Goal: Task Accomplishment & Management: Complete application form

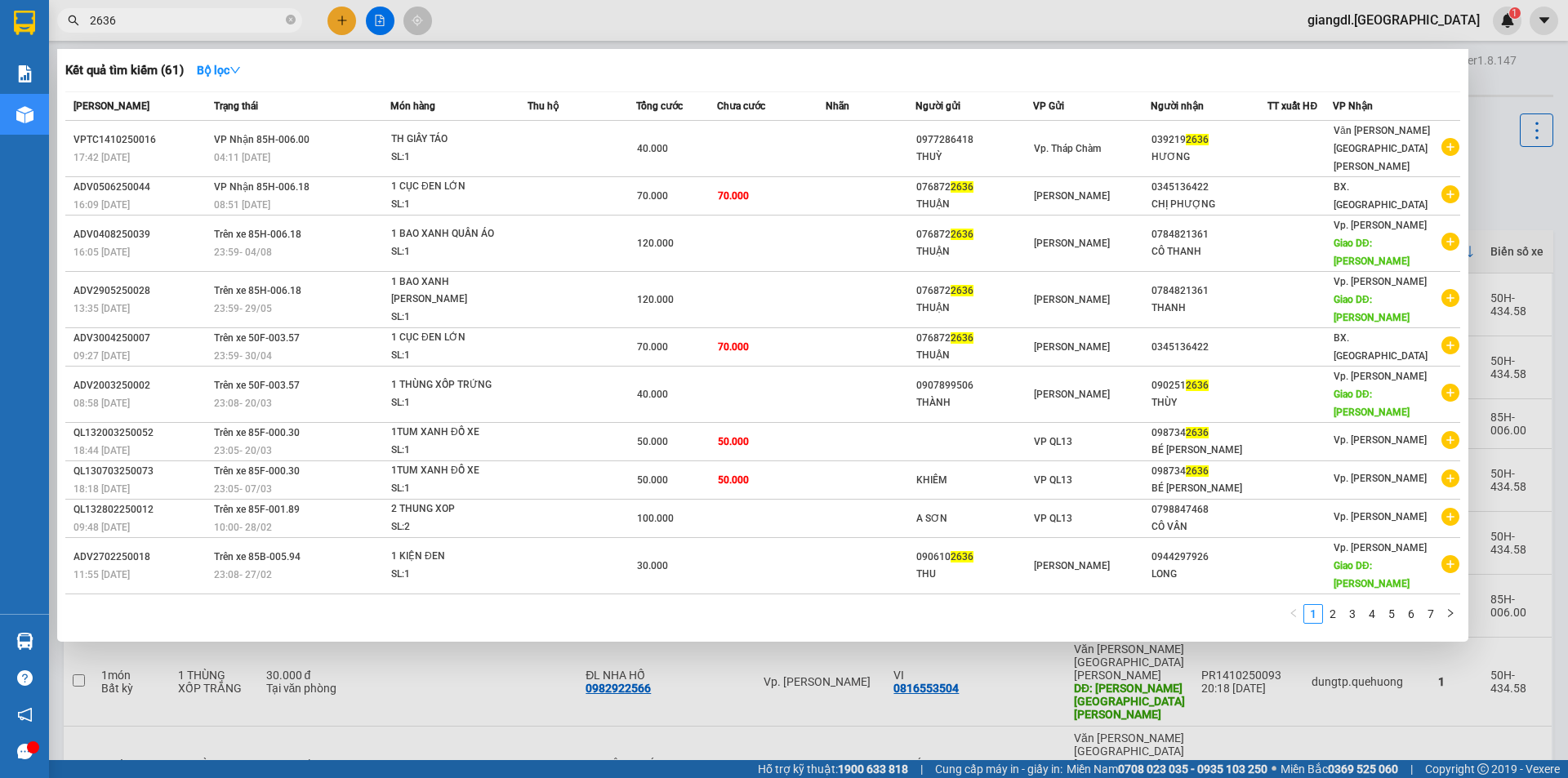
click at [217, 11] on span "2636" at bounding box center [179, 21] width 245 height 25
click at [291, 15] on icon "close-circle" at bounding box center [291, 19] width 10 height 10
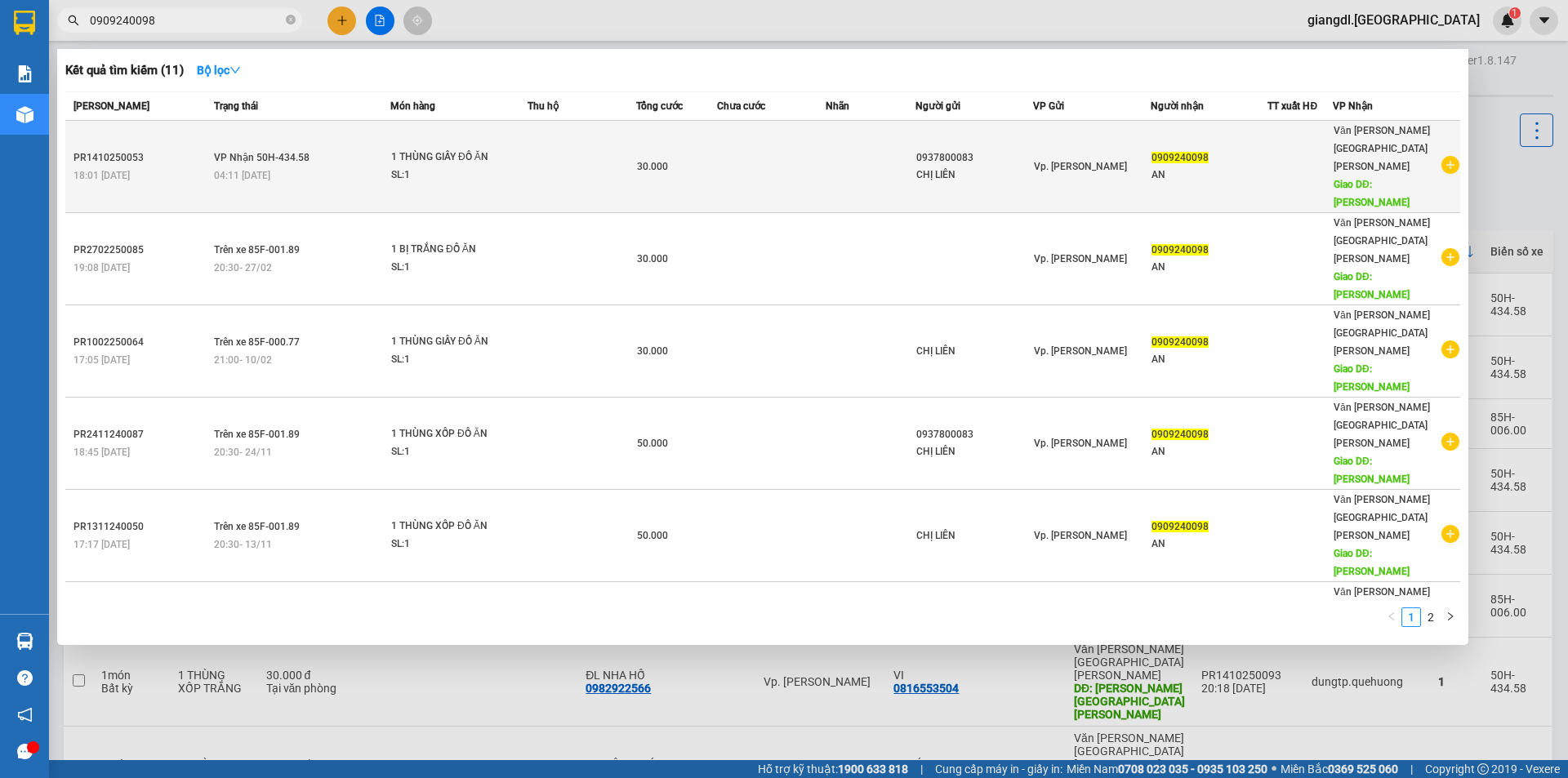
type input "0909240098"
click at [496, 149] on div "1 THÙNG GIẤY ĐỒ ĂN" at bounding box center [453, 157] width 123 height 18
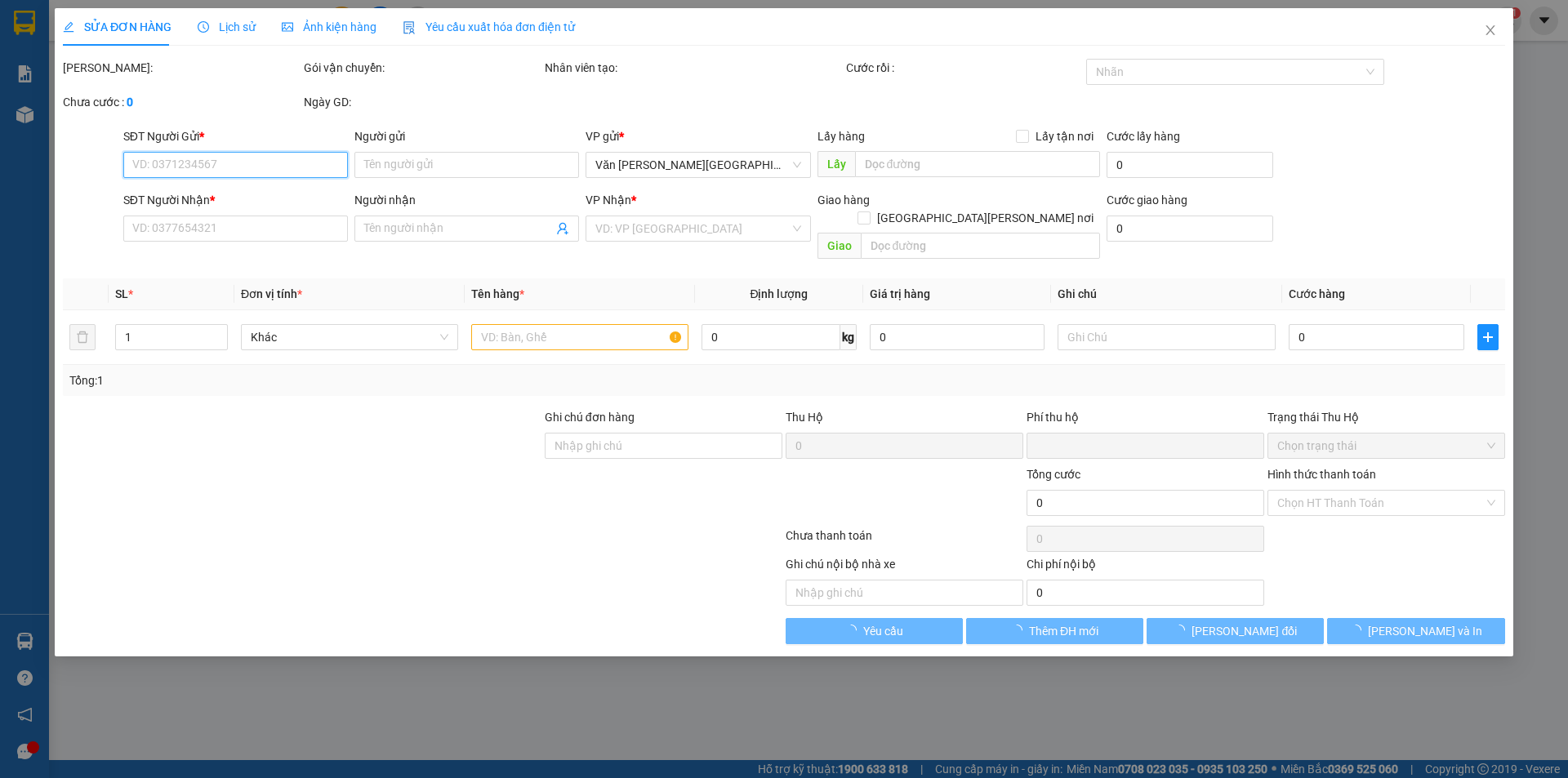
type input "0937800083"
type input "CHỊ LIÊN"
type input "0909240098"
type input "AN"
type input "TÂN PHÚ"
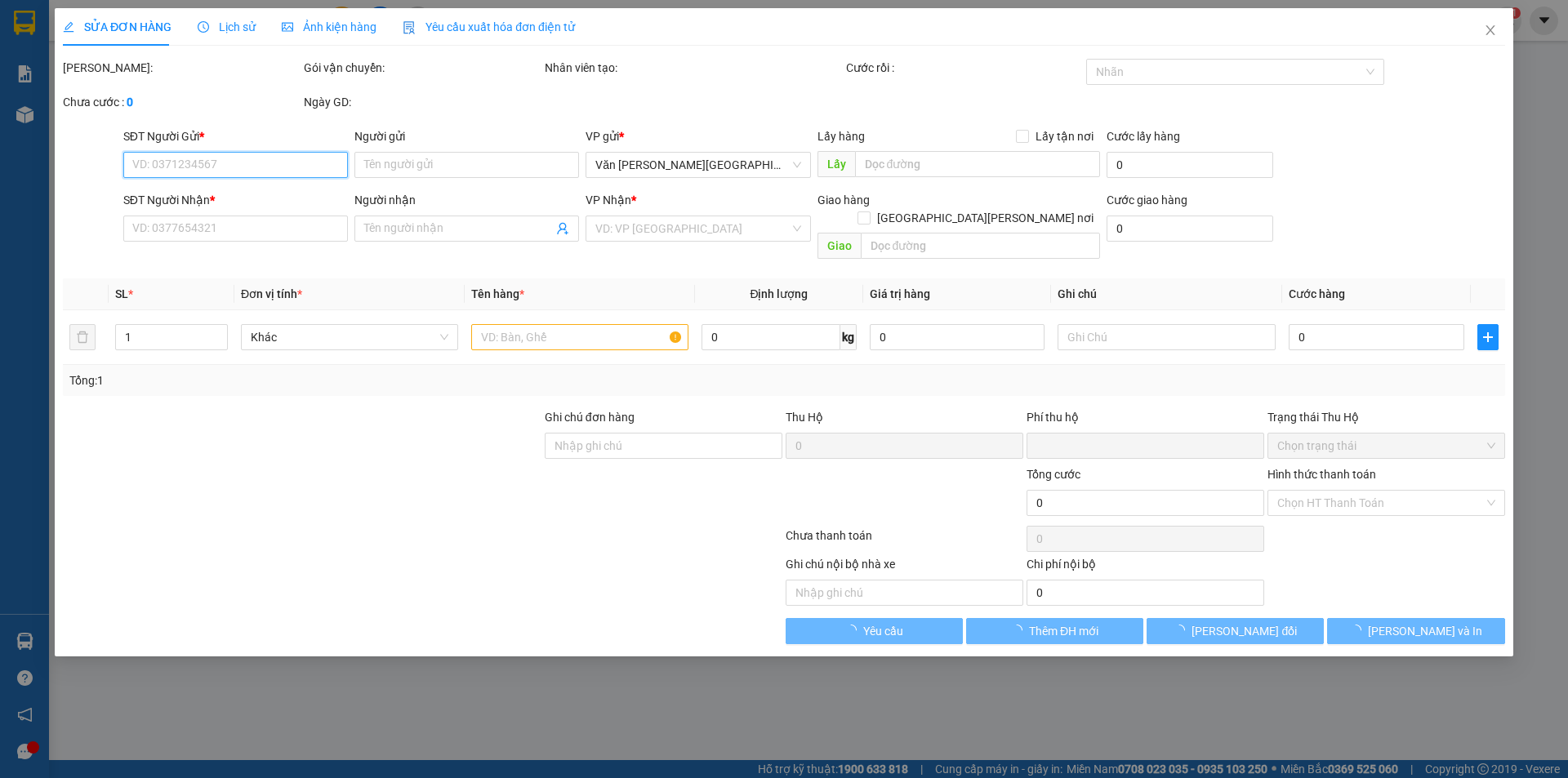
type input "0"
type input "30.000"
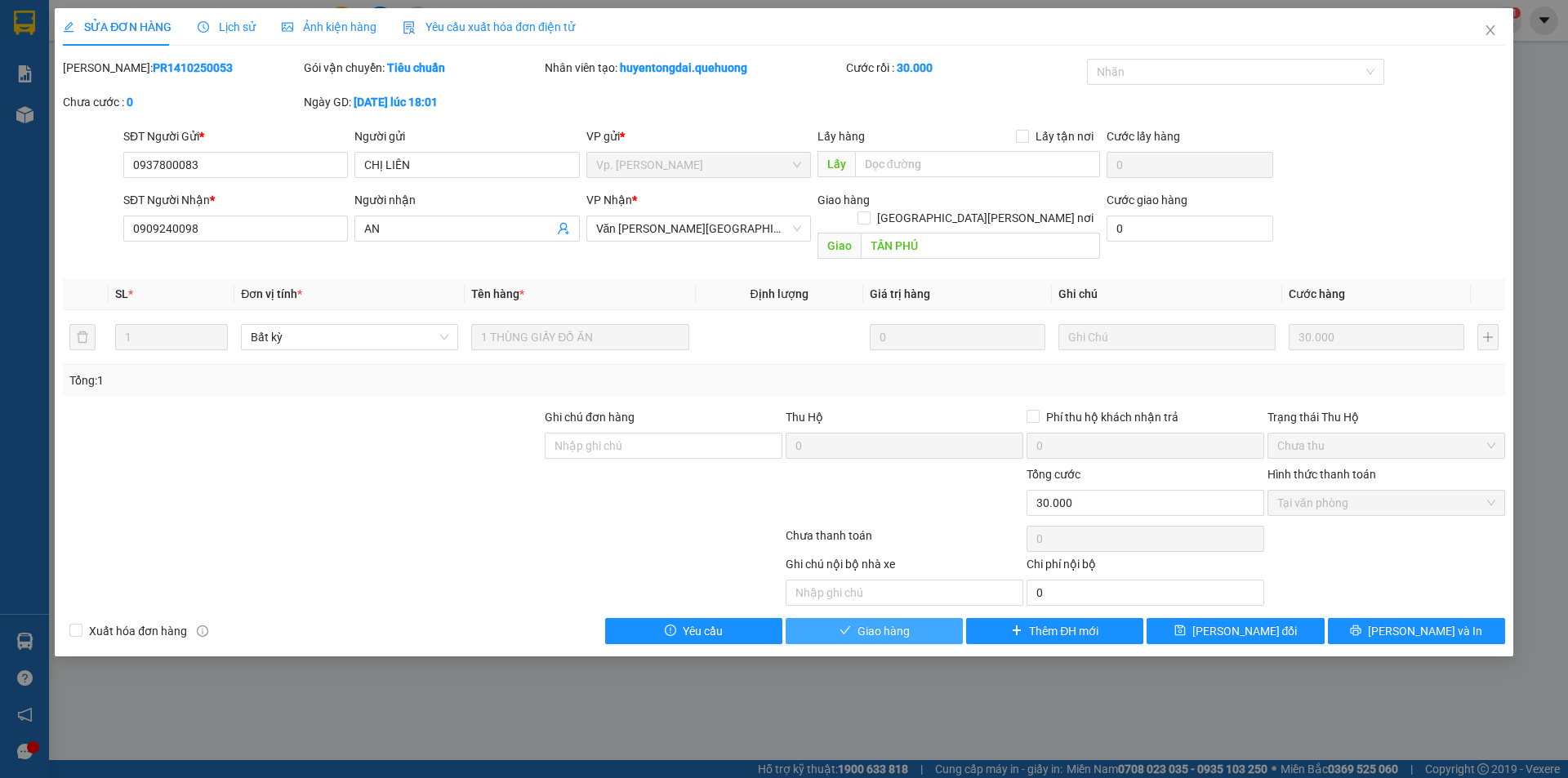
click at [898, 622] on span "Giao hàng" at bounding box center [883, 630] width 52 height 18
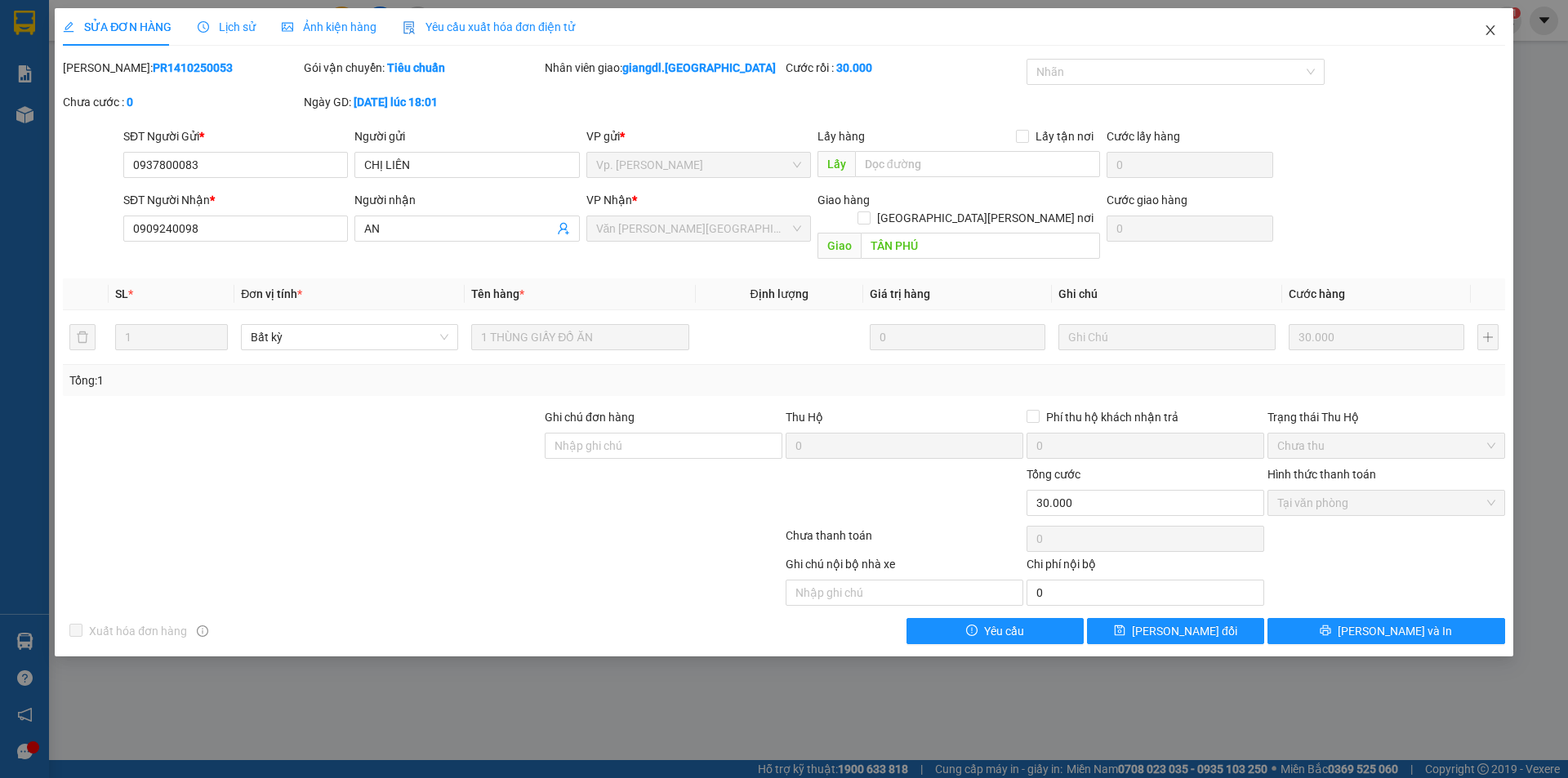
click at [1488, 28] on icon "close" at bounding box center [1490, 31] width 13 height 13
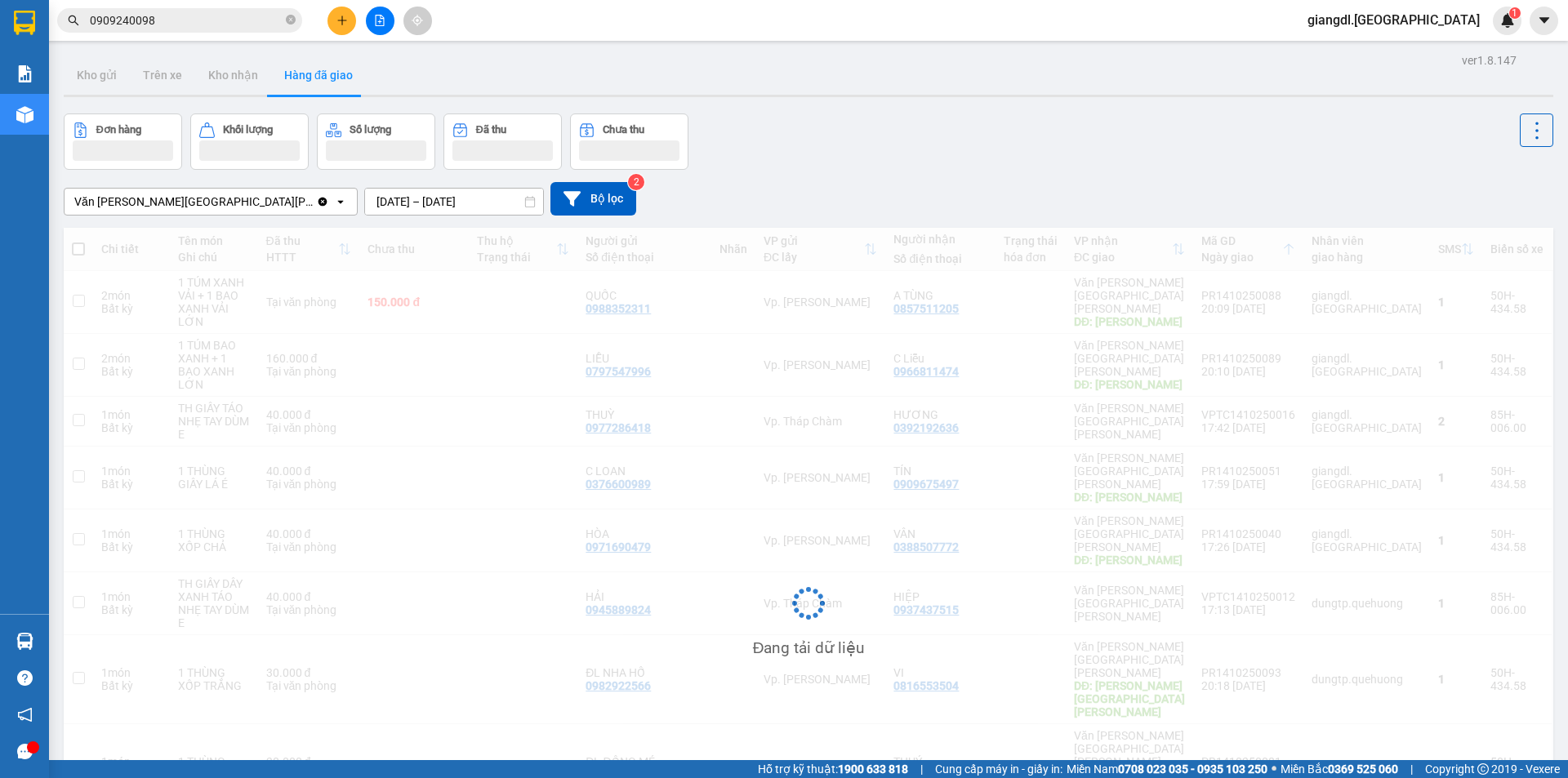
click at [241, 35] on div "Kết quả tìm kiếm ( 11 ) Bộ lọc Mã ĐH Trạng thái Món hàng Thu hộ Tổng cước Chưa …" at bounding box center [784, 20] width 1568 height 41
click at [243, 15] on input "0909240098" at bounding box center [186, 20] width 193 height 18
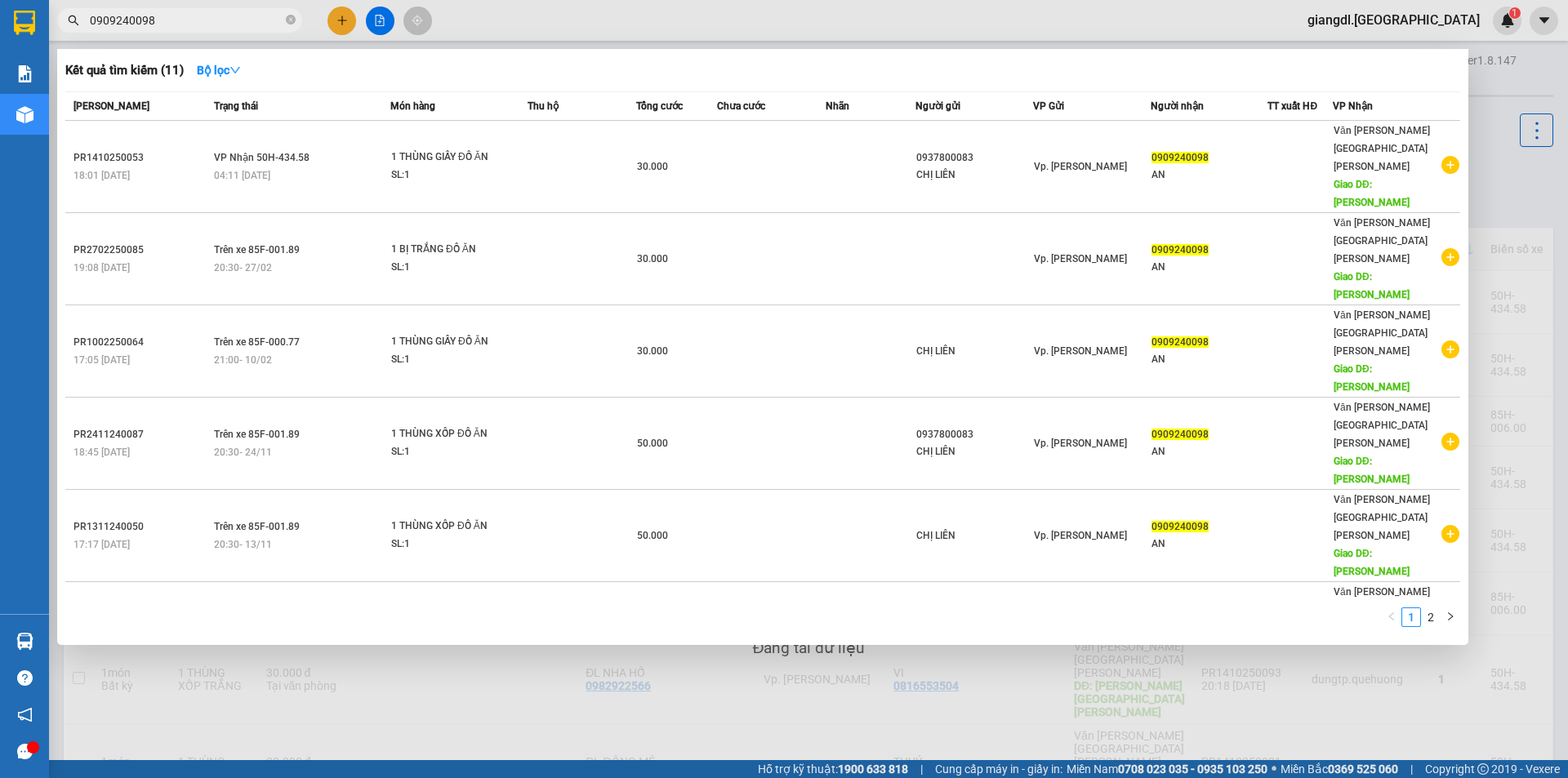
click at [243, 15] on input "0909240098" at bounding box center [186, 20] width 193 height 18
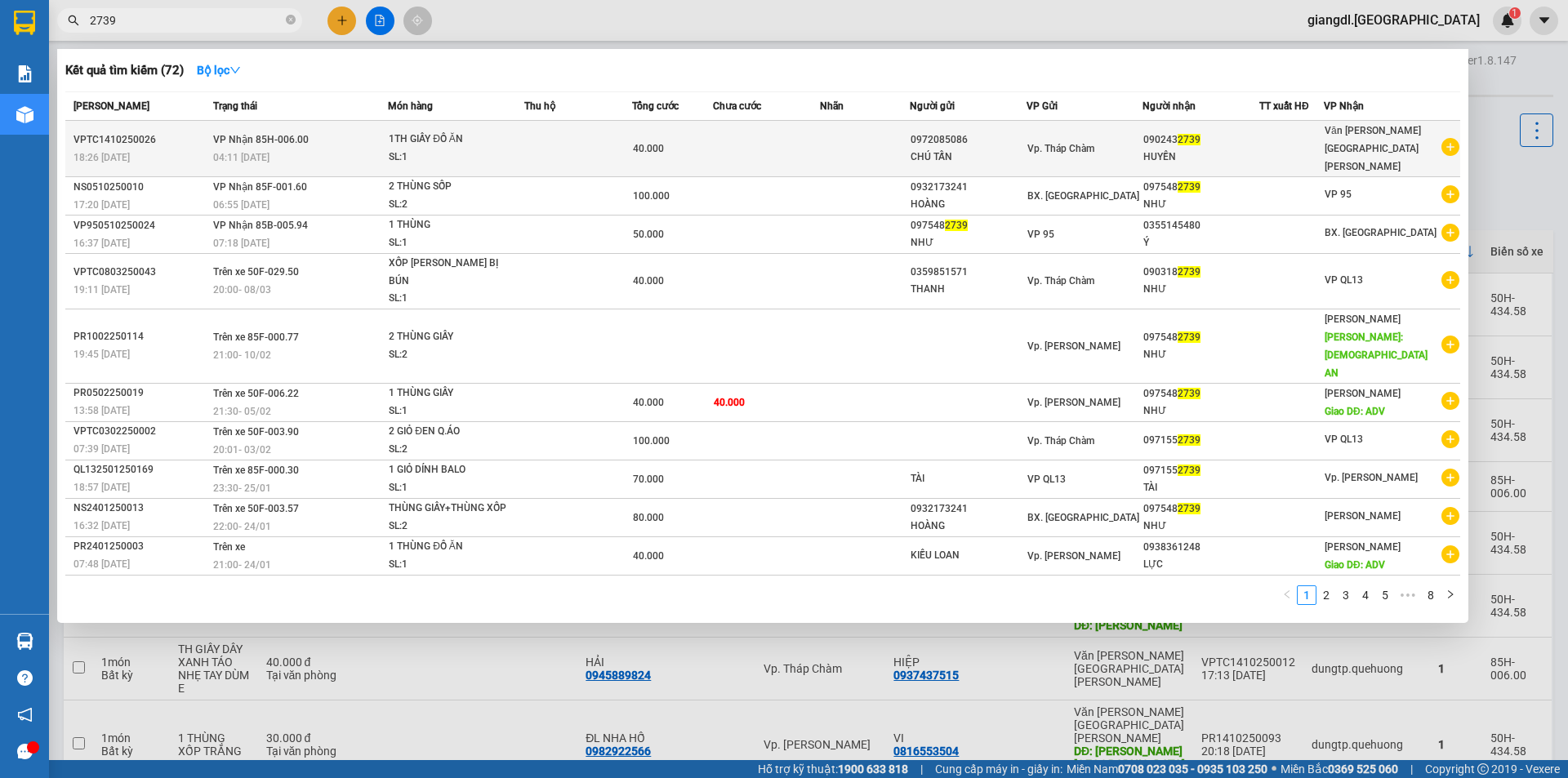
type input "2739"
click at [470, 139] on div "1TH GIẤY ĐỒ ĂN" at bounding box center [450, 139] width 123 height 18
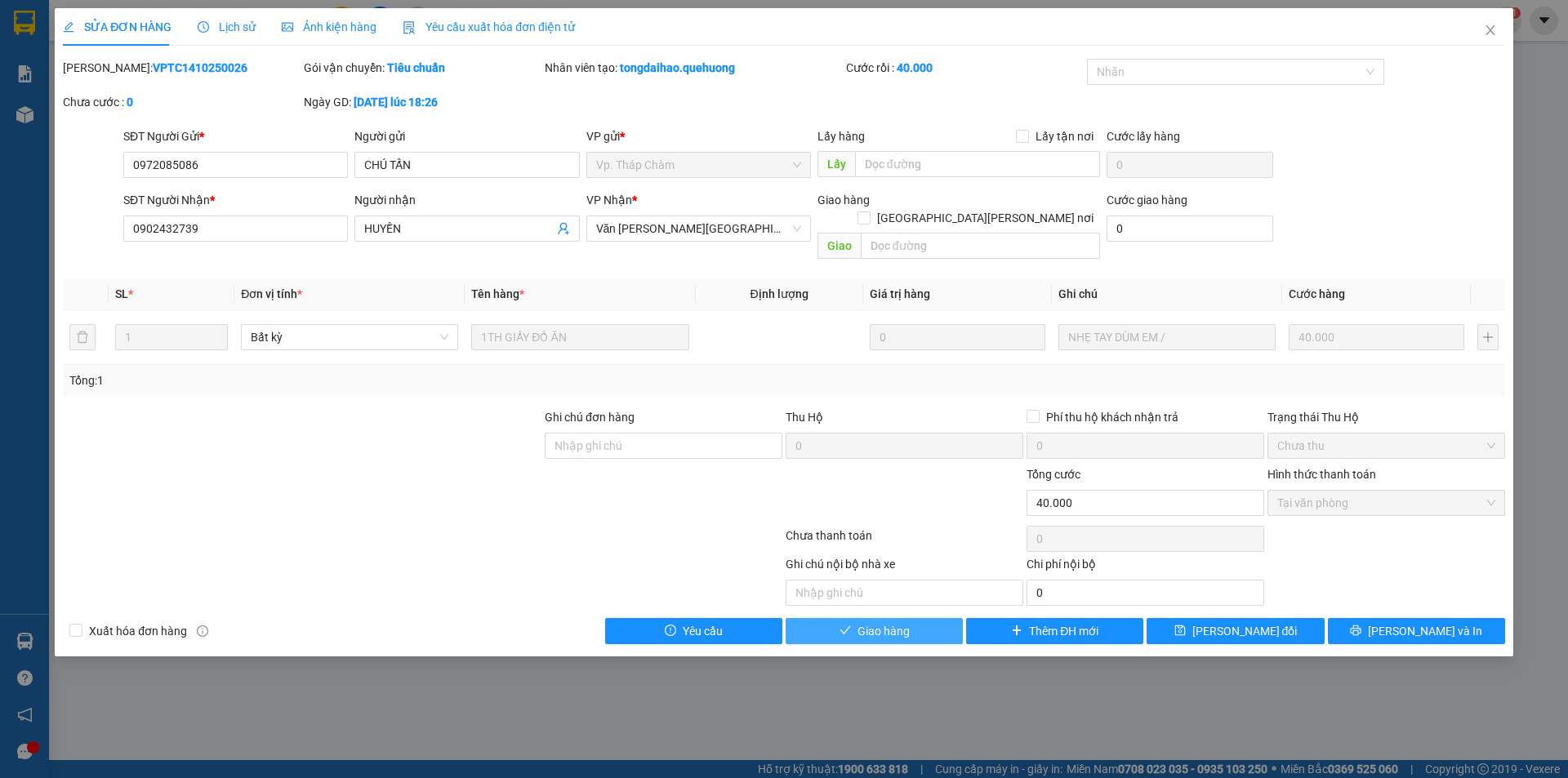
click at [913, 618] on button "Giao hàng" at bounding box center [873, 630] width 178 height 26
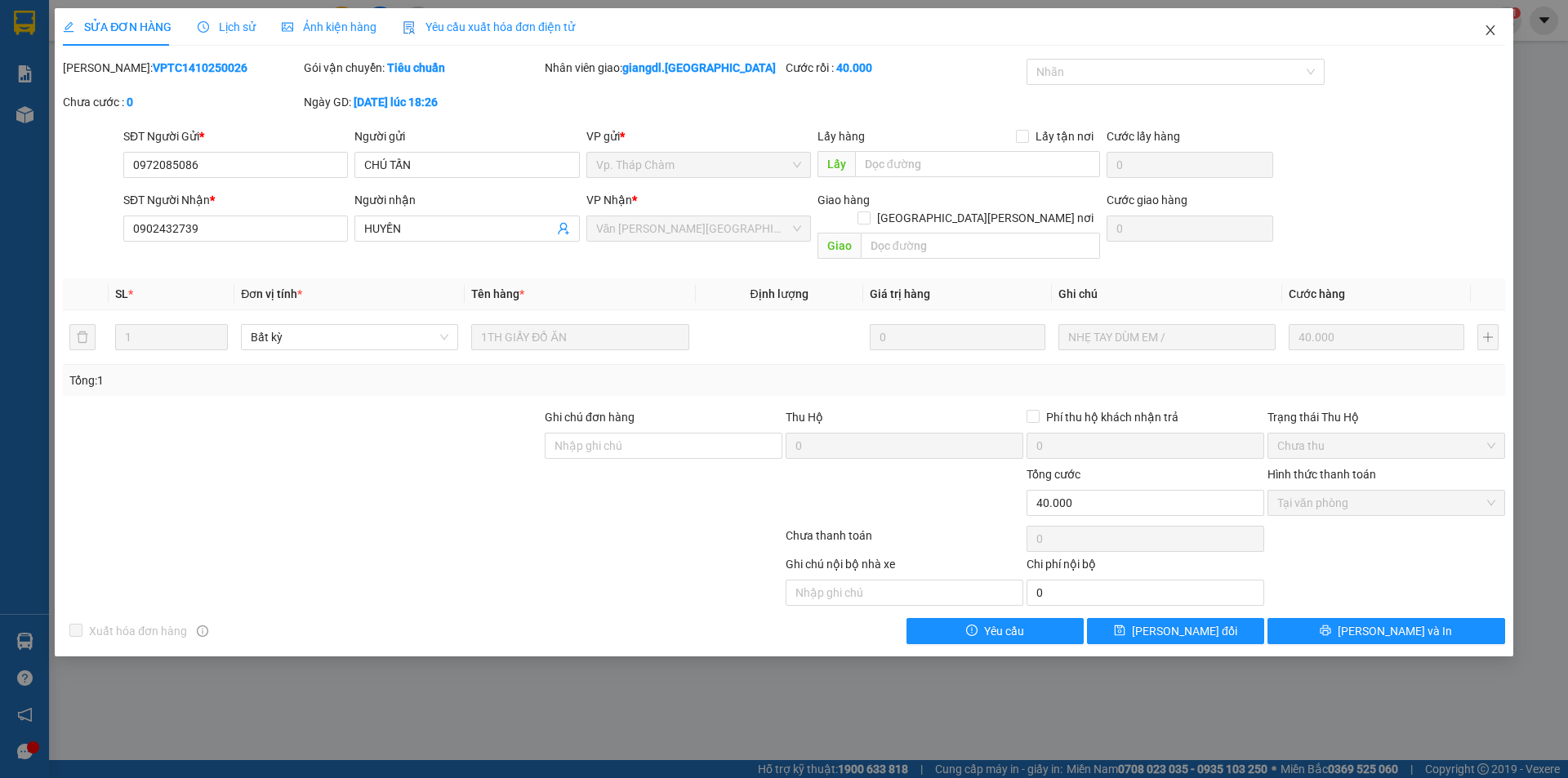
drag, startPoint x: 1489, startPoint y: 27, endPoint x: 25, endPoint y: 63, distance: 1464.4
click at [1490, 27] on icon "close" at bounding box center [1490, 31] width 13 height 13
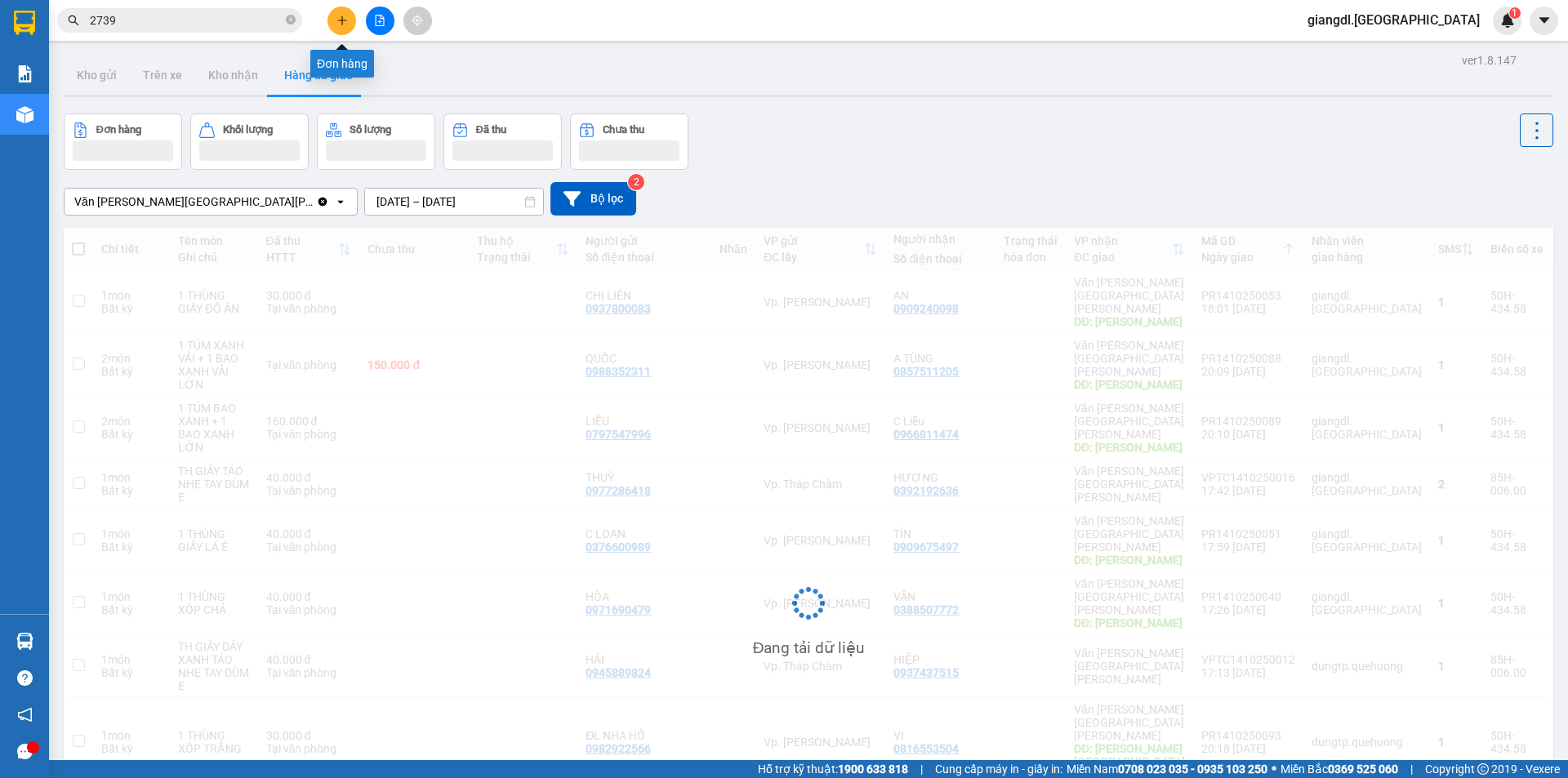
click at [337, 22] on icon "plus" at bounding box center [343, 20] width 12 height 12
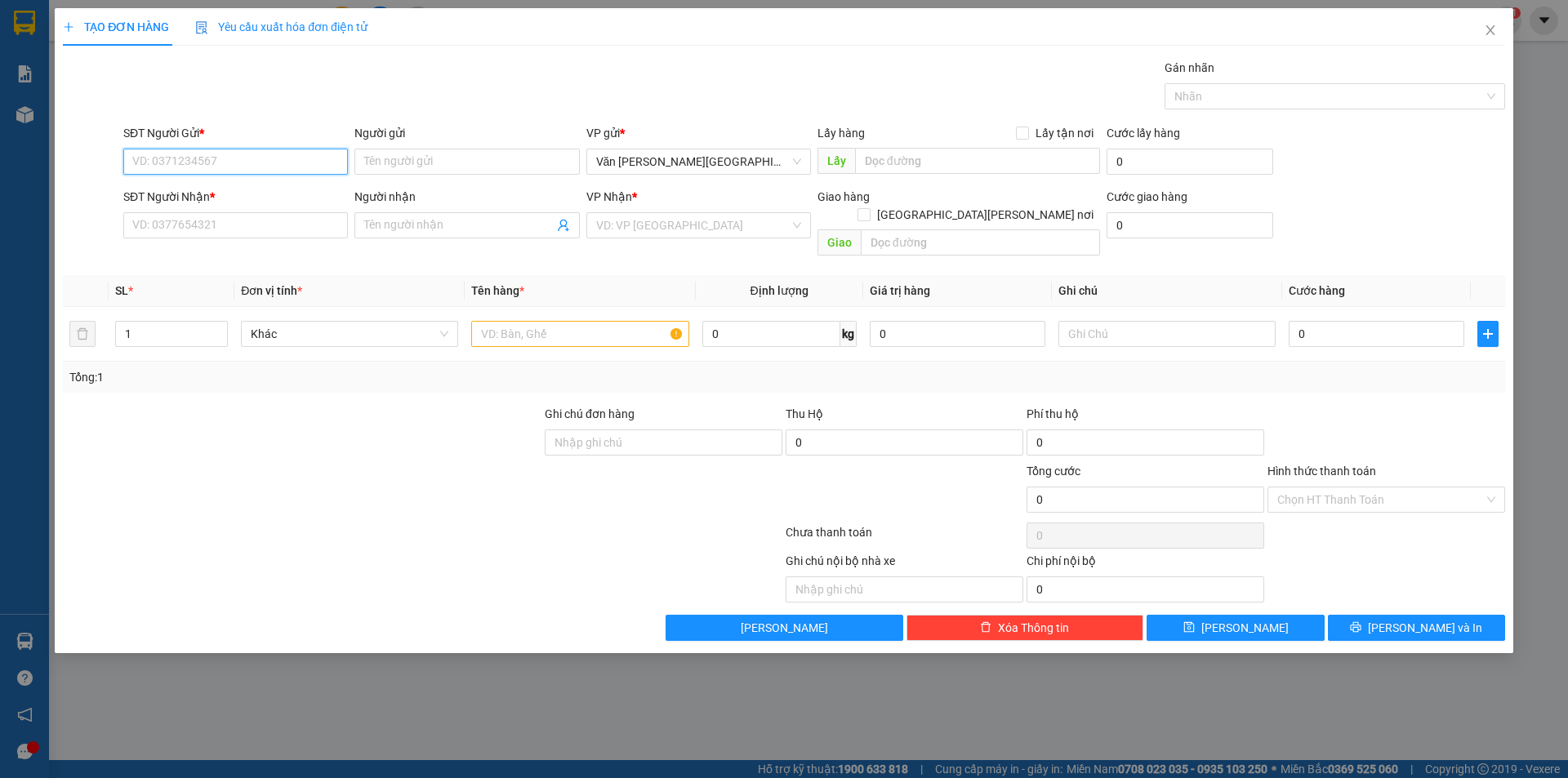
click at [194, 153] on input "SĐT Người Gửi *" at bounding box center [235, 161] width 225 height 26
type input "0865866659"
click at [390, 158] on input "Người gửi" at bounding box center [466, 161] width 225 height 26
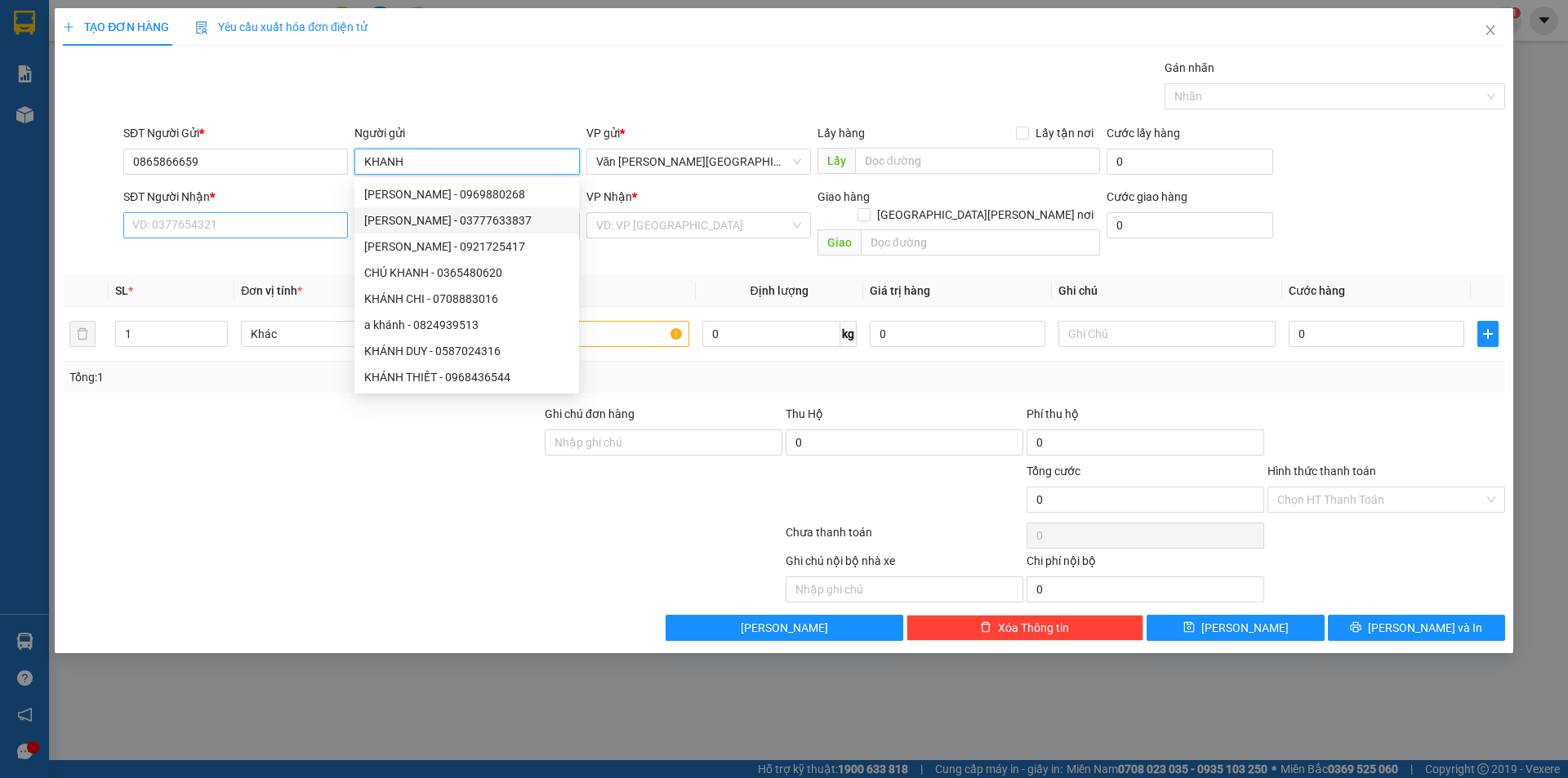
type input "KHANH"
click at [162, 226] on input "SĐT Người Nhận *" at bounding box center [235, 224] width 225 height 26
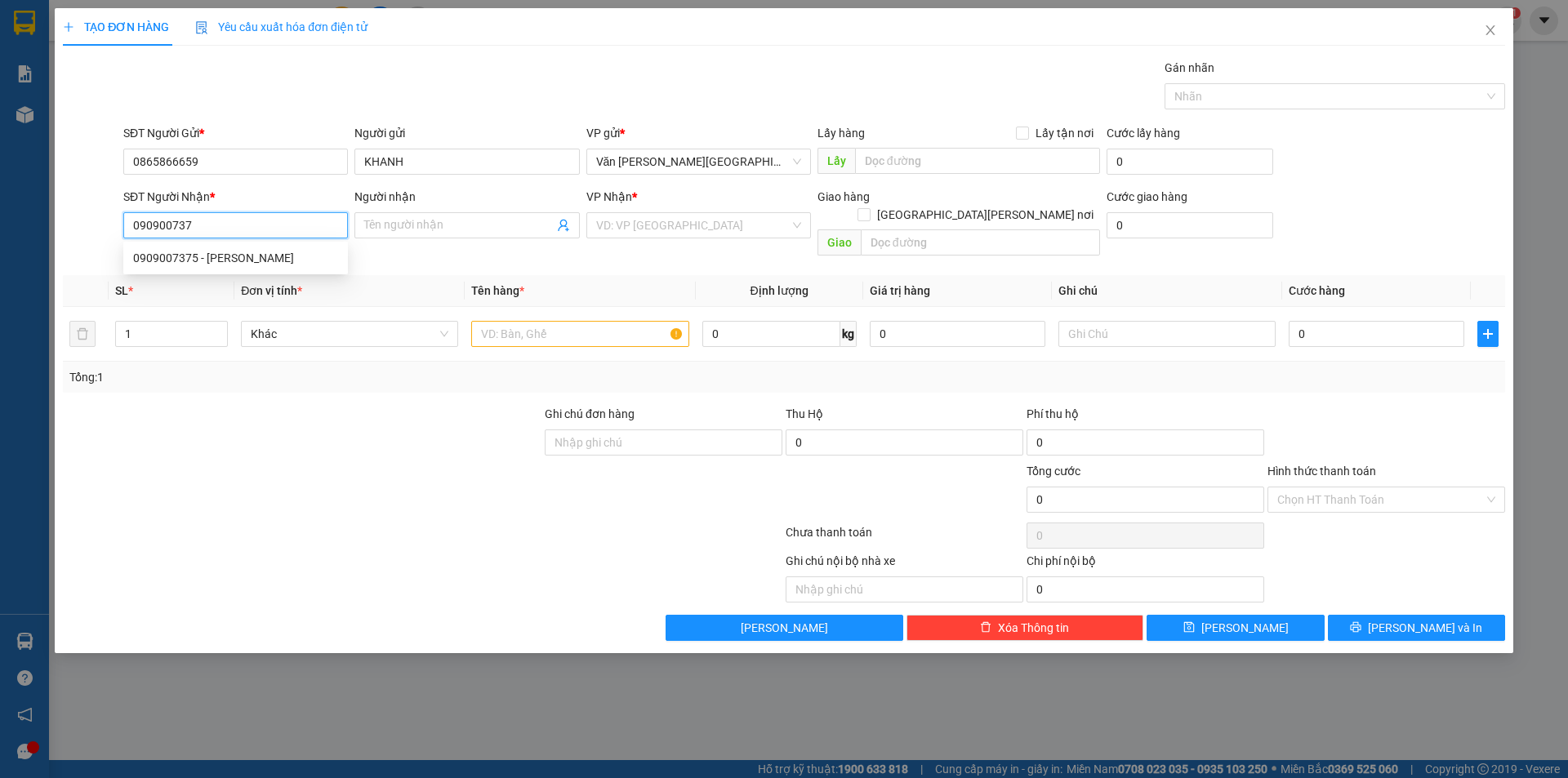
type input "0909007375"
click at [265, 266] on div "0909007375 - XUÂN TRANG" at bounding box center [236, 257] width 205 height 18
type input "[PERSON_NAME]"
type input "30.000"
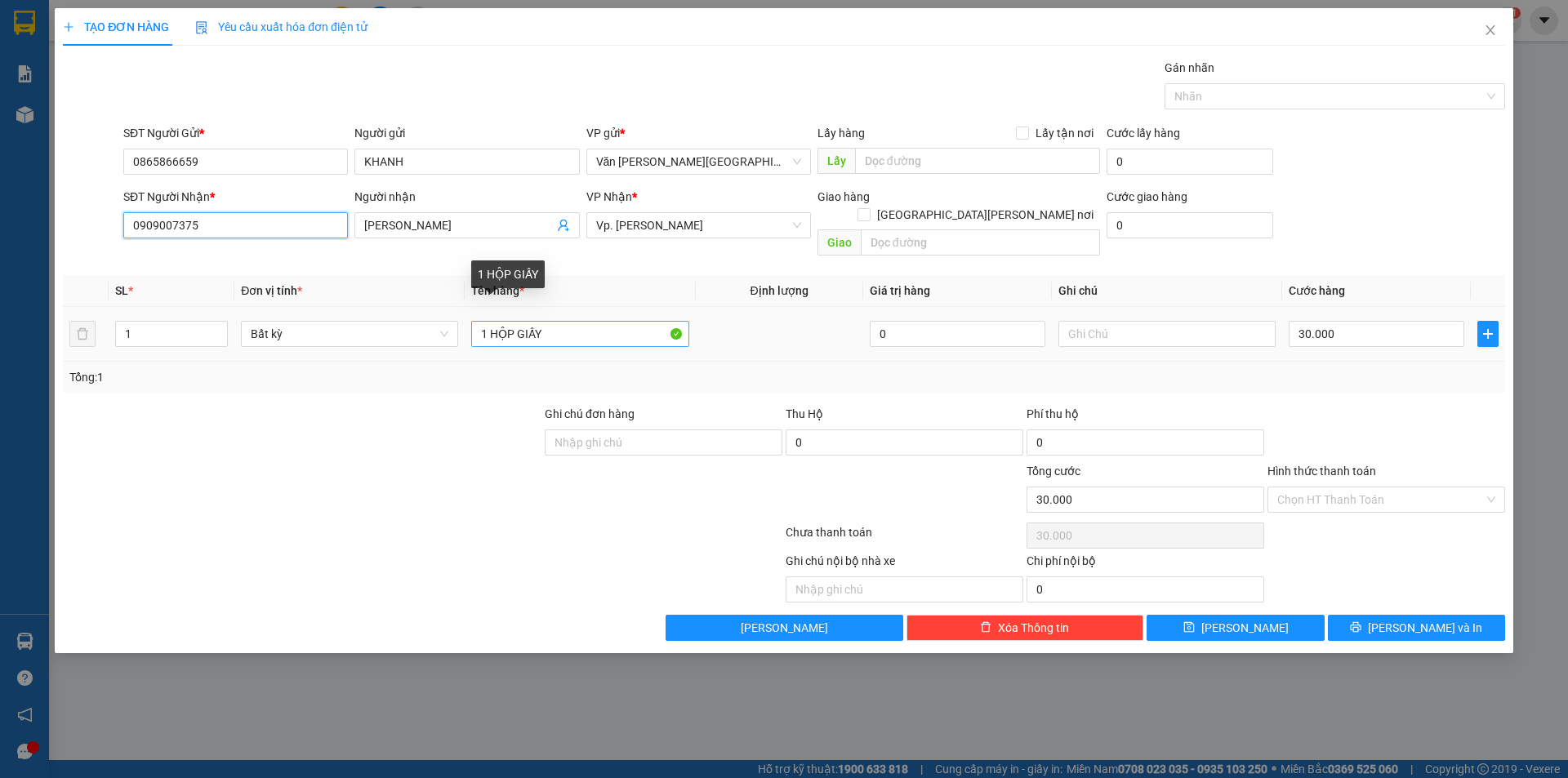
type input "0909007375"
click at [559, 320] on input "1 HỘP GIẤY" at bounding box center [580, 333] width 217 height 26
type input "1 THÙNG GIẤY"
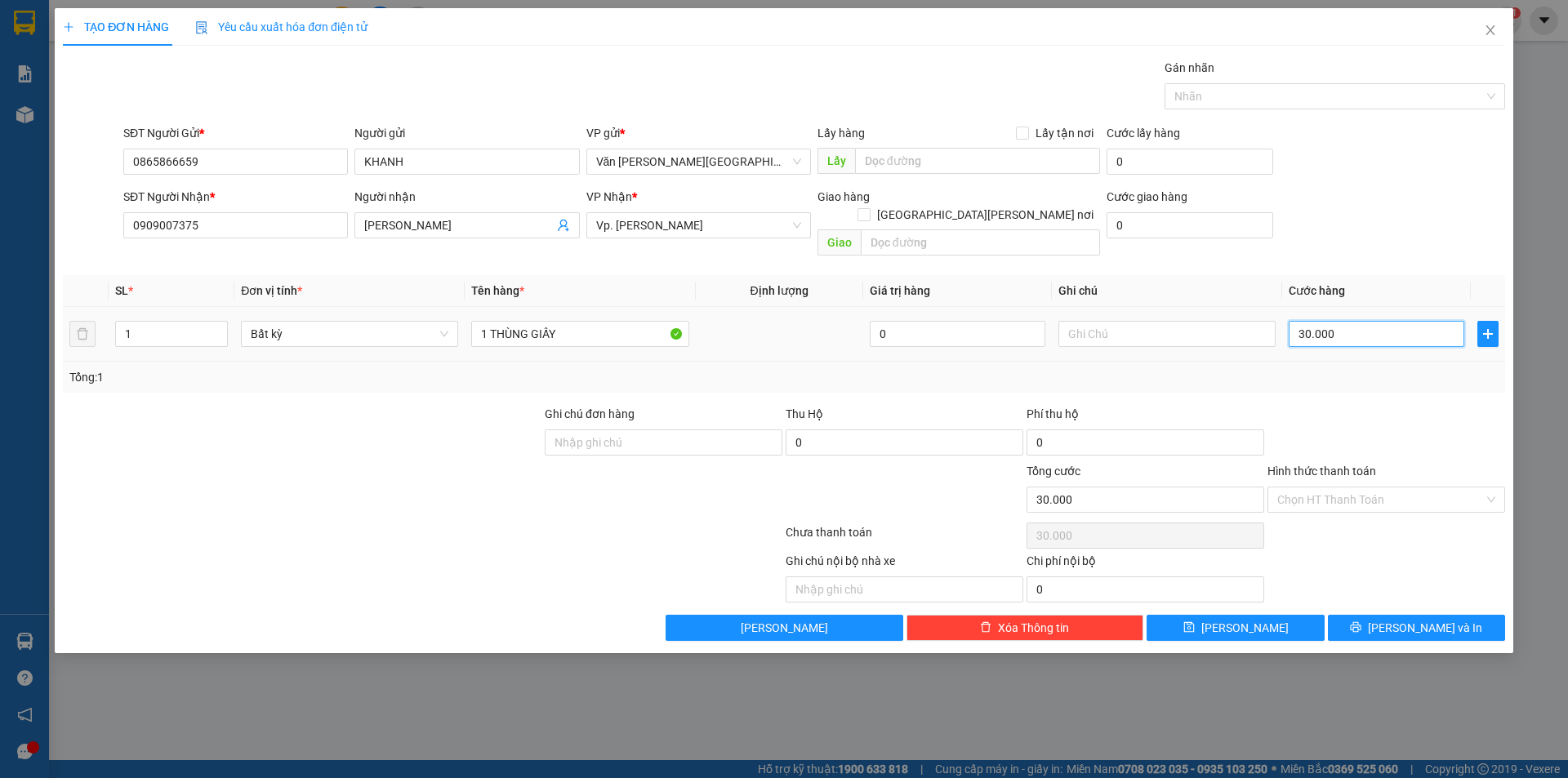
click at [1400, 320] on input "30.000" at bounding box center [1376, 333] width 176 height 26
type input "0"
type input "50"
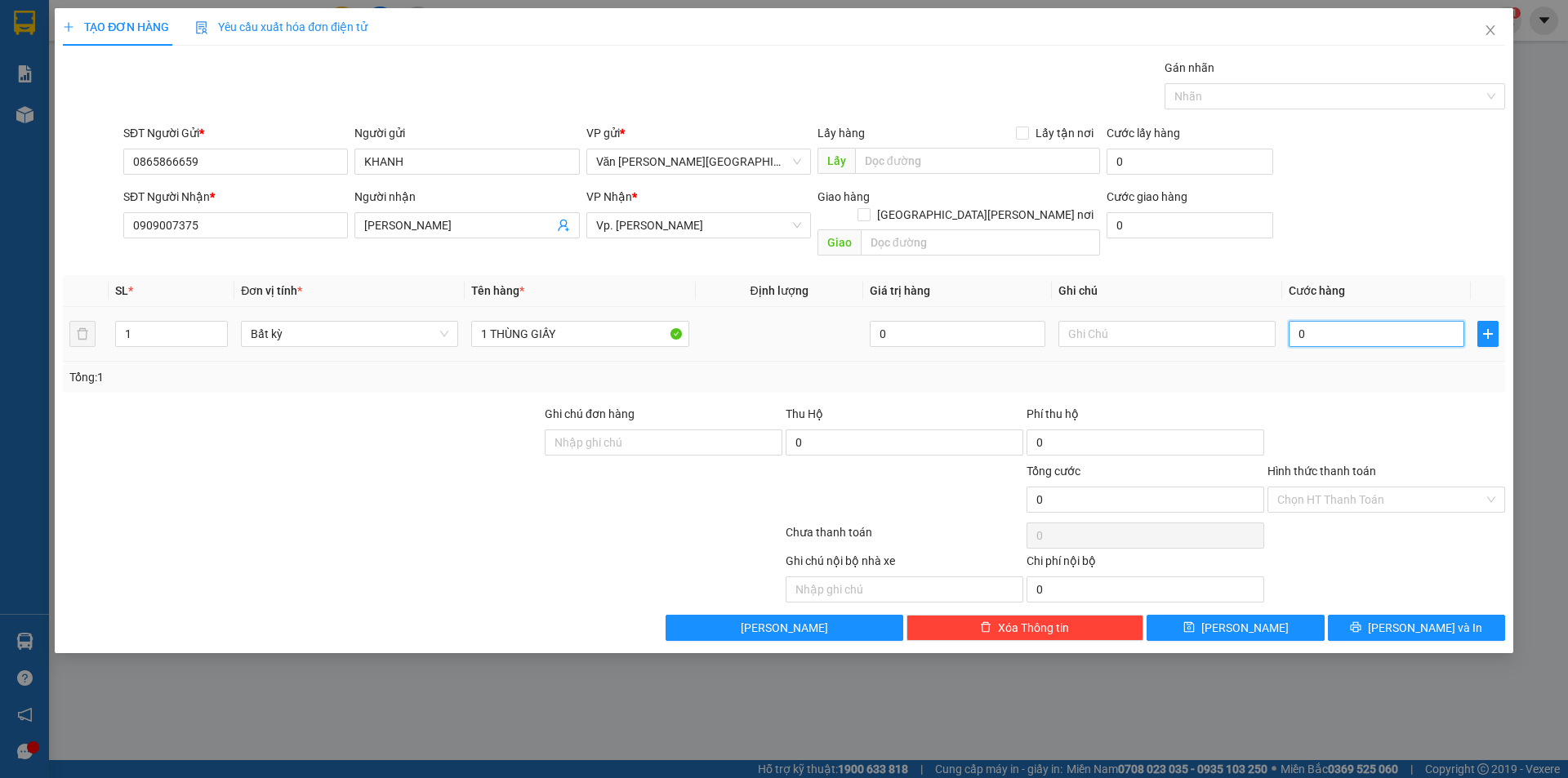
type input "50"
type input "500"
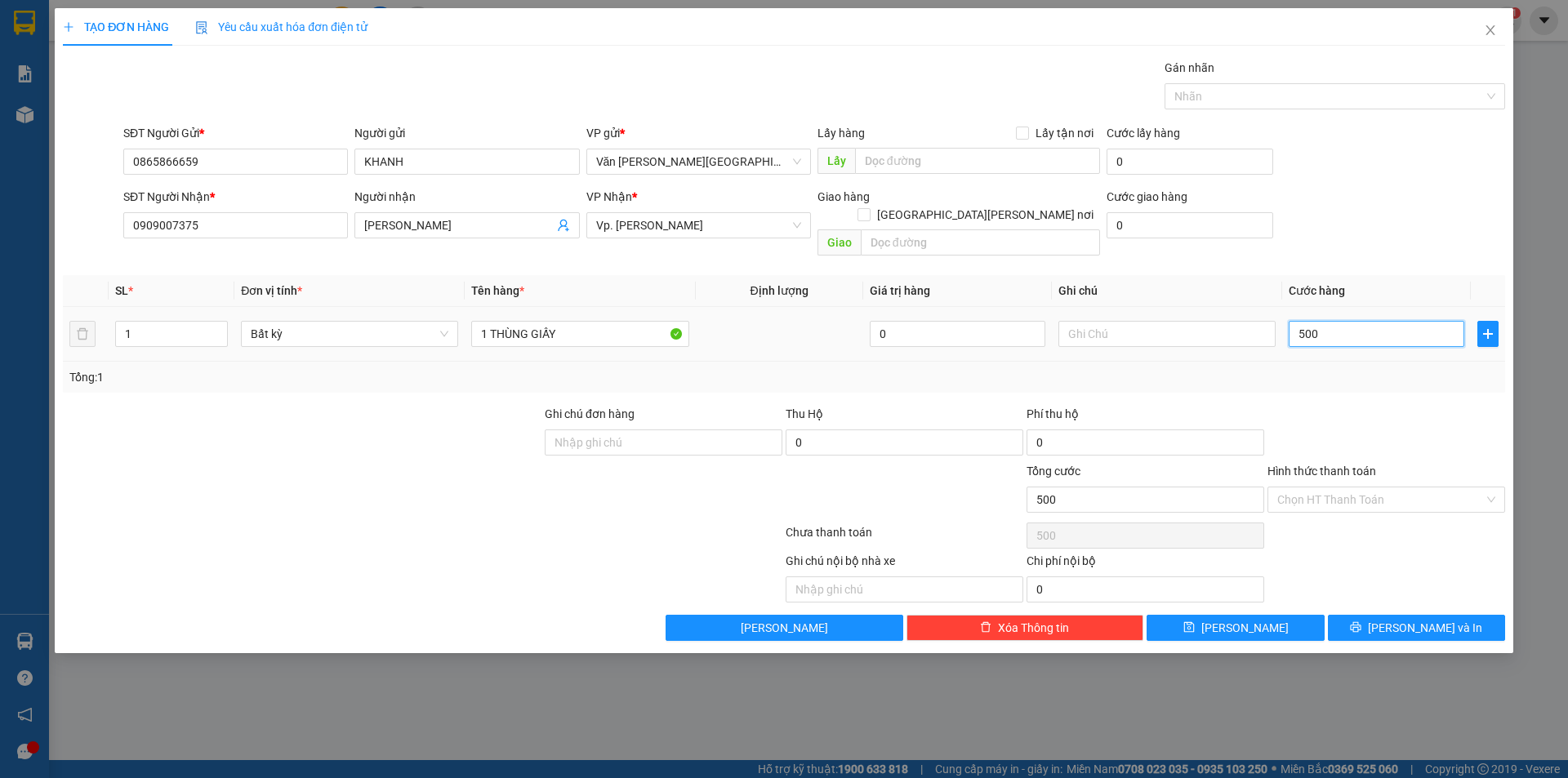
type input "5.000"
type input "50.000"
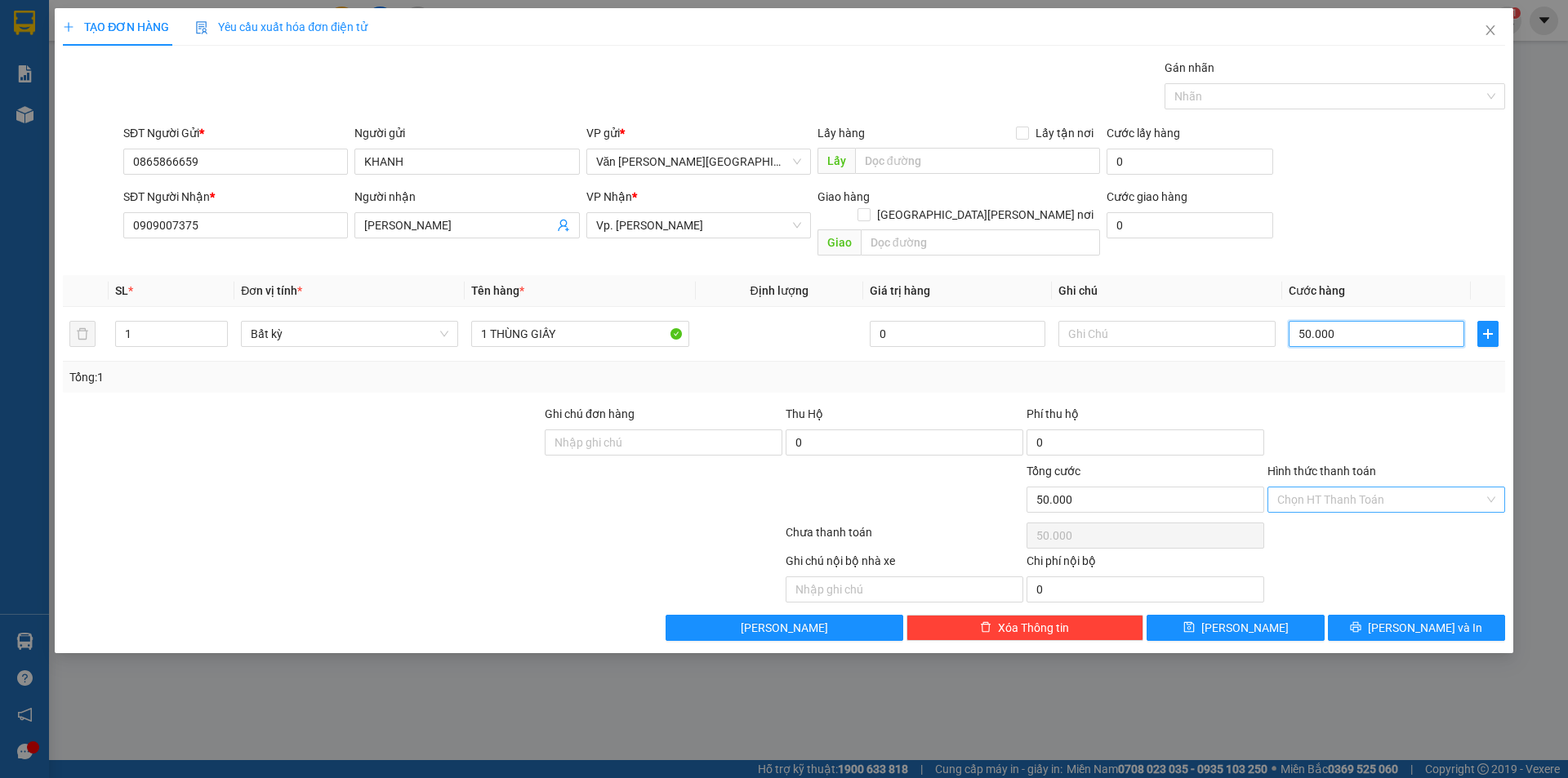
type input "50.000"
click at [1459, 487] on input "Hình thức thanh toán" at bounding box center [1380, 500] width 206 height 25
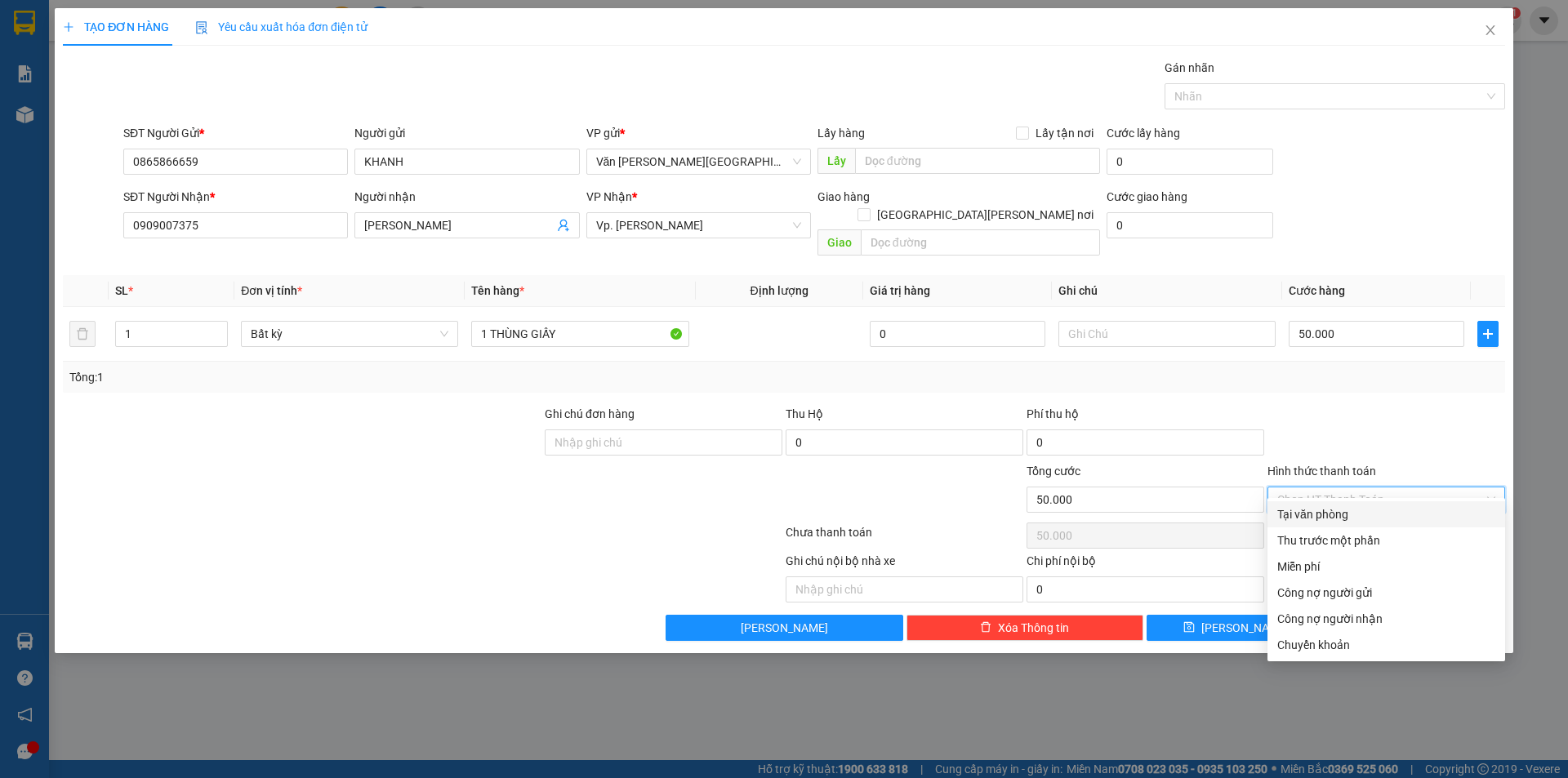
click at [1382, 519] on div "Tại văn phòng" at bounding box center [1386, 514] width 218 height 18
type input "0"
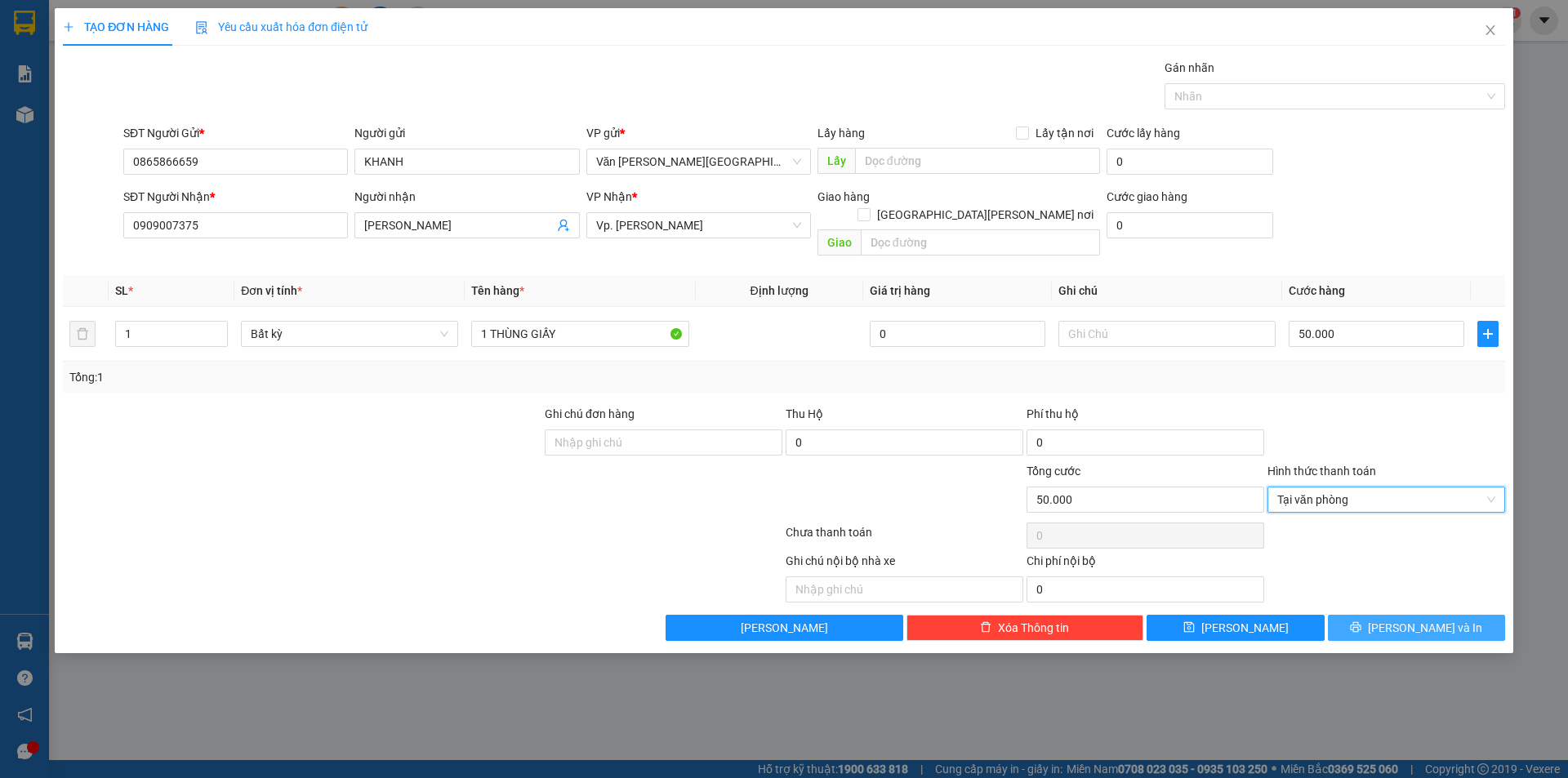
click at [1395, 615] on button "Lưu và In" at bounding box center [1415, 627] width 178 height 26
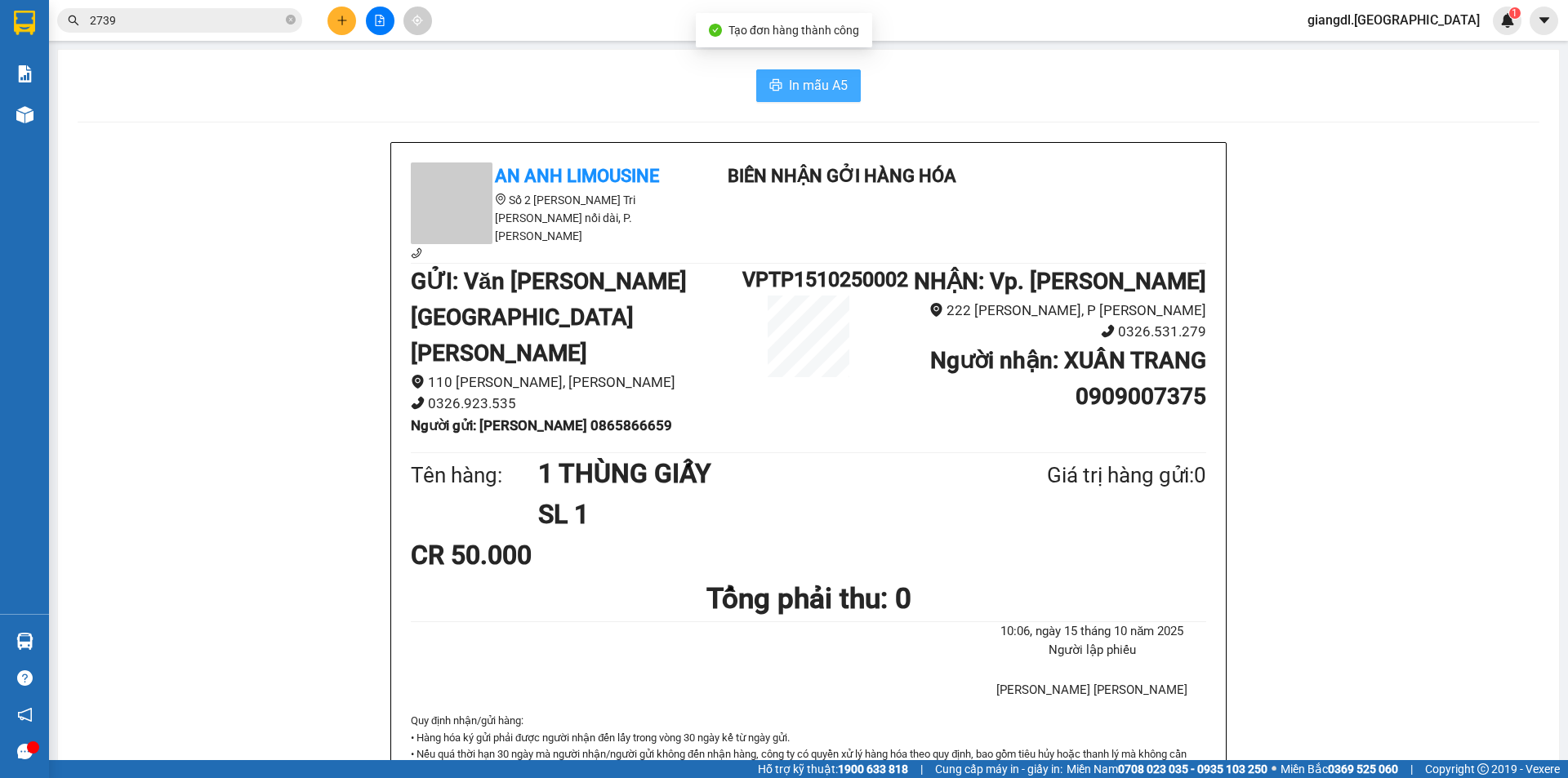
click at [769, 70] on button "In mẫu A5" at bounding box center [808, 85] width 105 height 33
click at [342, 19] on icon "plus" at bounding box center [342, 19] width 1 height 9
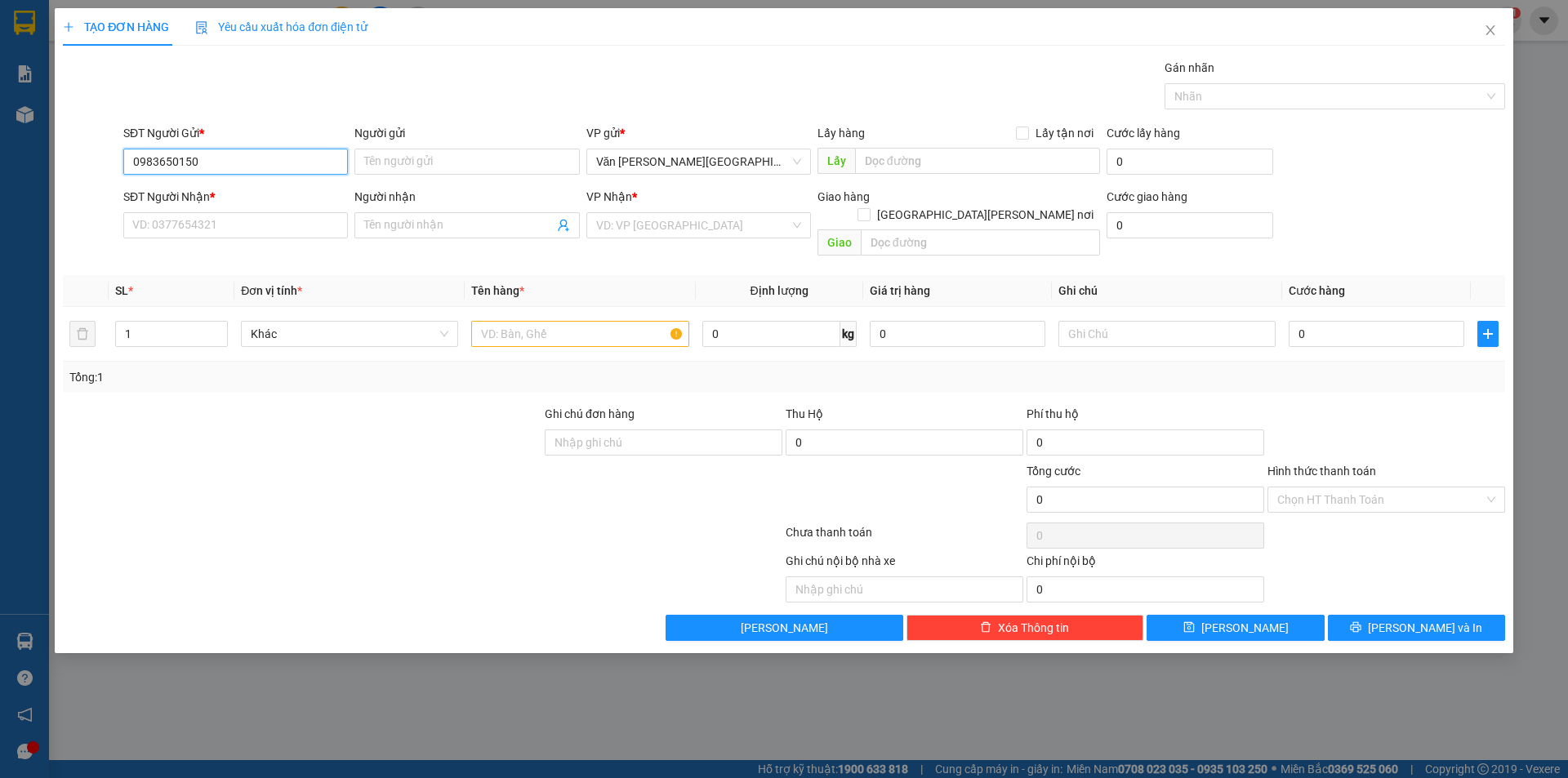
type input "0983650150"
click at [379, 175] on div "Người gửi Tên người gửi" at bounding box center [466, 153] width 225 height 58
click at [382, 162] on input "Người gửi" at bounding box center [466, 161] width 225 height 26
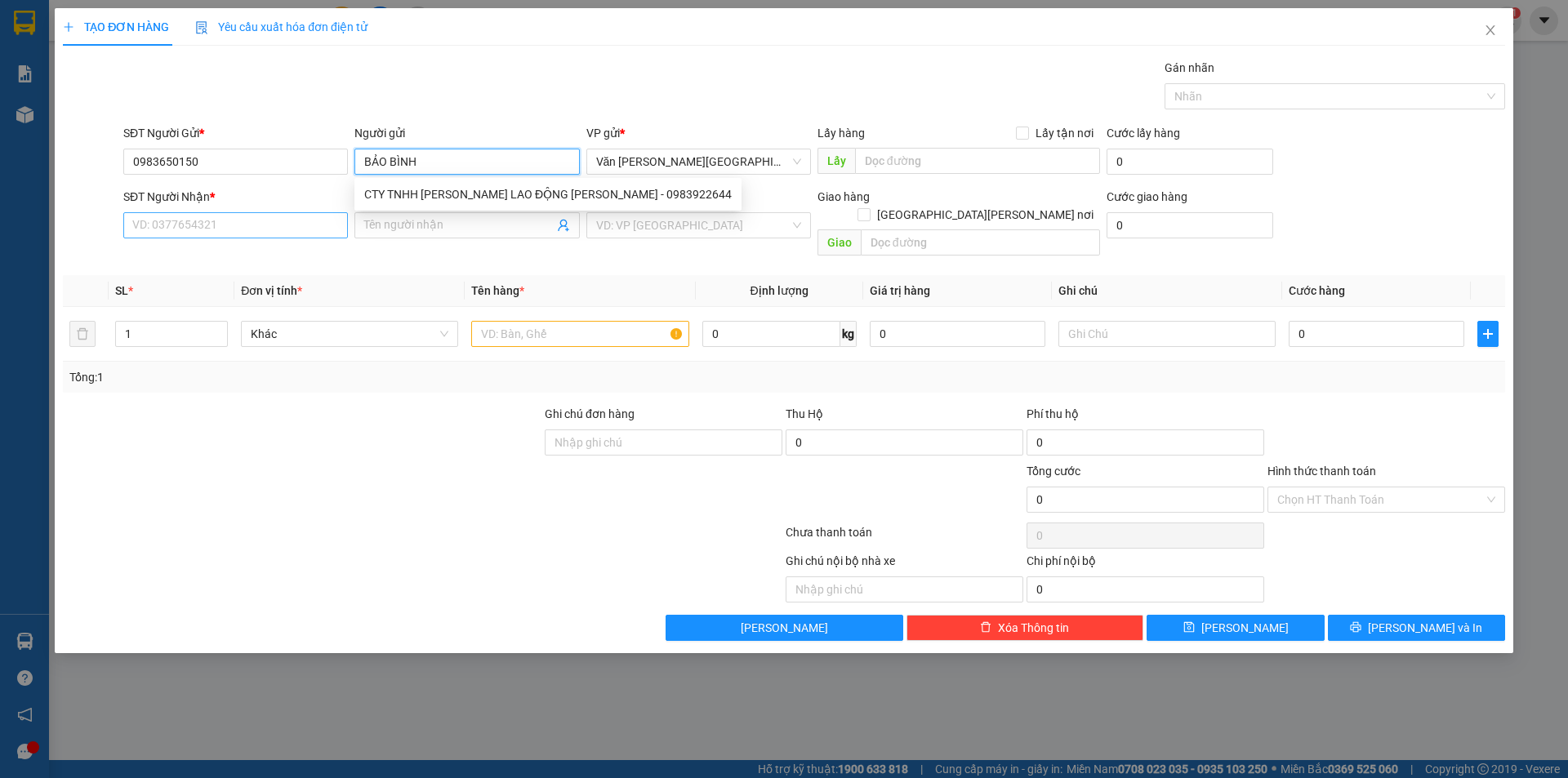
type input "BẢO BÌNH"
click at [260, 227] on input "SĐT Người Nhận *" at bounding box center [235, 224] width 225 height 26
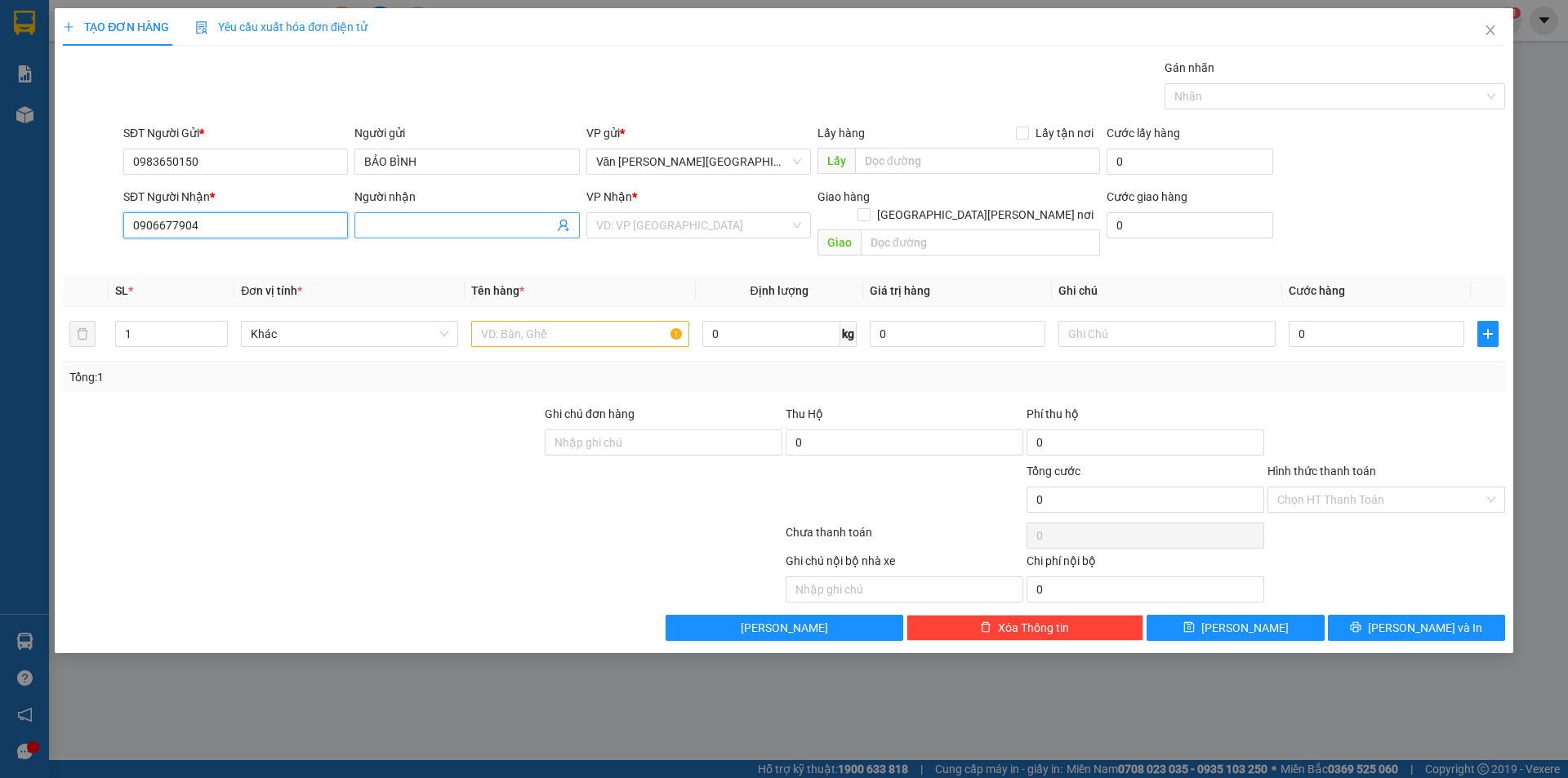
type input "0906677904"
click at [404, 221] on input "Người nhận" at bounding box center [458, 224] width 189 height 18
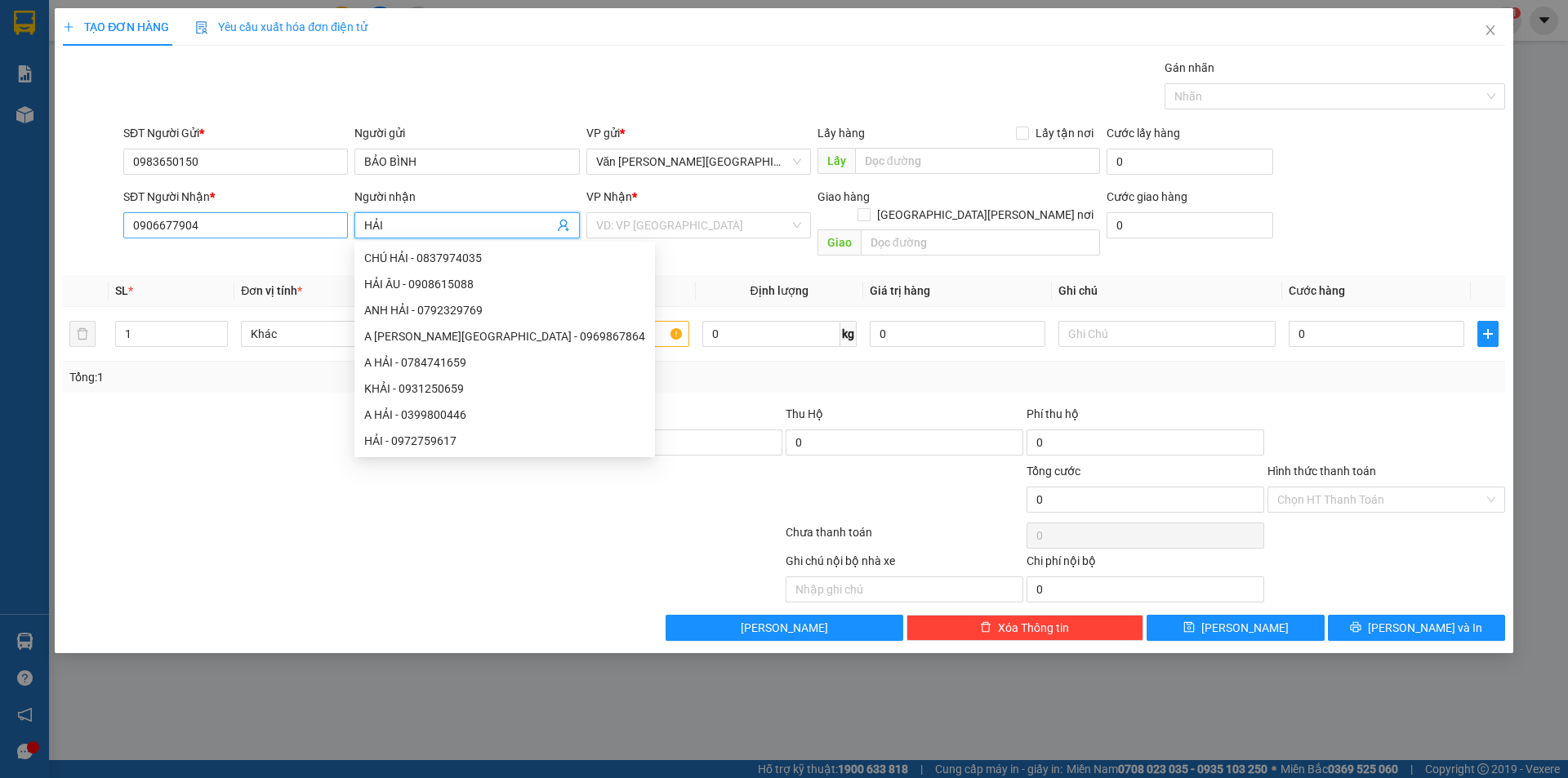
type input "HẢI"
click at [256, 227] on input "0906677904" at bounding box center [235, 224] width 225 height 26
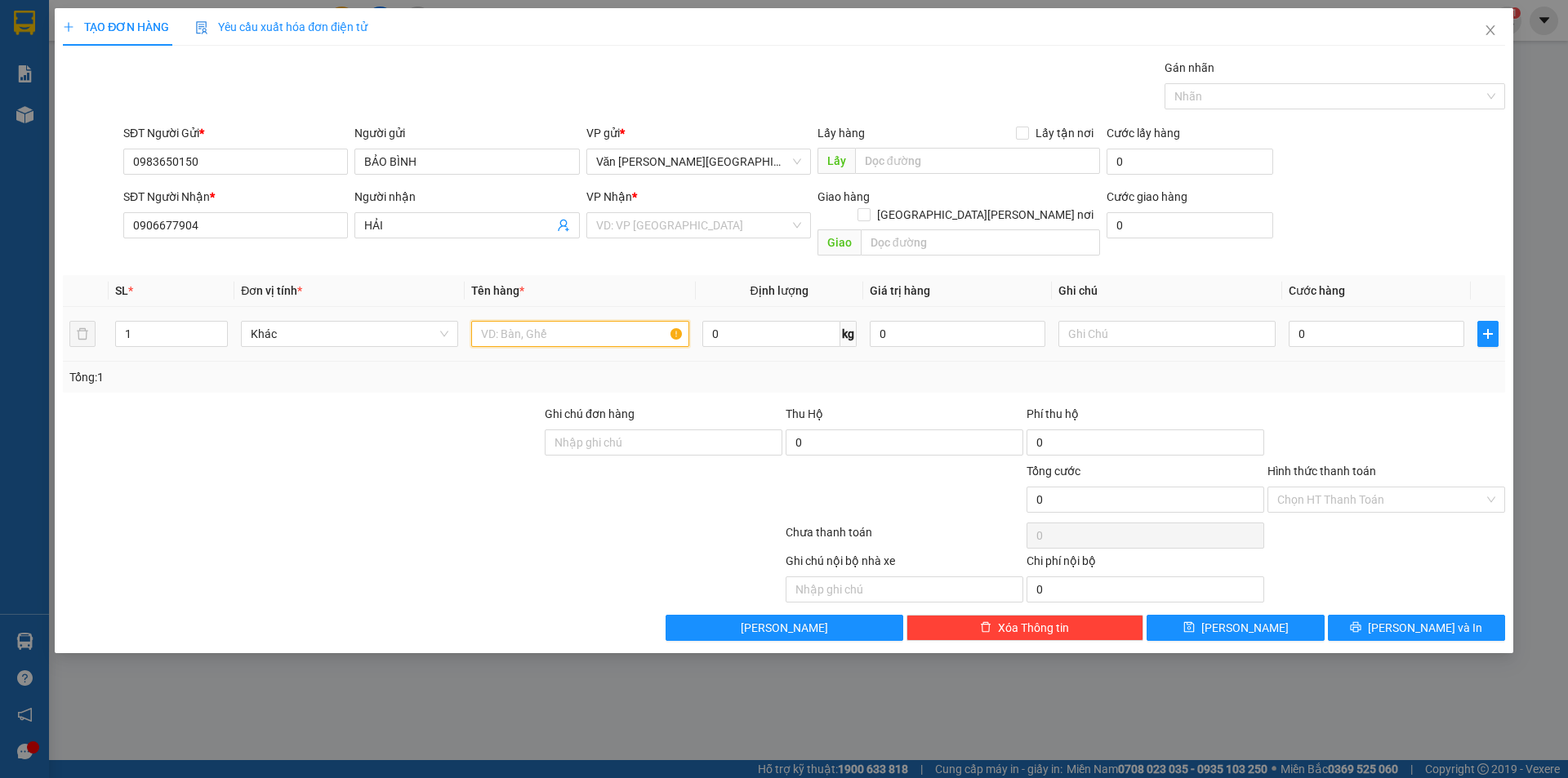
click at [534, 320] on input "text" at bounding box center [580, 333] width 217 height 26
type input "1 BAO TRẮNG"
click at [651, 232] on input "search" at bounding box center [693, 225] width 194 height 25
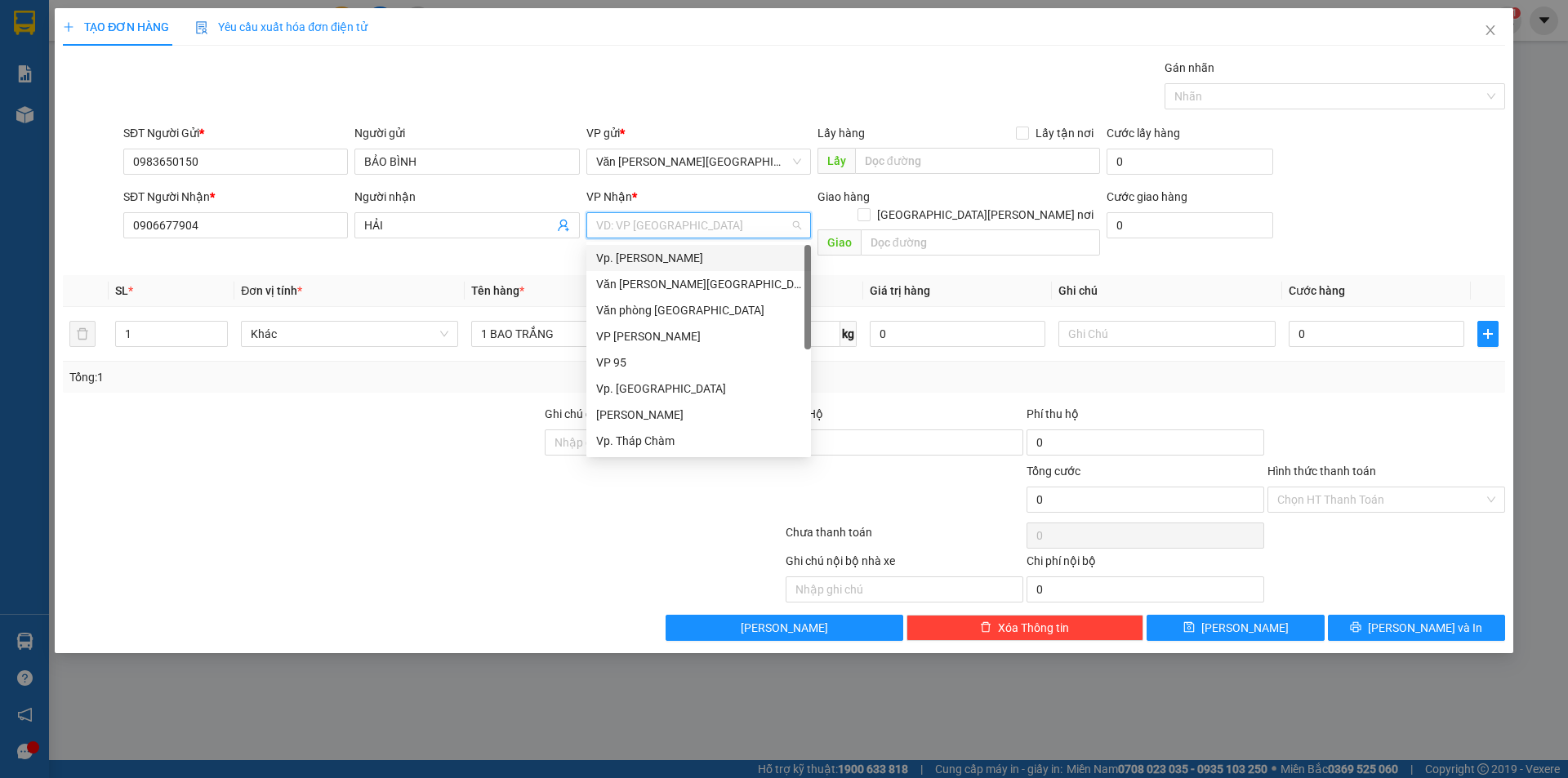
click at [676, 260] on div "Vp. [PERSON_NAME]" at bounding box center [699, 257] width 205 height 18
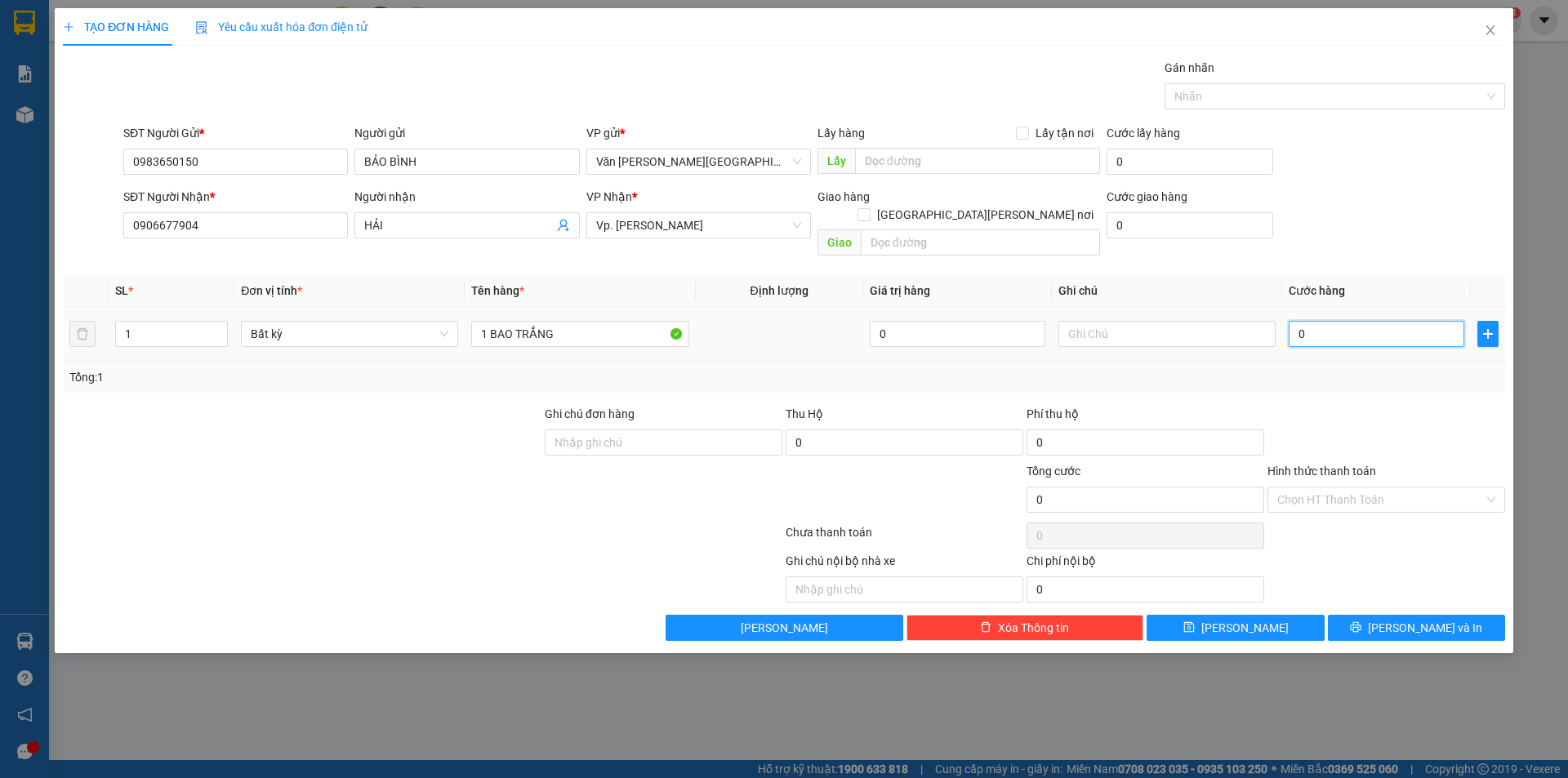
click at [1295, 320] on input "0" at bounding box center [1376, 333] width 176 height 26
click at [1299, 320] on input "0" at bounding box center [1376, 333] width 176 height 26
click at [1301, 320] on input "0" at bounding box center [1376, 333] width 176 height 26
click at [1298, 320] on input "0" at bounding box center [1376, 333] width 176 height 26
click at [1297, 325] on input "0" at bounding box center [1376, 333] width 176 height 26
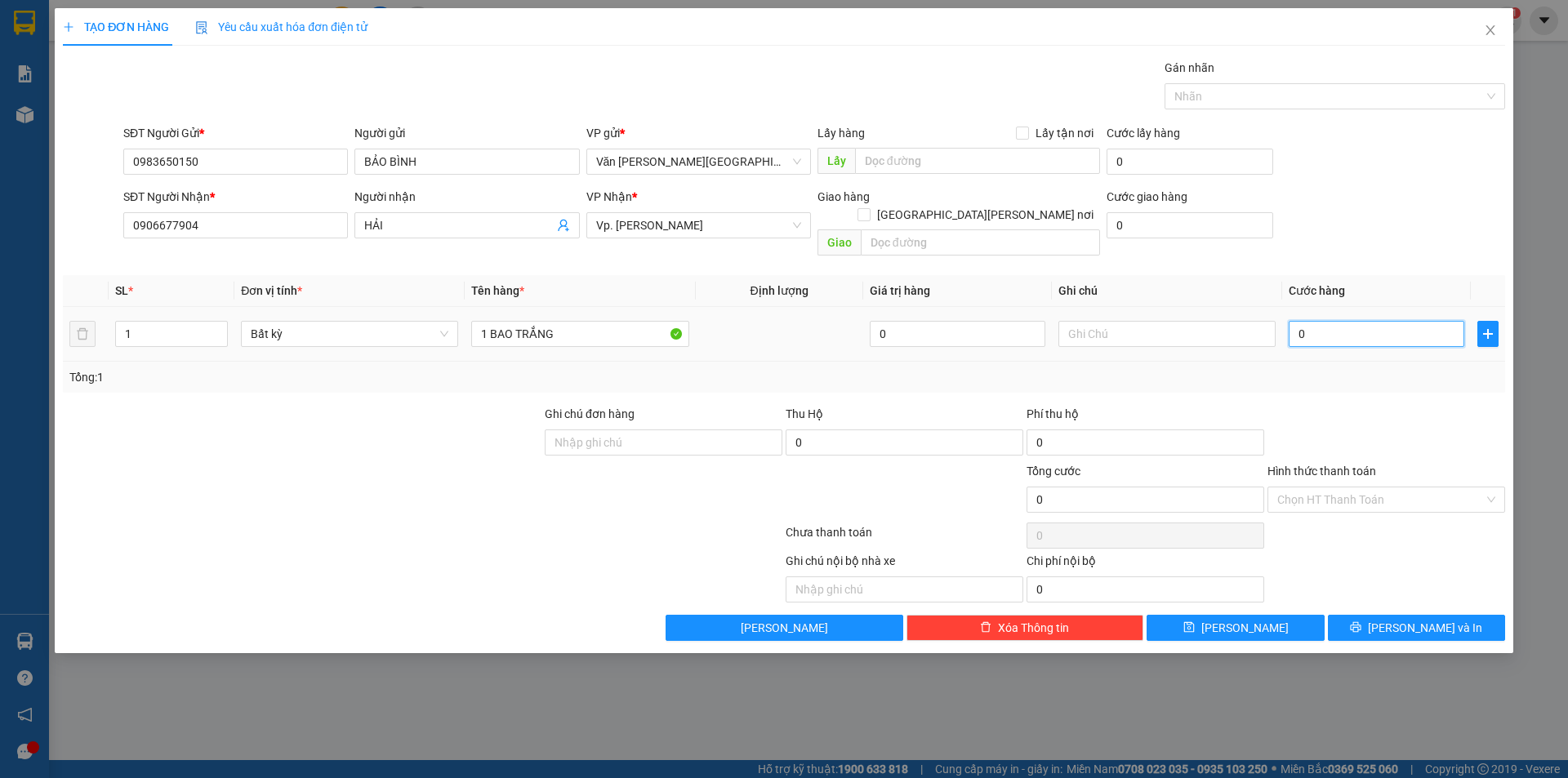
type input "10"
type input "100"
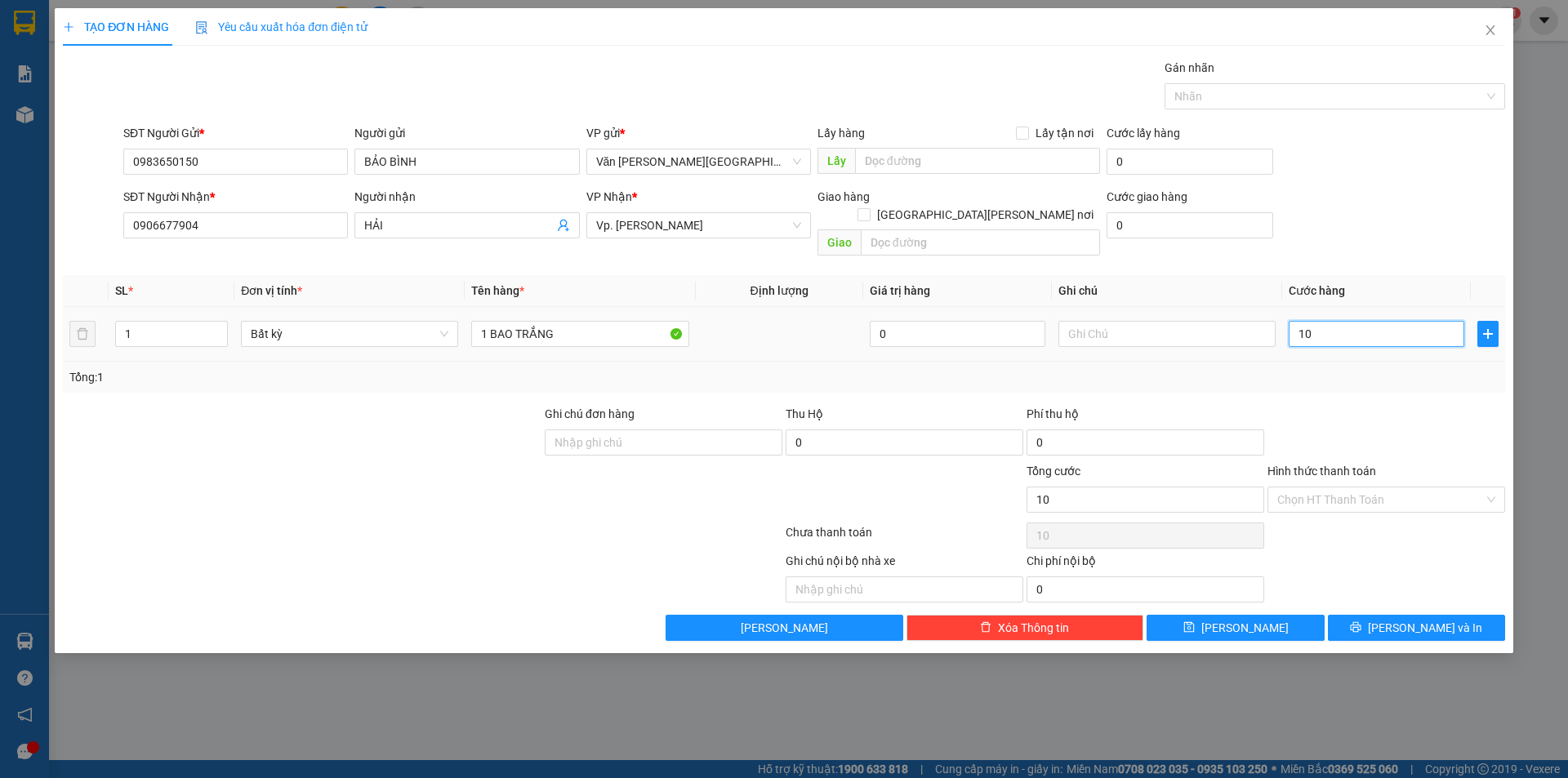
type input "100"
type input "1.000"
type input "10.000"
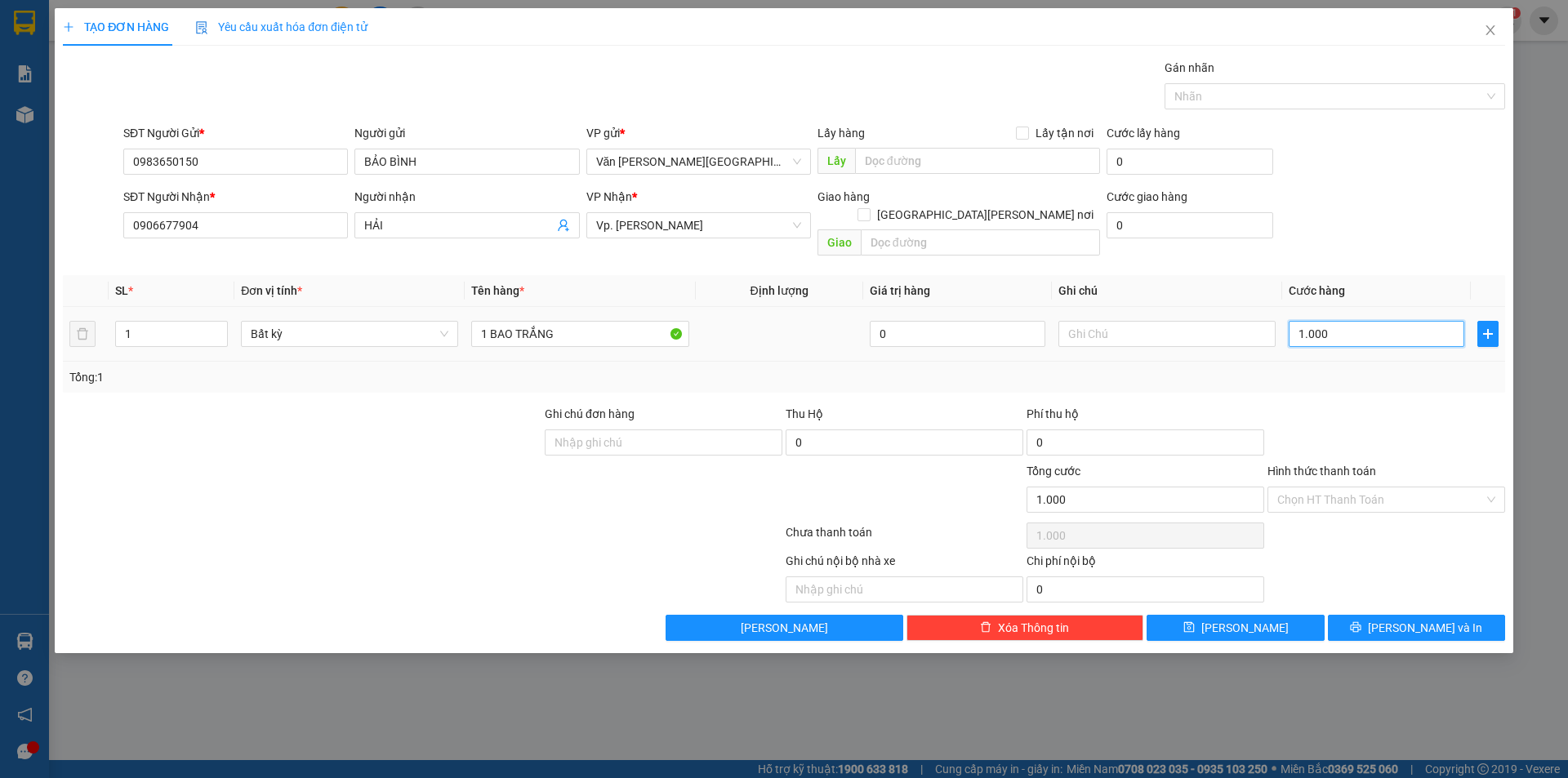
type input "10.000"
type input "100.000"
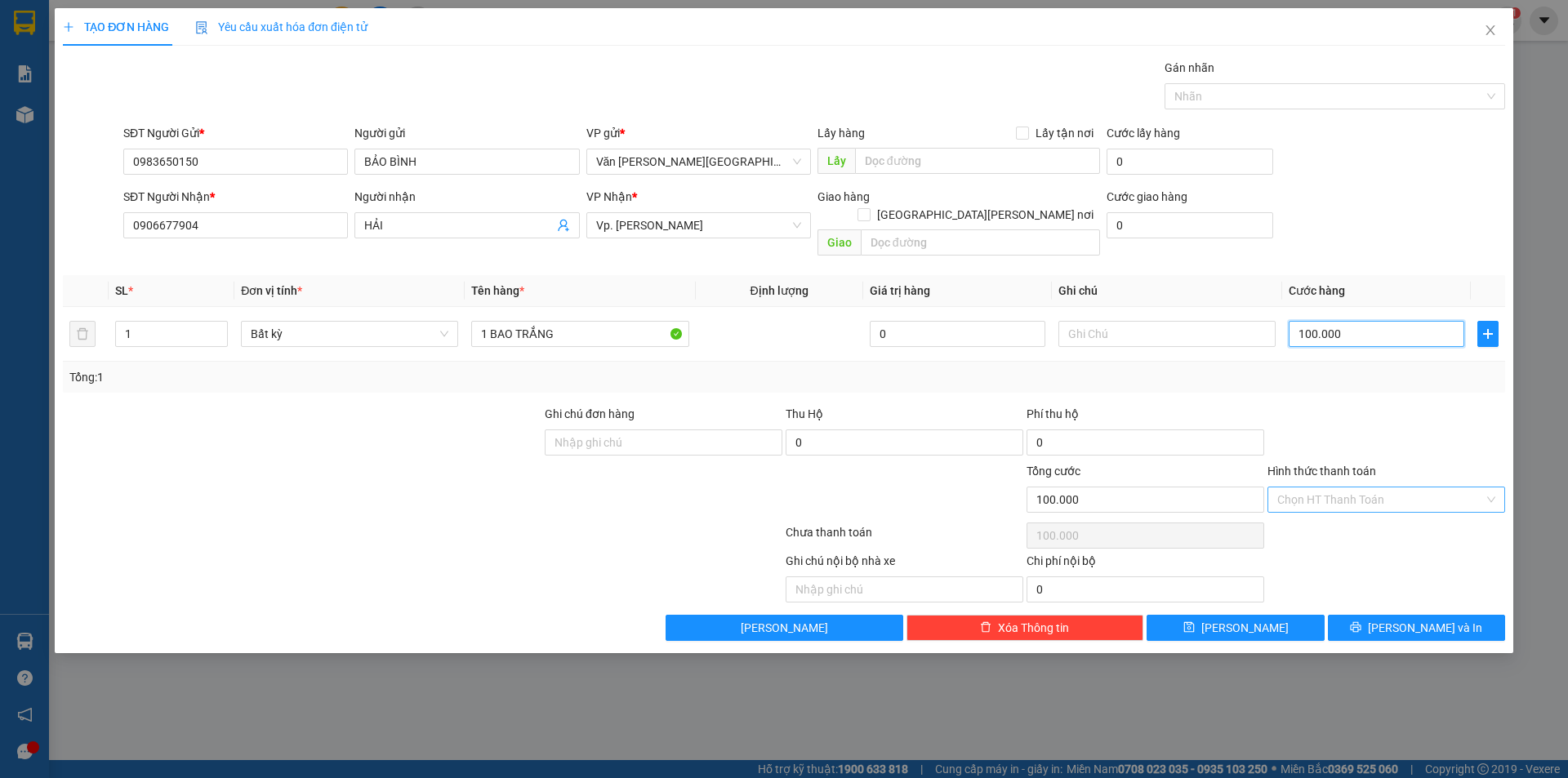
type input "100.000"
click at [1299, 487] on input "Hình thức thanh toán" at bounding box center [1380, 500] width 206 height 25
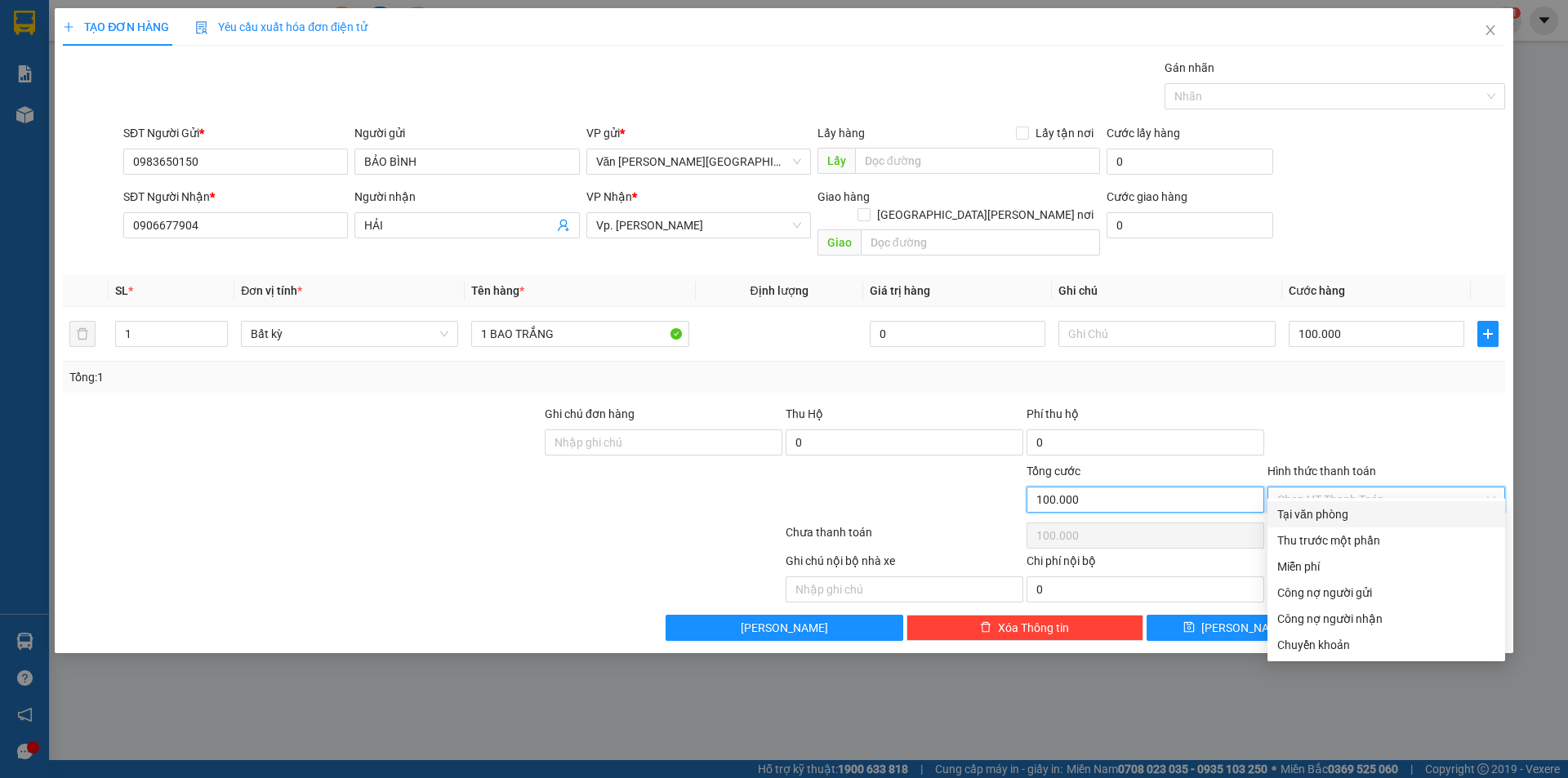
click at [1218, 486] on input "100.000" at bounding box center [1145, 499] width 238 height 26
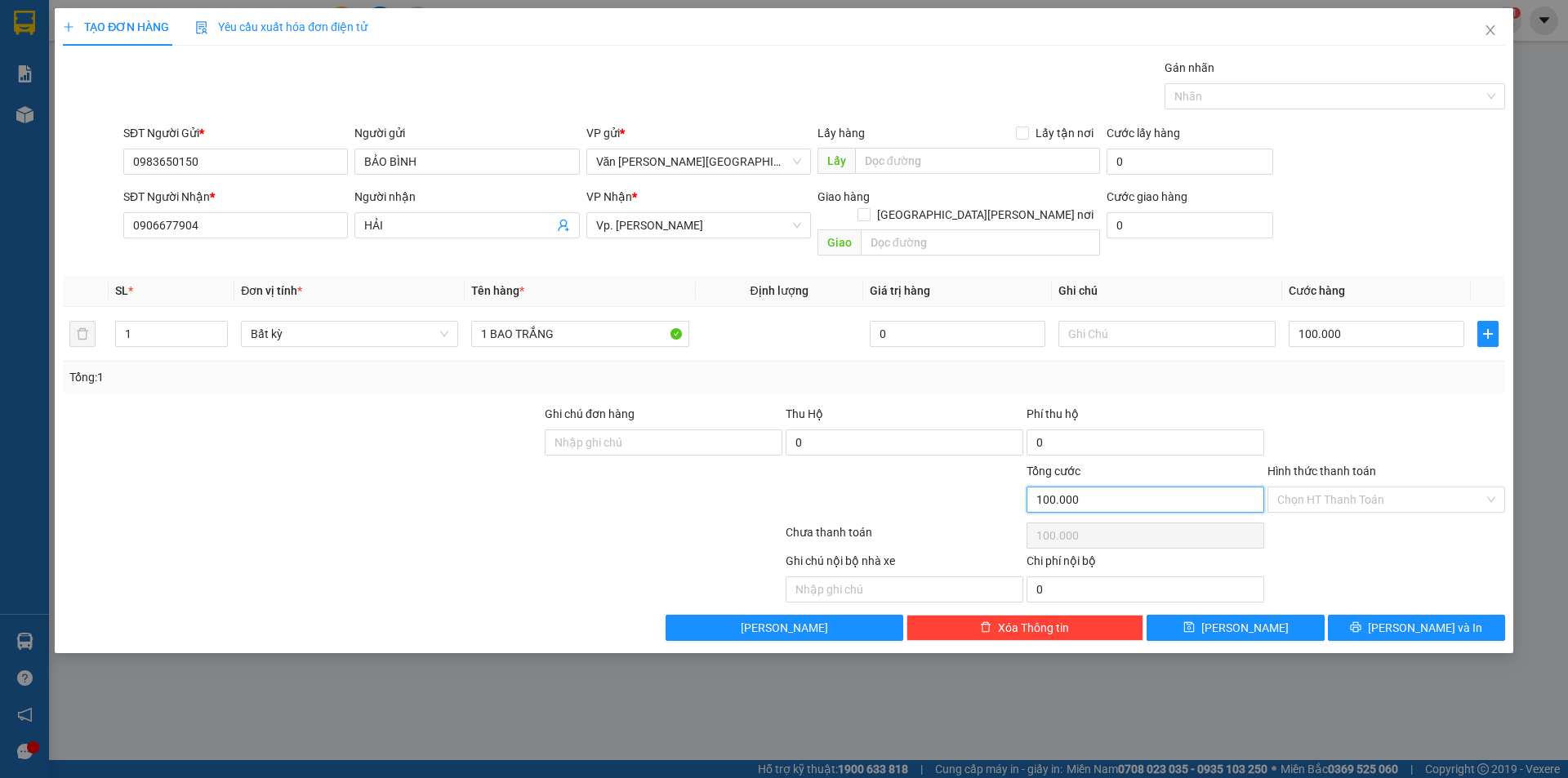
click at [1218, 486] on input "100.000" at bounding box center [1145, 499] width 238 height 26
click at [1131, 486] on input "100.000" at bounding box center [1145, 499] width 238 height 26
click at [1125, 486] on input "100.000" at bounding box center [1145, 499] width 238 height 26
click at [1093, 486] on input "100.000" at bounding box center [1145, 499] width 238 height 26
click at [1375, 578] on div "Ghi chú nội bộ nhà xe Chi phí nội bộ 0" at bounding box center [784, 577] width 1445 height 51
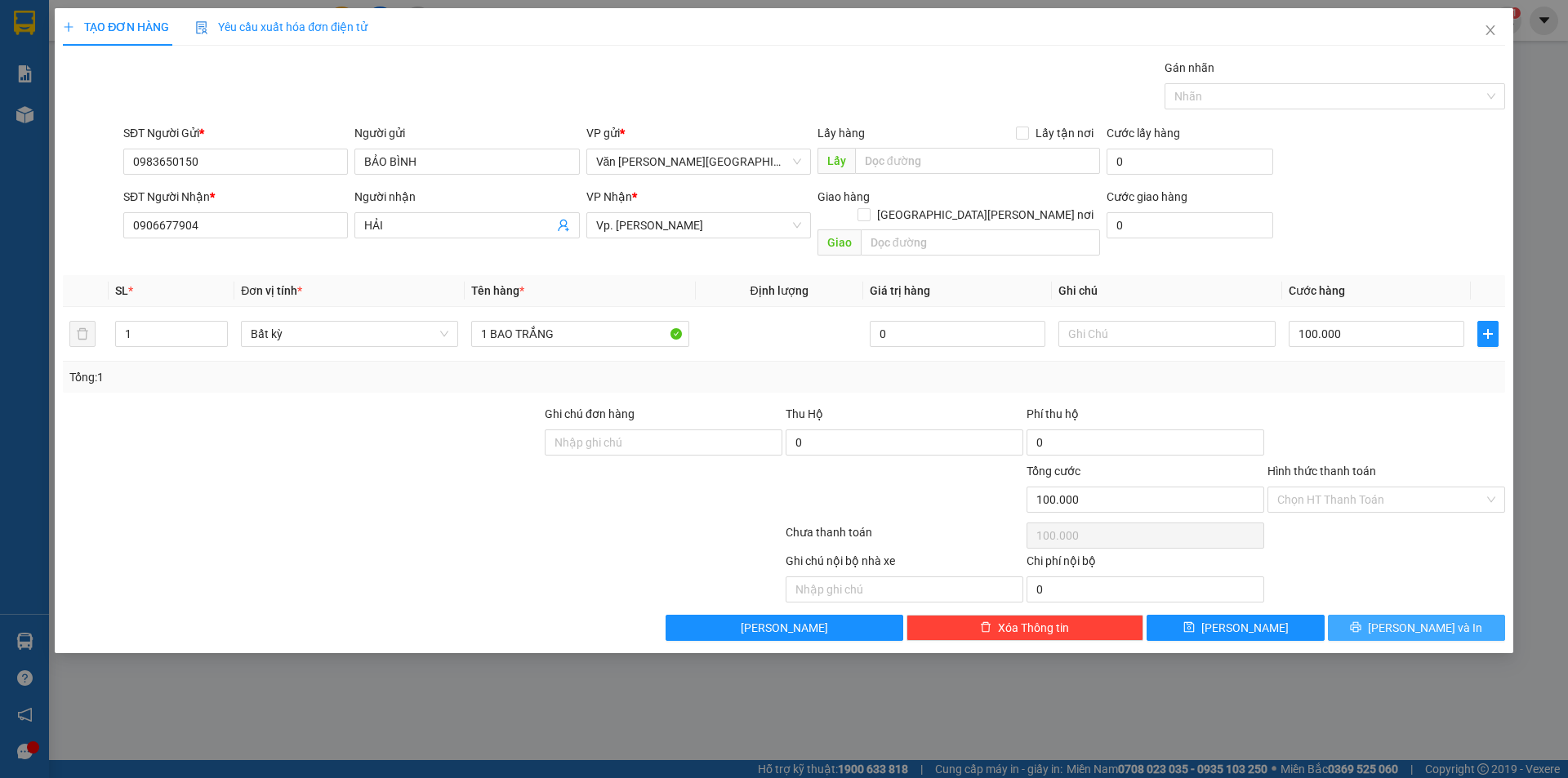
click at [1376, 615] on button "Lưu và In" at bounding box center [1415, 627] width 178 height 26
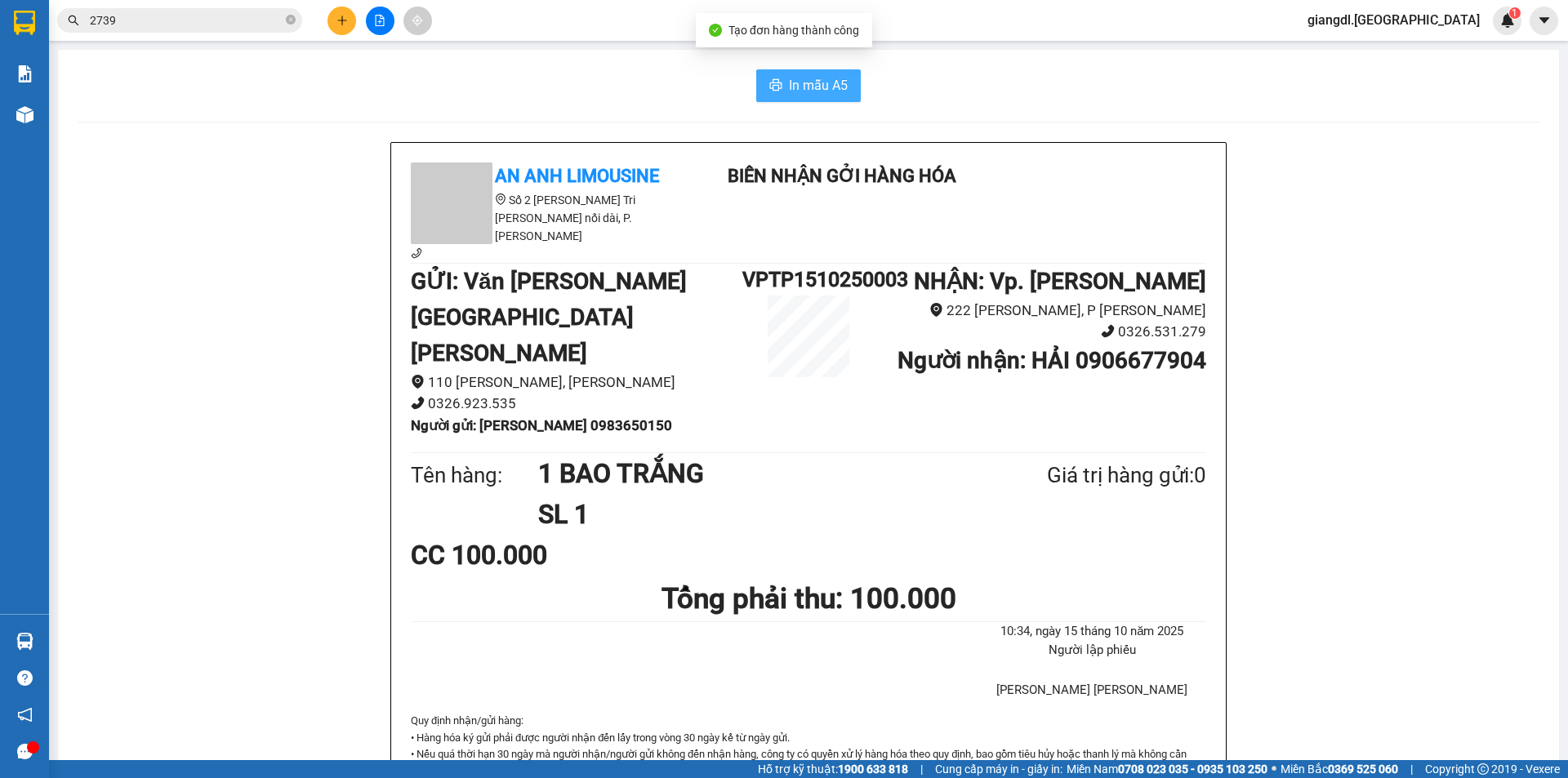
click at [820, 96] on button "In mẫu A5" at bounding box center [808, 85] width 105 height 33
click at [1015, 90] on div "In mẫu A5" at bounding box center [808, 85] width 1461 height 33
click at [344, 19] on icon "plus" at bounding box center [343, 20] width 12 height 12
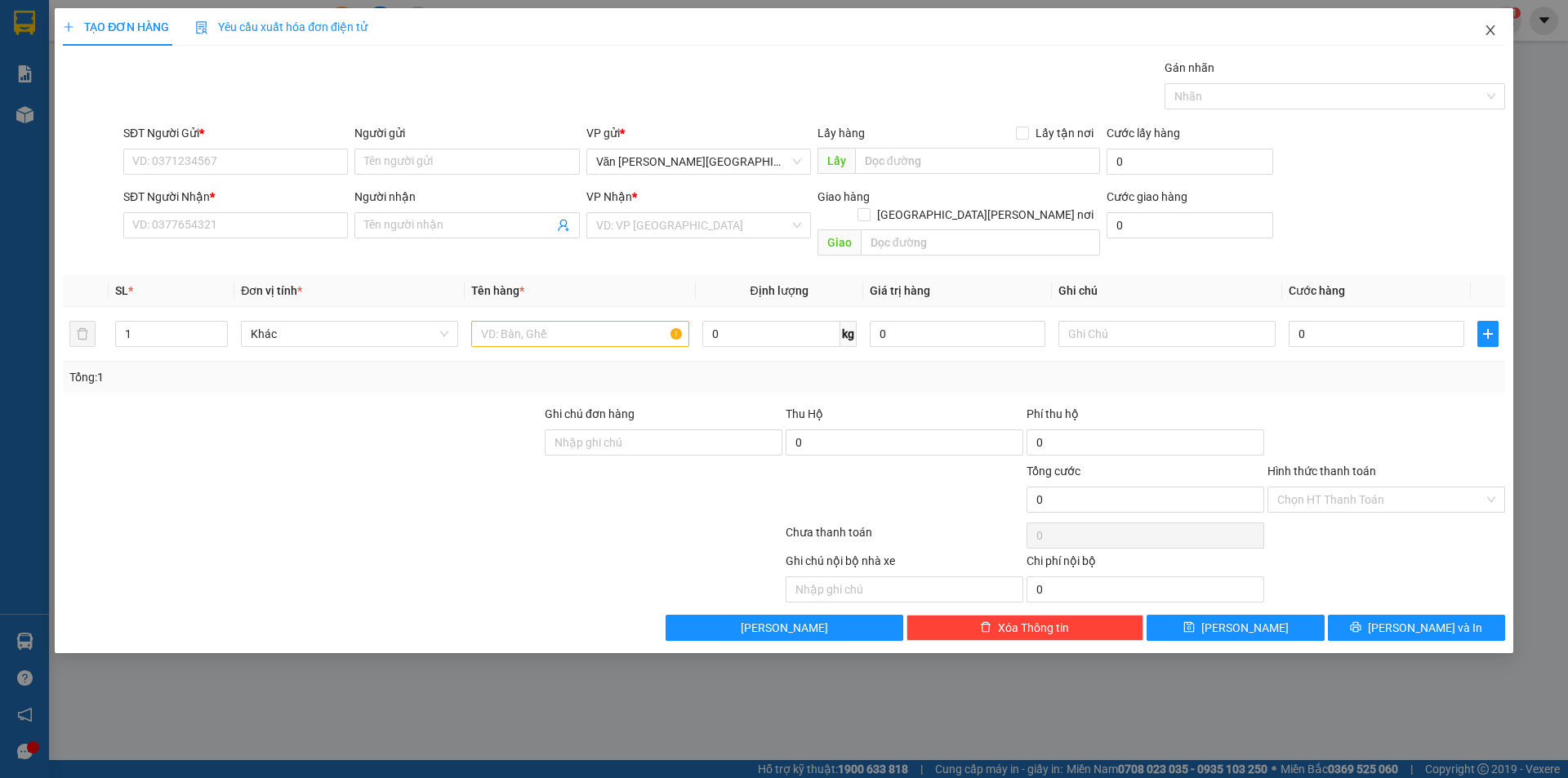
click at [1490, 33] on icon "close" at bounding box center [1490, 31] width 13 height 13
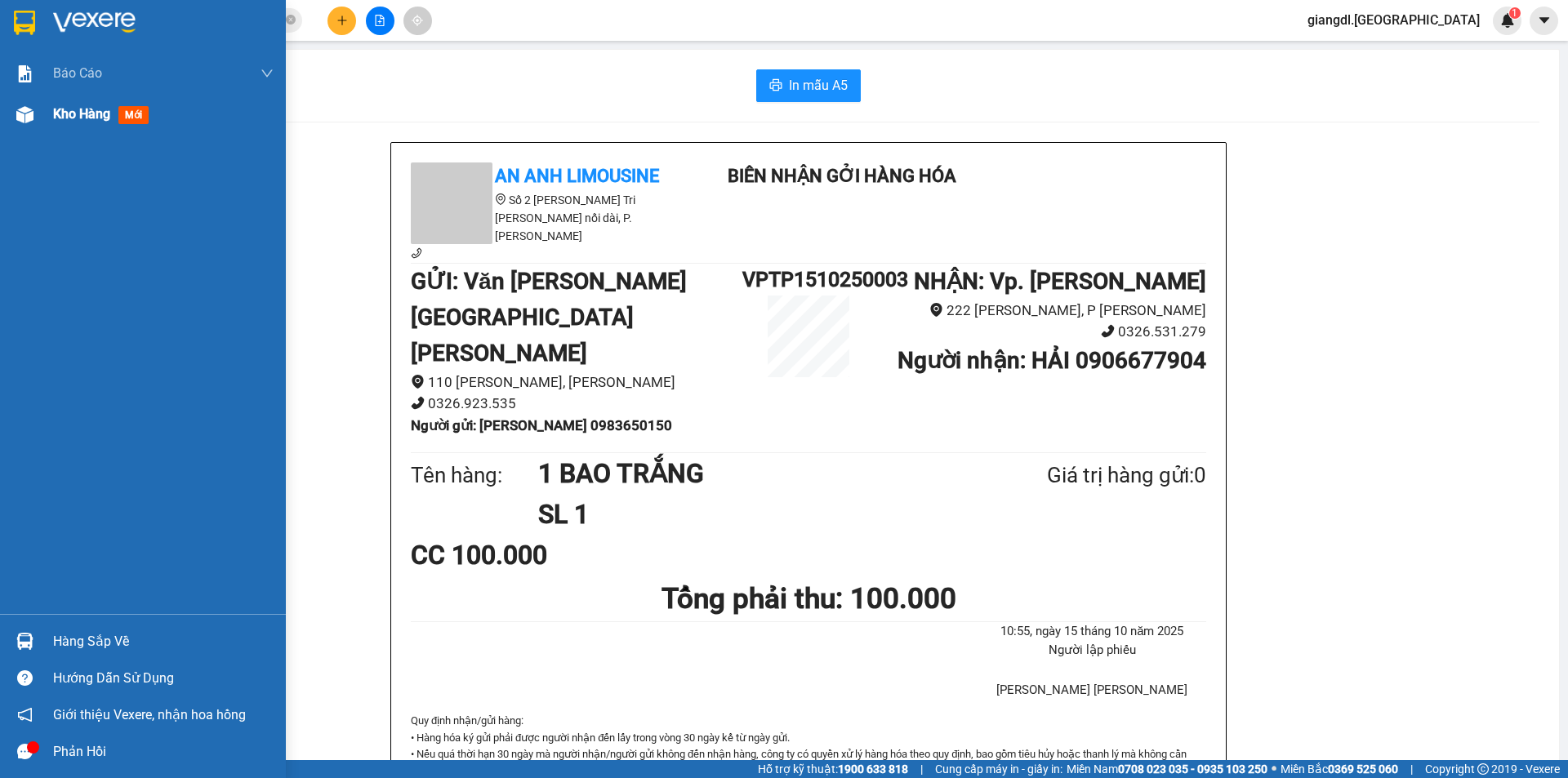
click at [24, 118] on img at bounding box center [25, 115] width 17 height 17
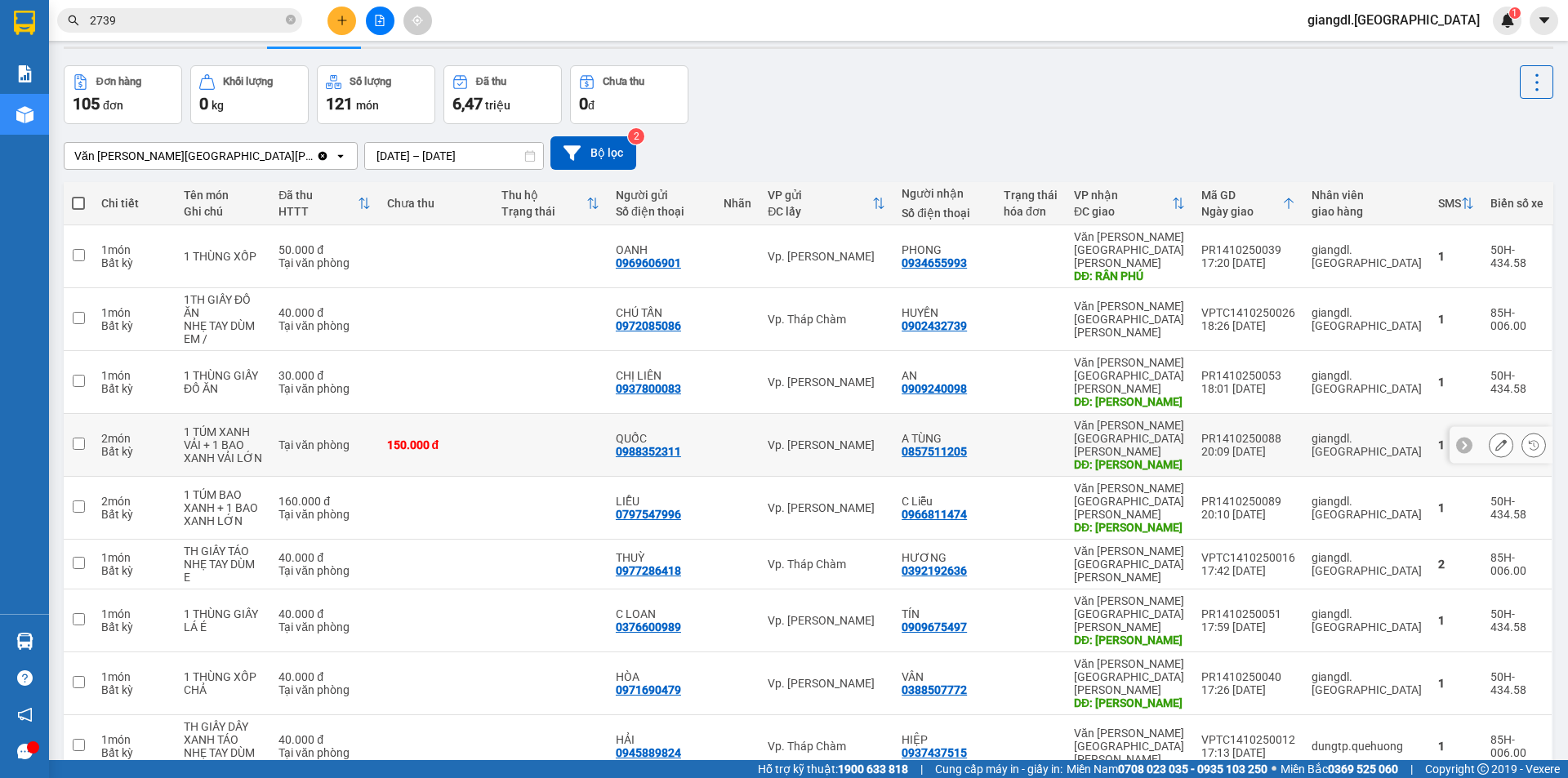
scroll to position [75, 0]
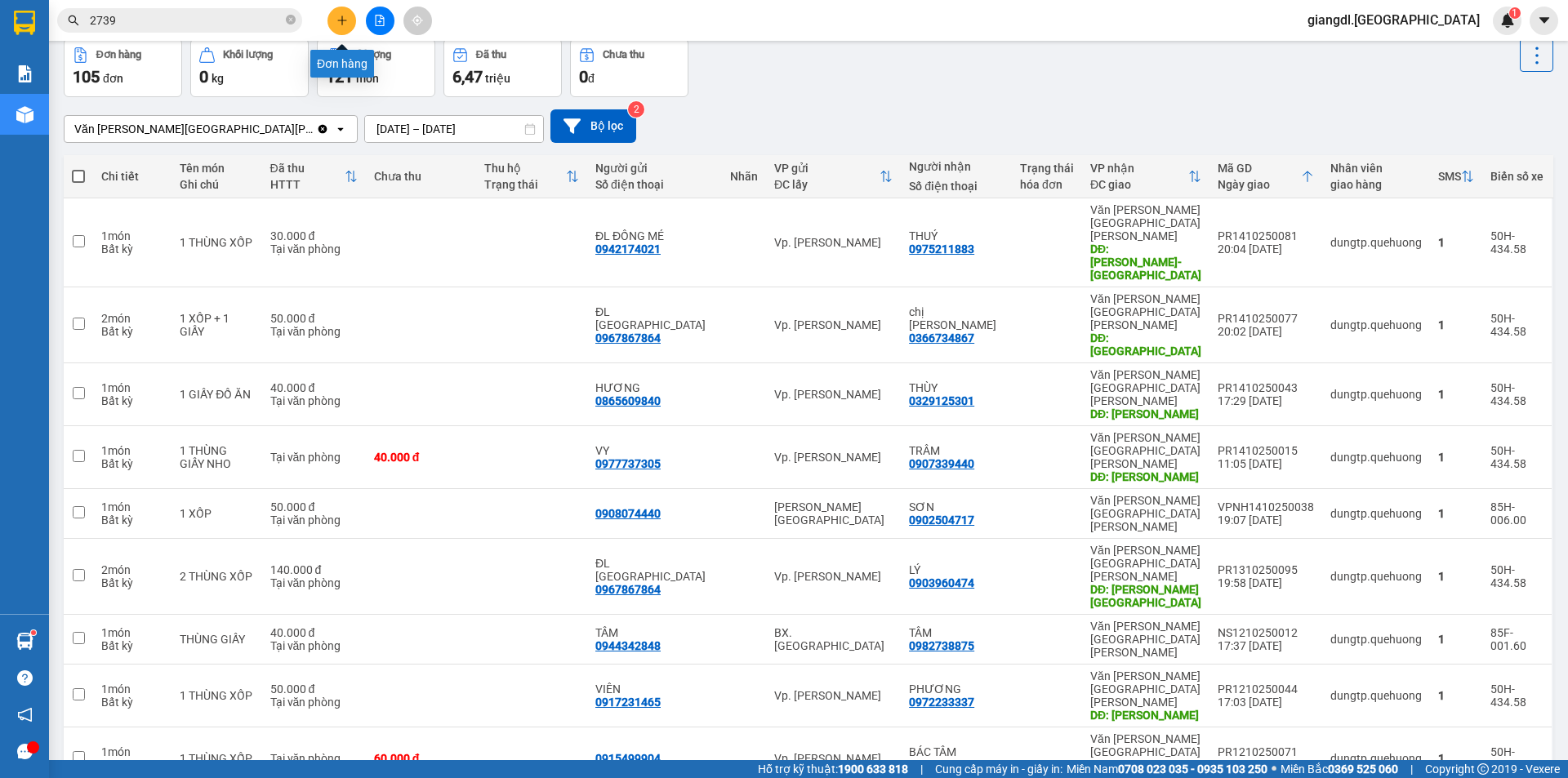
click at [350, 22] on button at bounding box center [342, 21] width 29 height 29
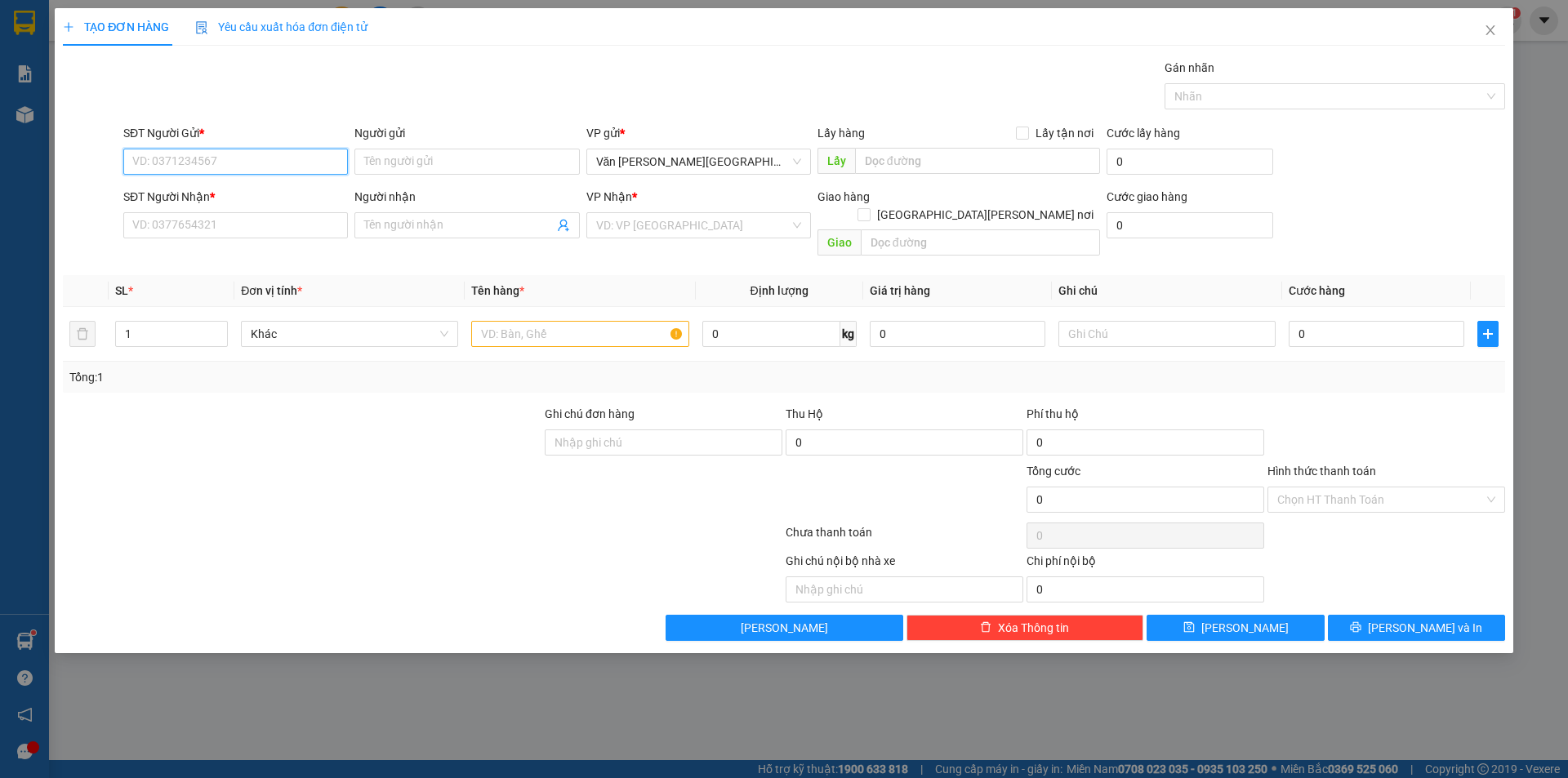
click at [266, 158] on input "SĐT Người Gửi *" at bounding box center [235, 161] width 225 height 26
type input "0362772036"
click at [415, 162] on input "Người gửi" at bounding box center [466, 161] width 225 height 26
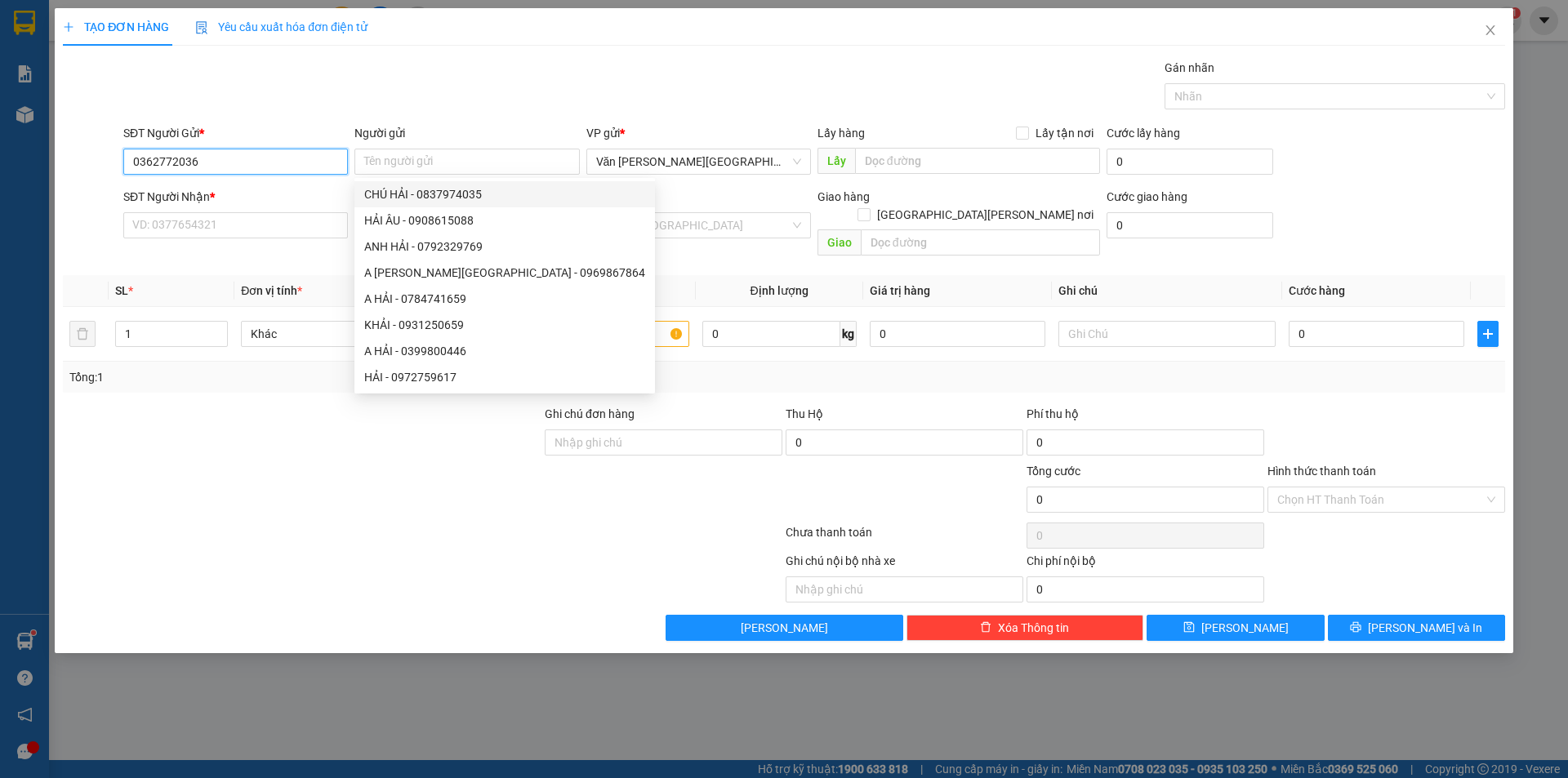
click at [260, 165] on input "0362772036" at bounding box center [235, 161] width 225 height 26
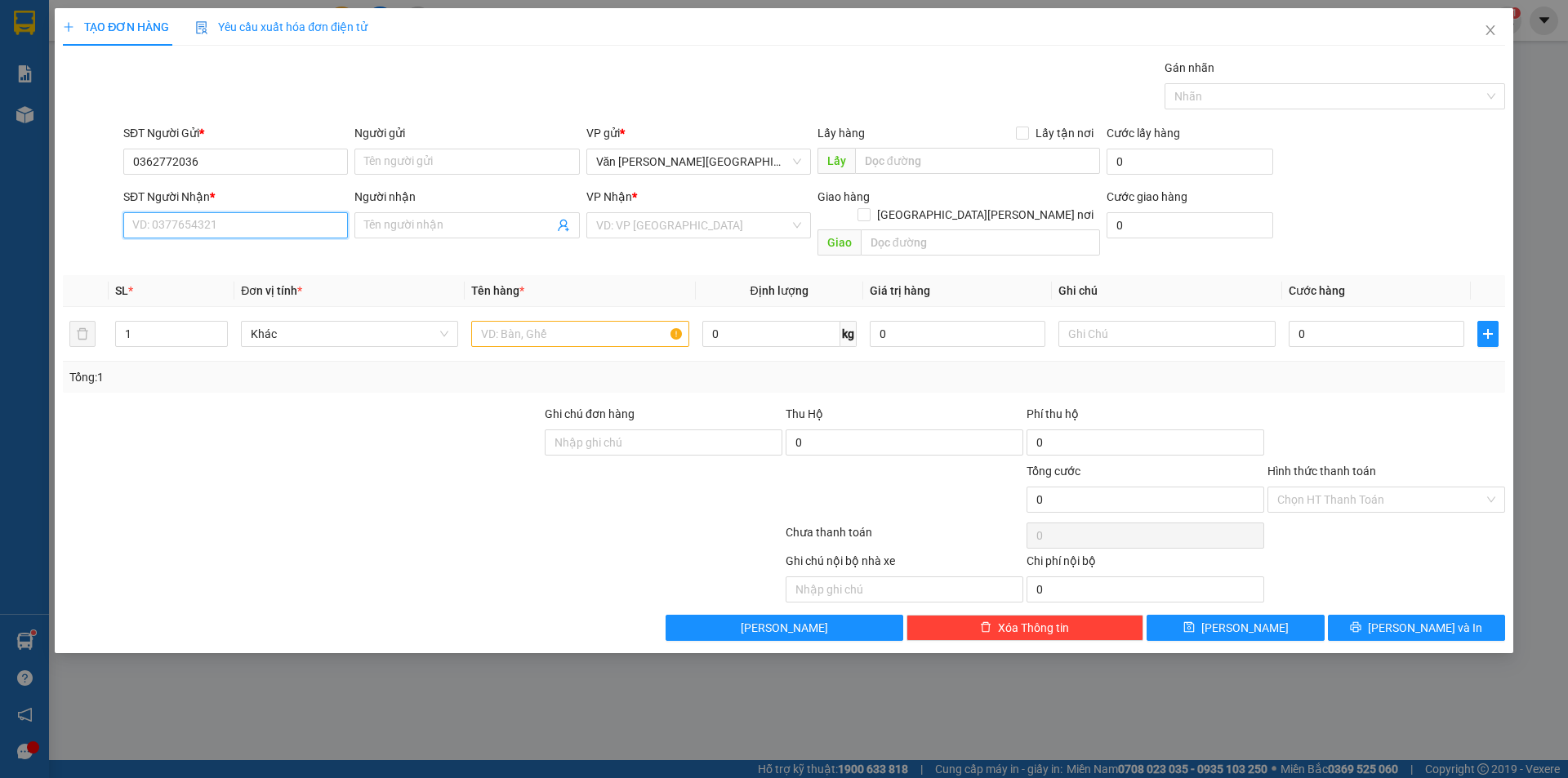
click at [206, 229] on input "SĐT Người Nhận *" at bounding box center [235, 224] width 225 height 26
paste input "0362772036"
type input "0362772036"
click at [252, 156] on input "0362772036" at bounding box center [235, 161] width 225 height 26
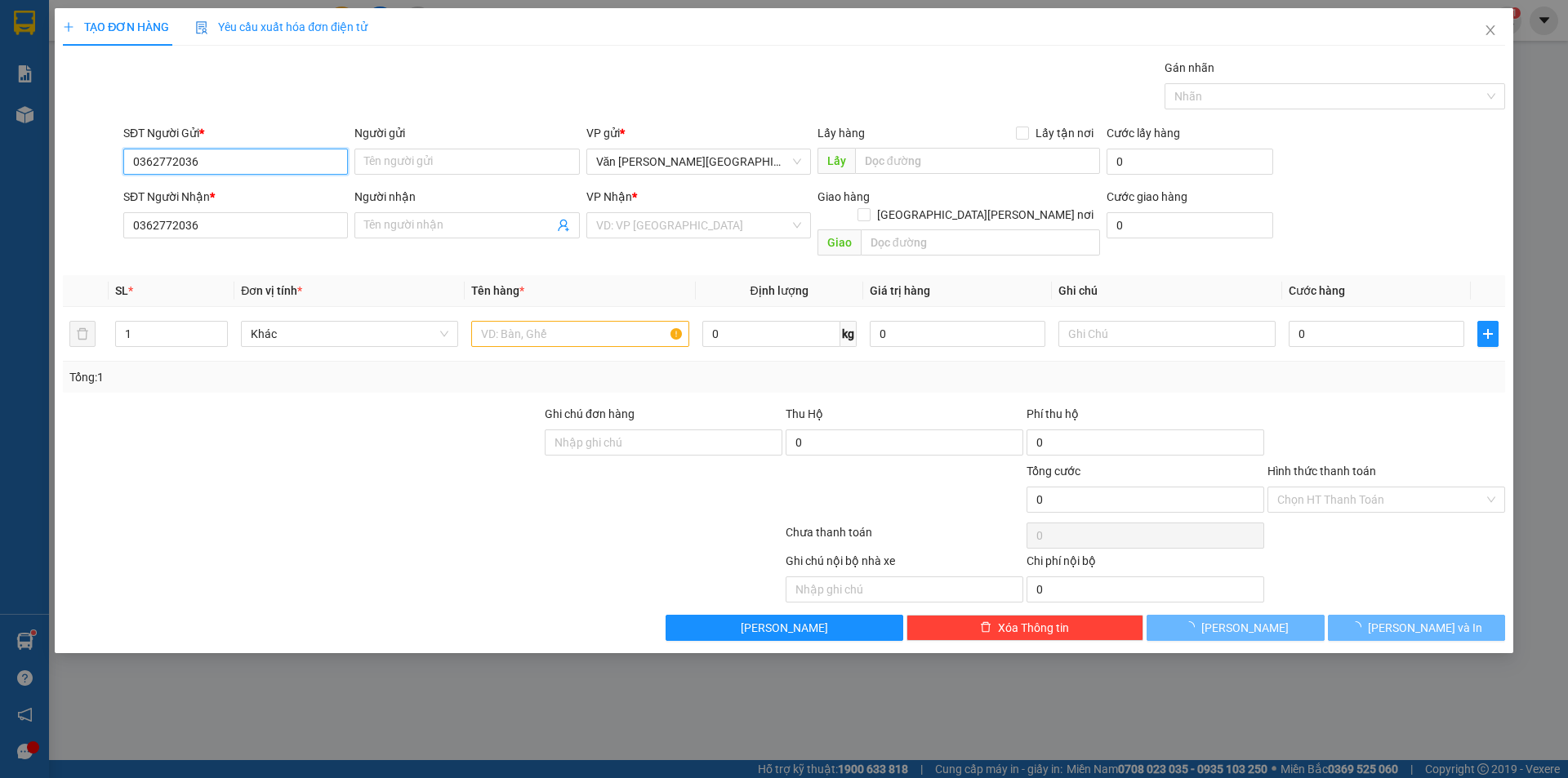
click at [252, 156] on input "0362772036" at bounding box center [235, 161] width 225 height 26
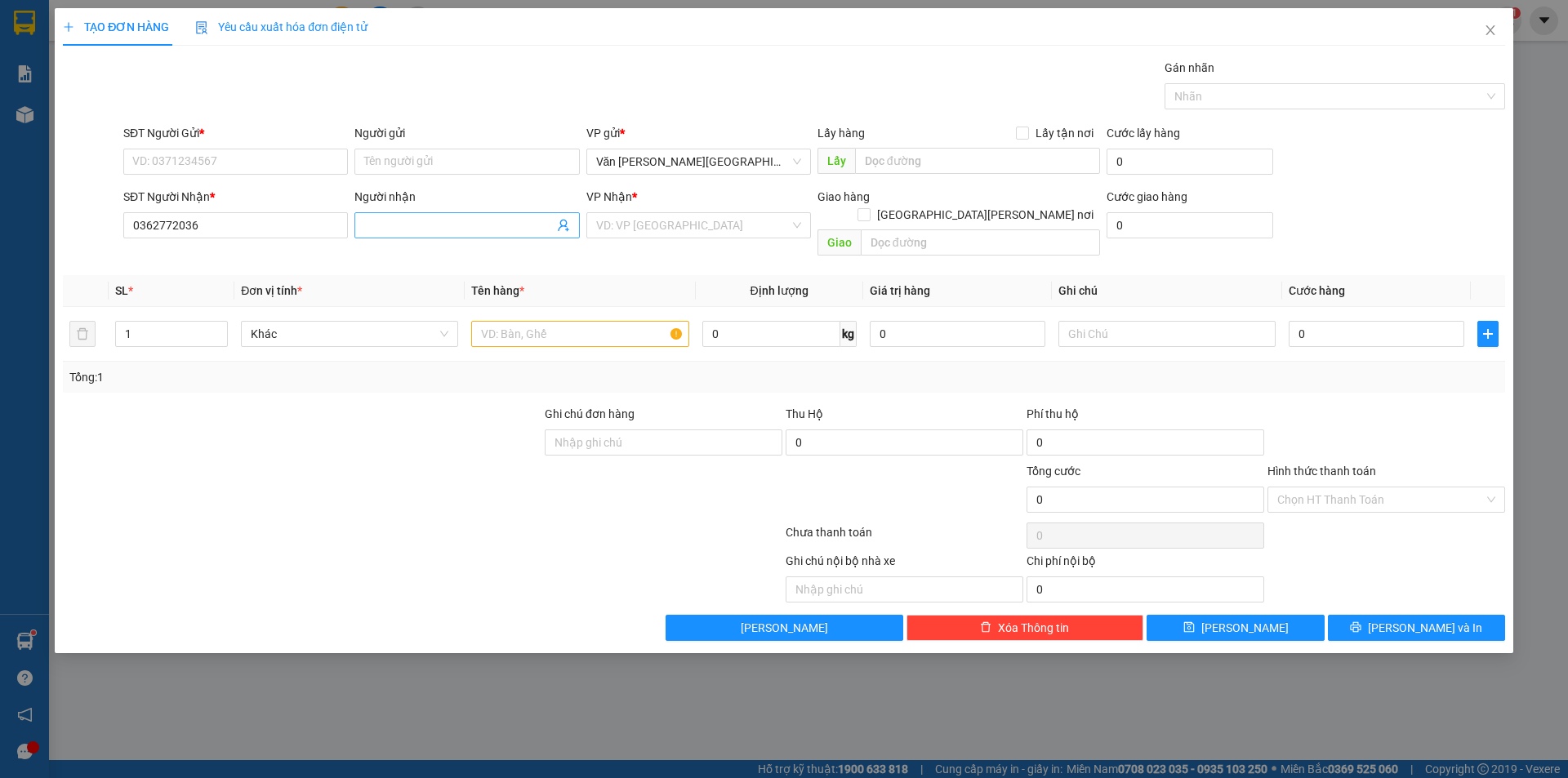
click at [374, 216] on span at bounding box center [466, 224] width 225 height 26
type input "V"
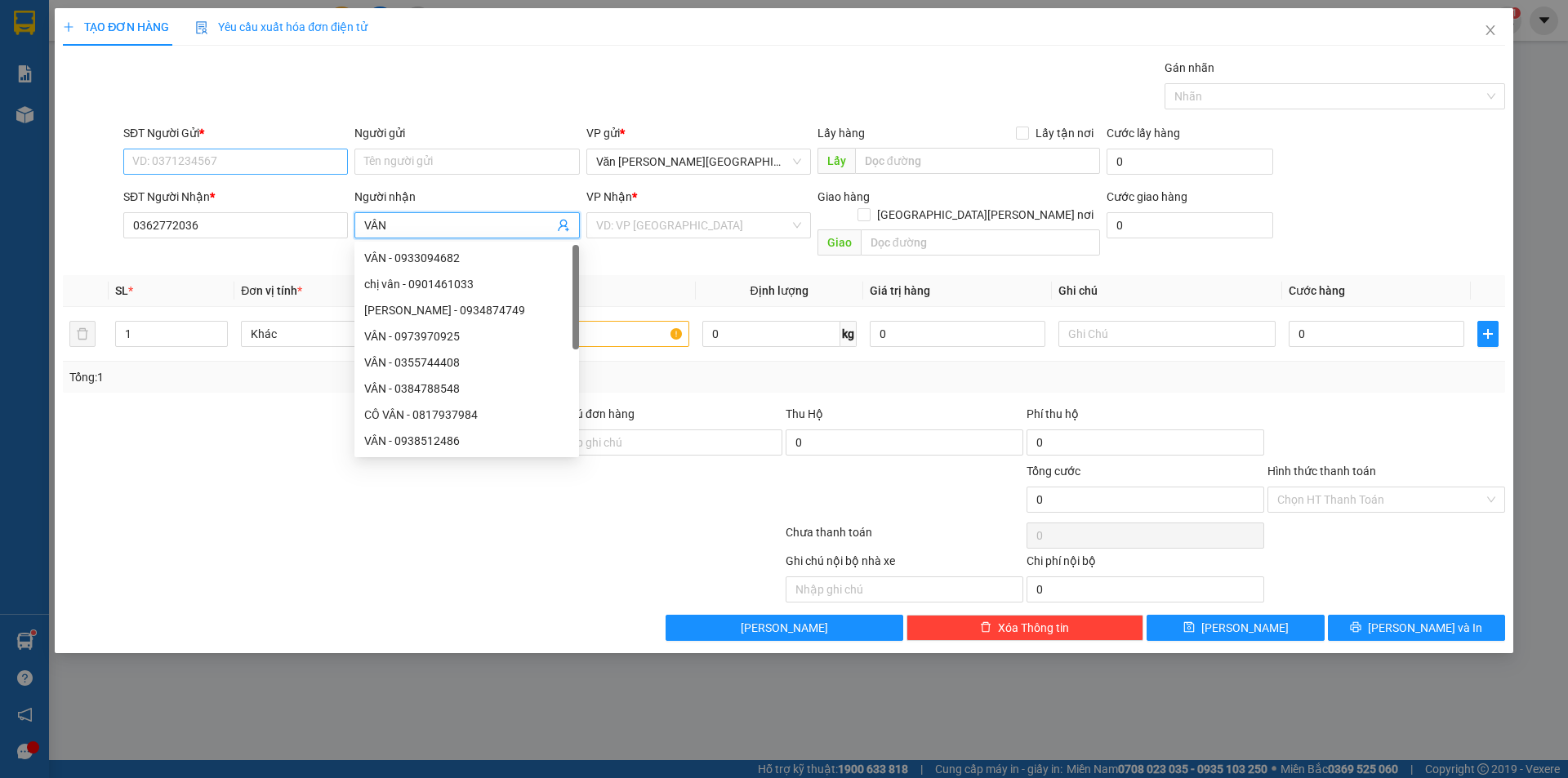
type input "VÂN"
click at [283, 158] on input "SĐT Người Gửi *" at bounding box center [235, 161] width 225 height 26
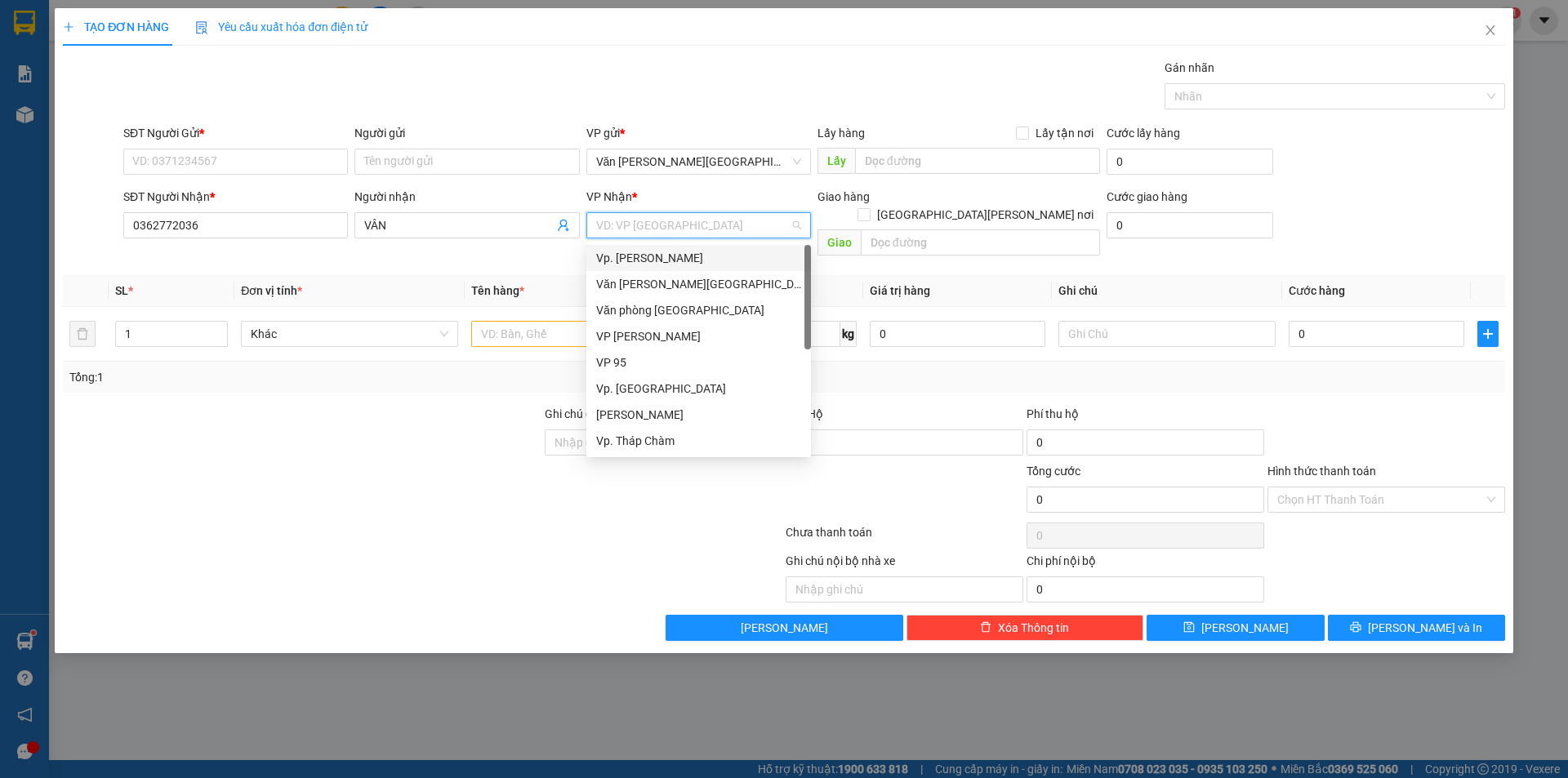
click at [643, 233] on input "search" at bounding box center [693, 225] width 194 height 25
type input "NI"
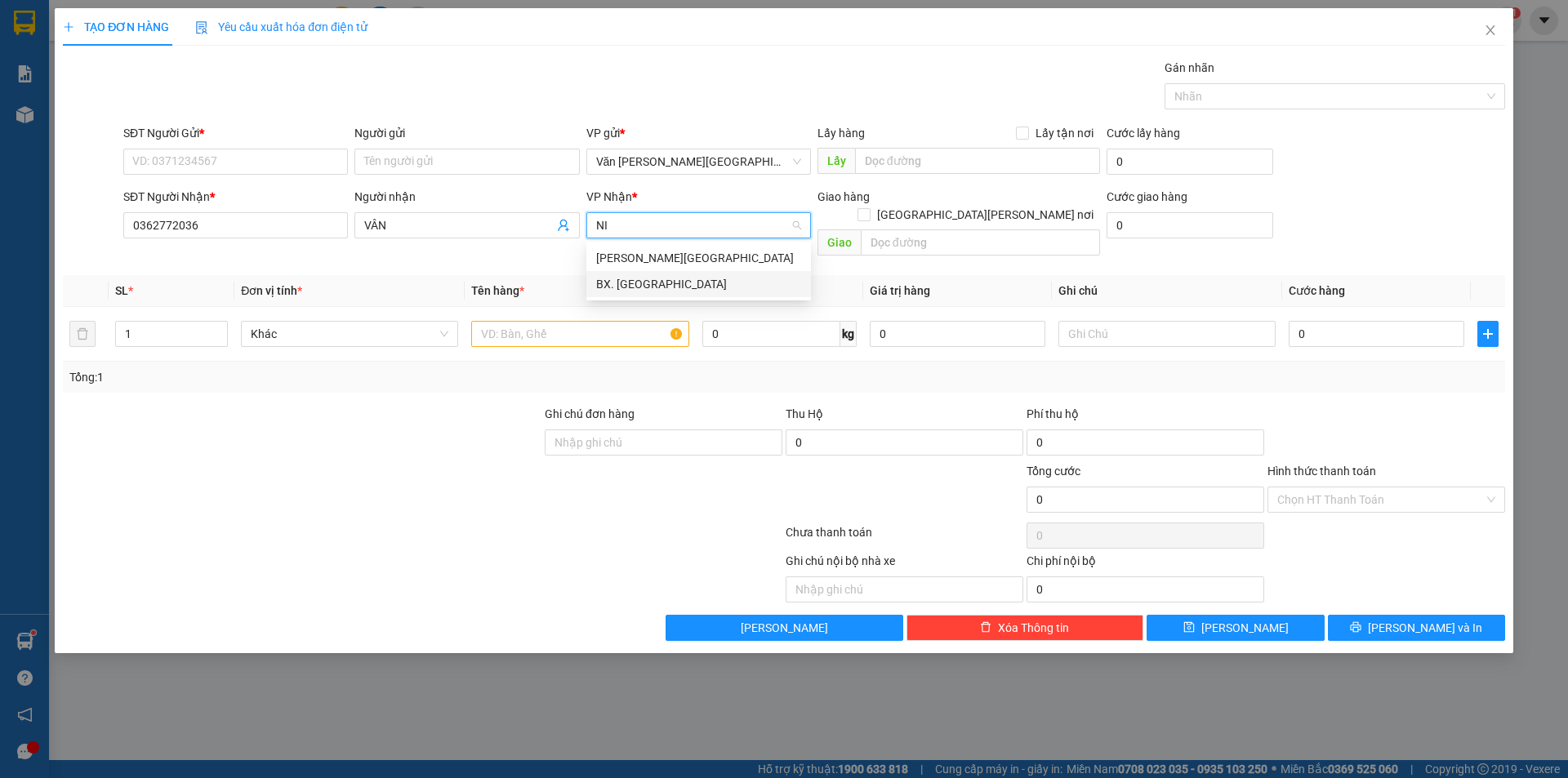
click at [642, 285] on div "BX. [GEOGRAPHIC_DATA]" at bounding box center [699, 284] width 205 height 18
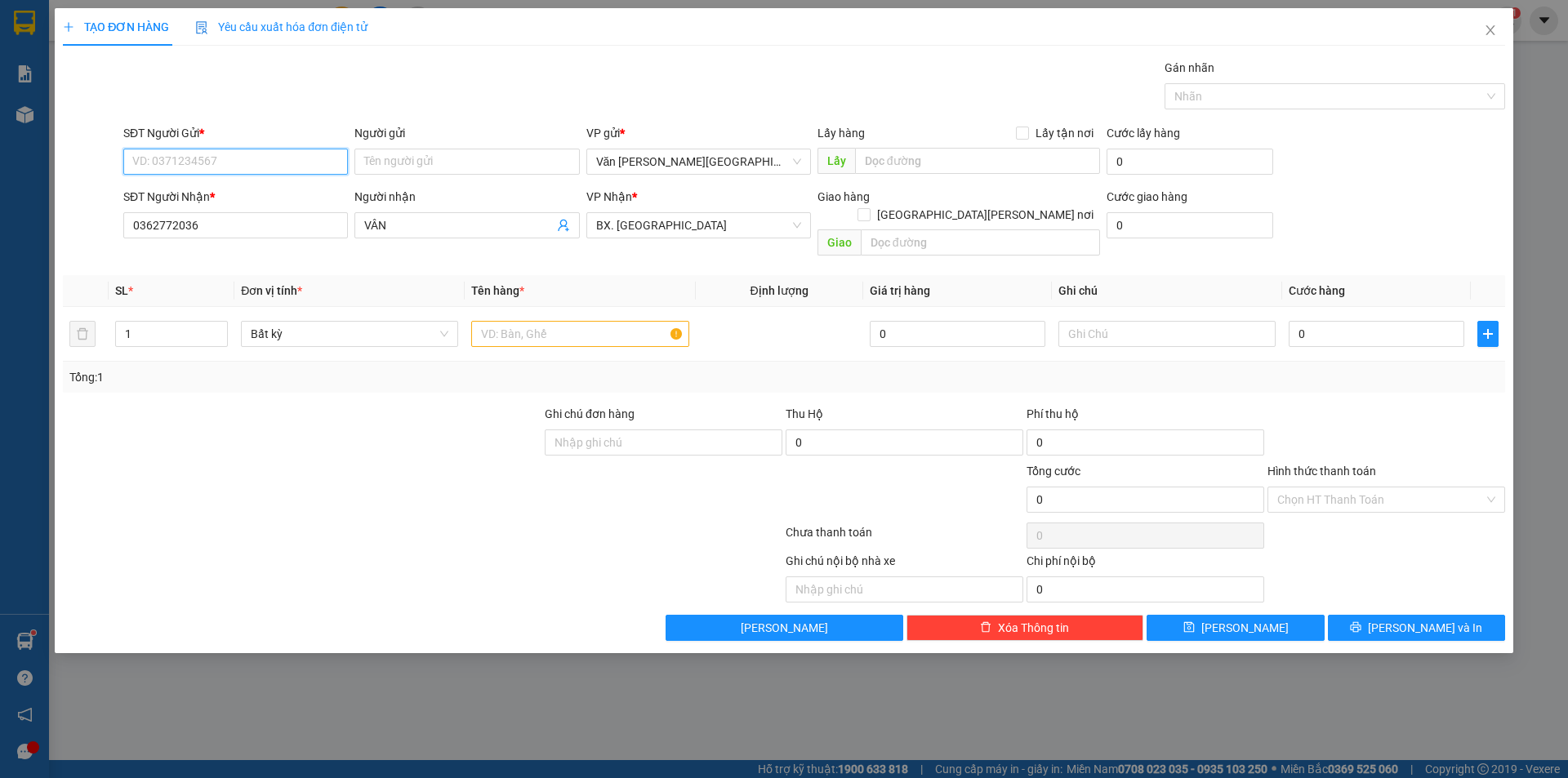
click at [246, 151] on input "SĐT Người Gửi *" at bounding box center [235, 161] width 225 height 26
type input "0977819015"
click at [395, 171] on input "Người gửi" at bounding box center [466, 161] width 225 height 26
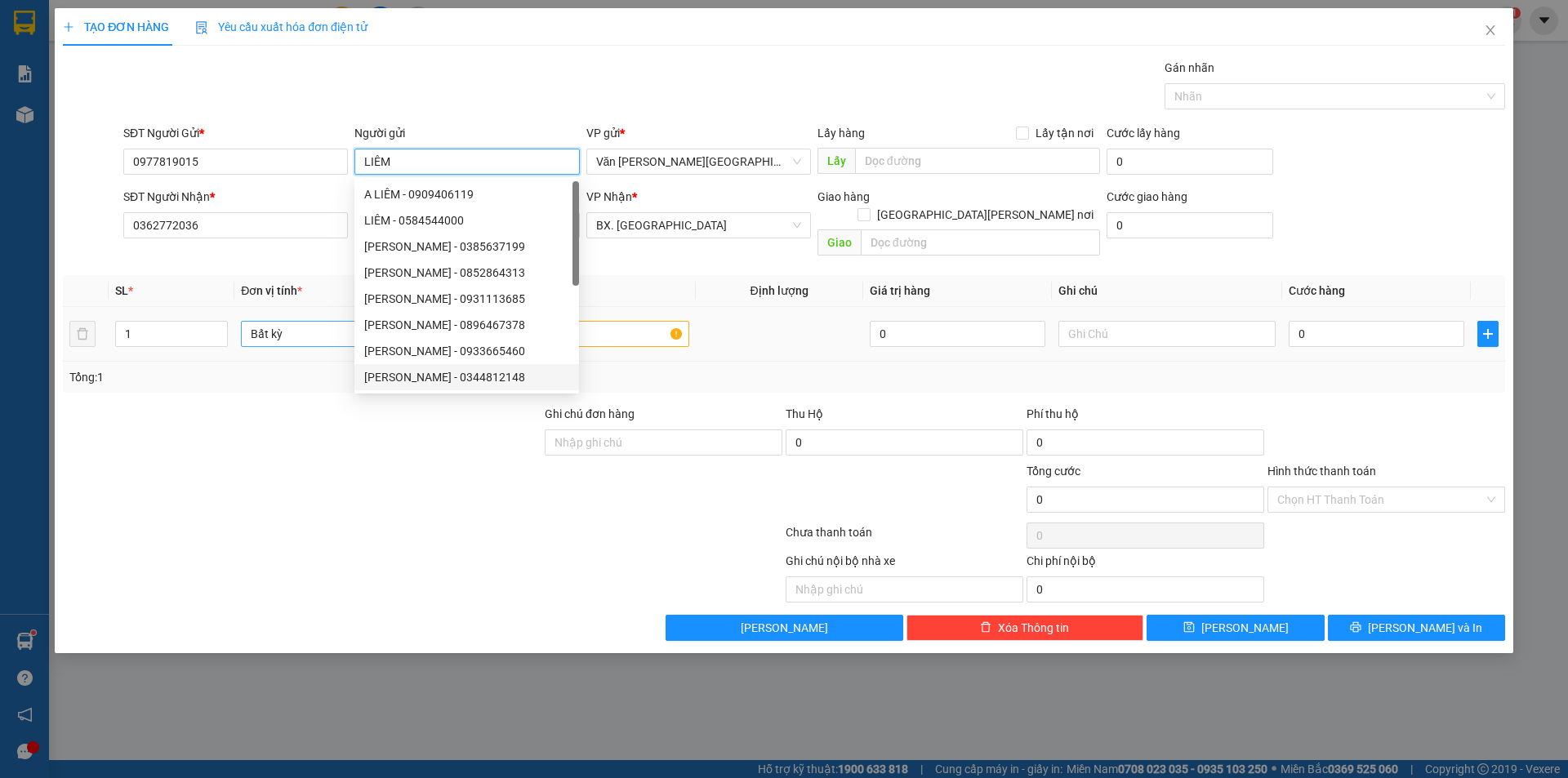
click at [287, 321] on span "Bất kỳ" at bounding box center [349, 334] width 198 height 25
type input "LIÊM"
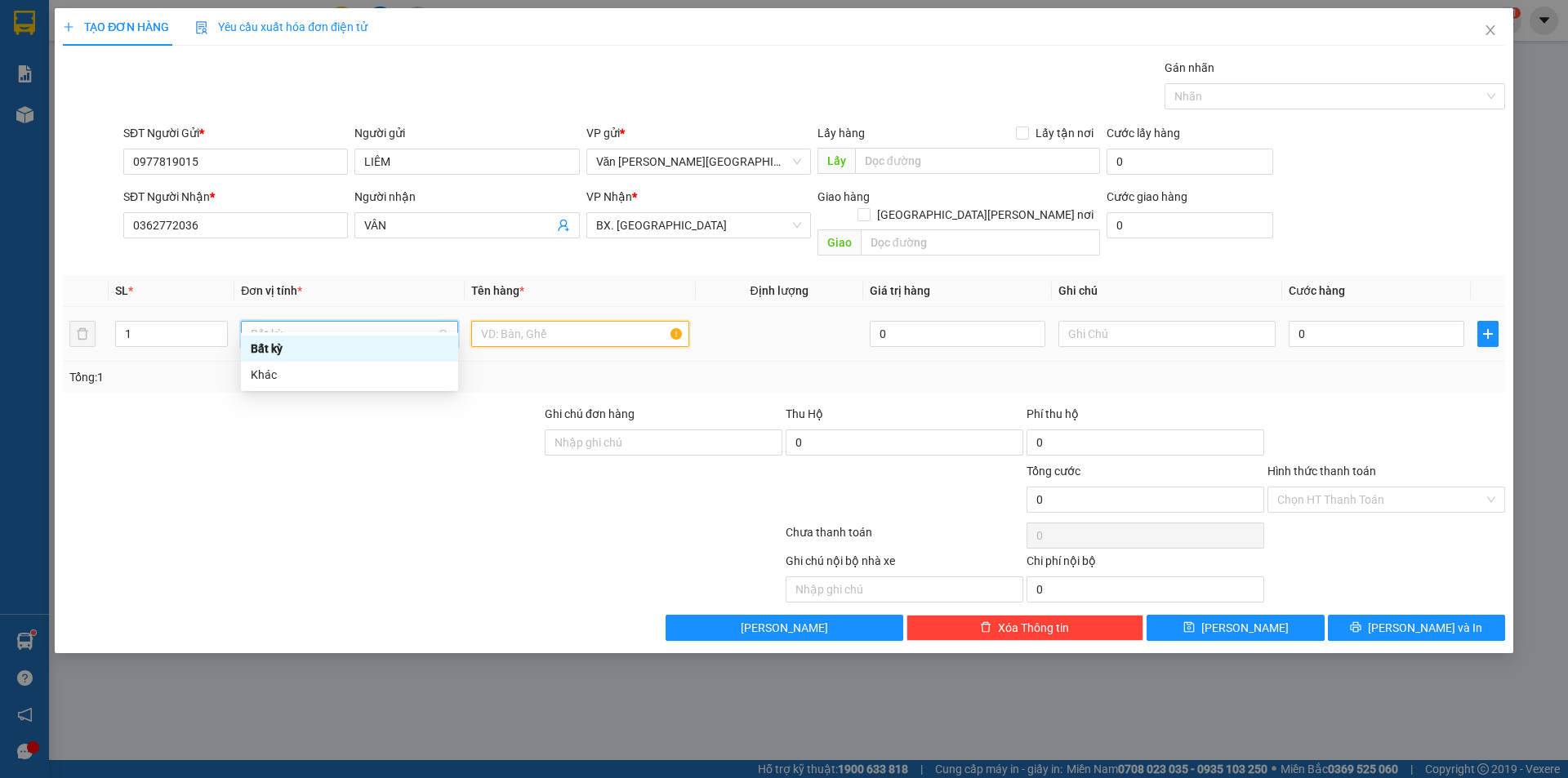
click at [550, 320] on input "text" at bounding box center [580, 333] width 217 height 26
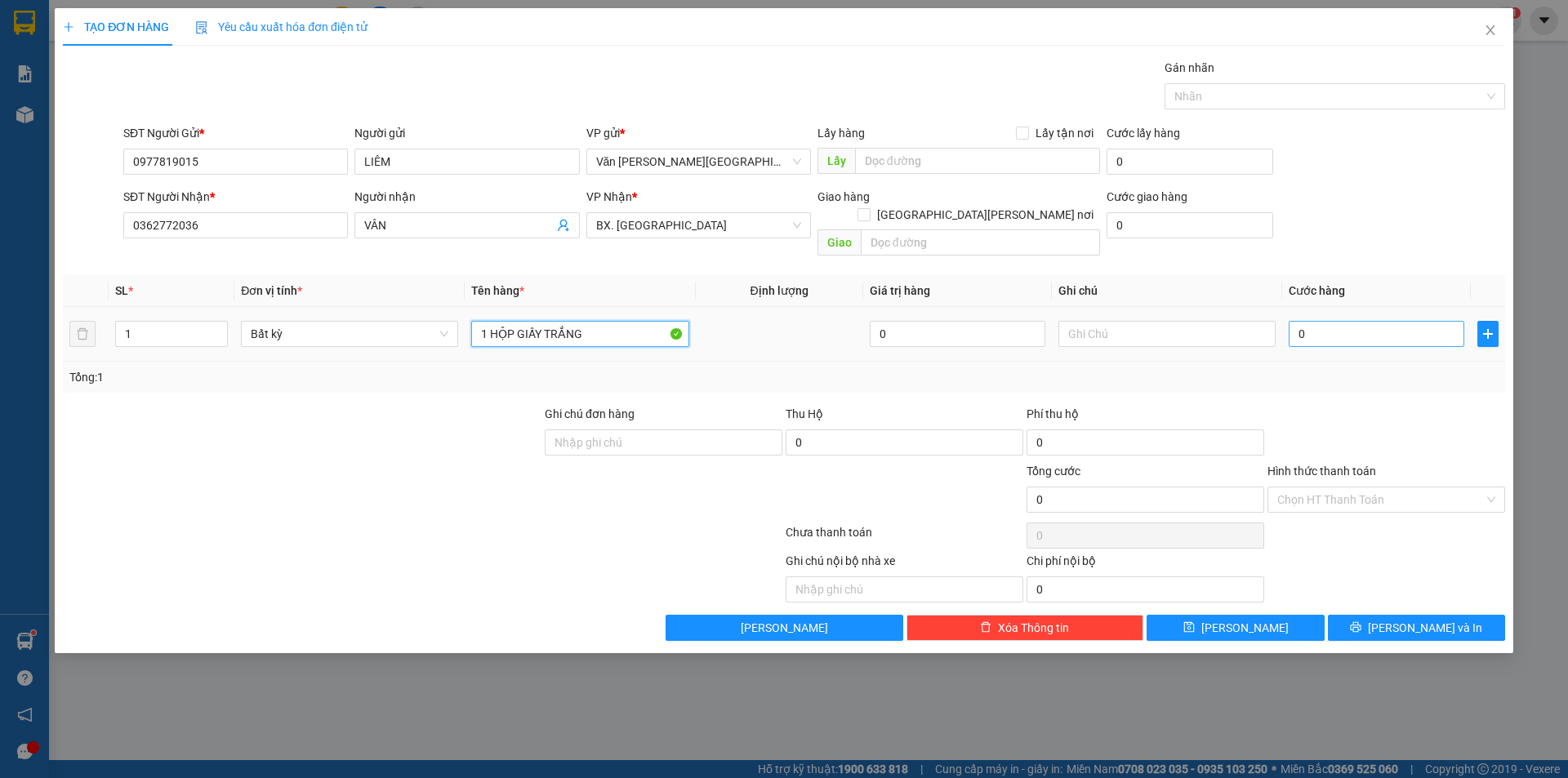
type input "1 HỘP GIẤY TRẮNG"
click at [1296, 320] on input "0" at bounding box center [1376, 333] width 176 height 26
click at [1298, 320] on input "0" at bounding box center [1376, 333] width 176 height 26
type input "30"
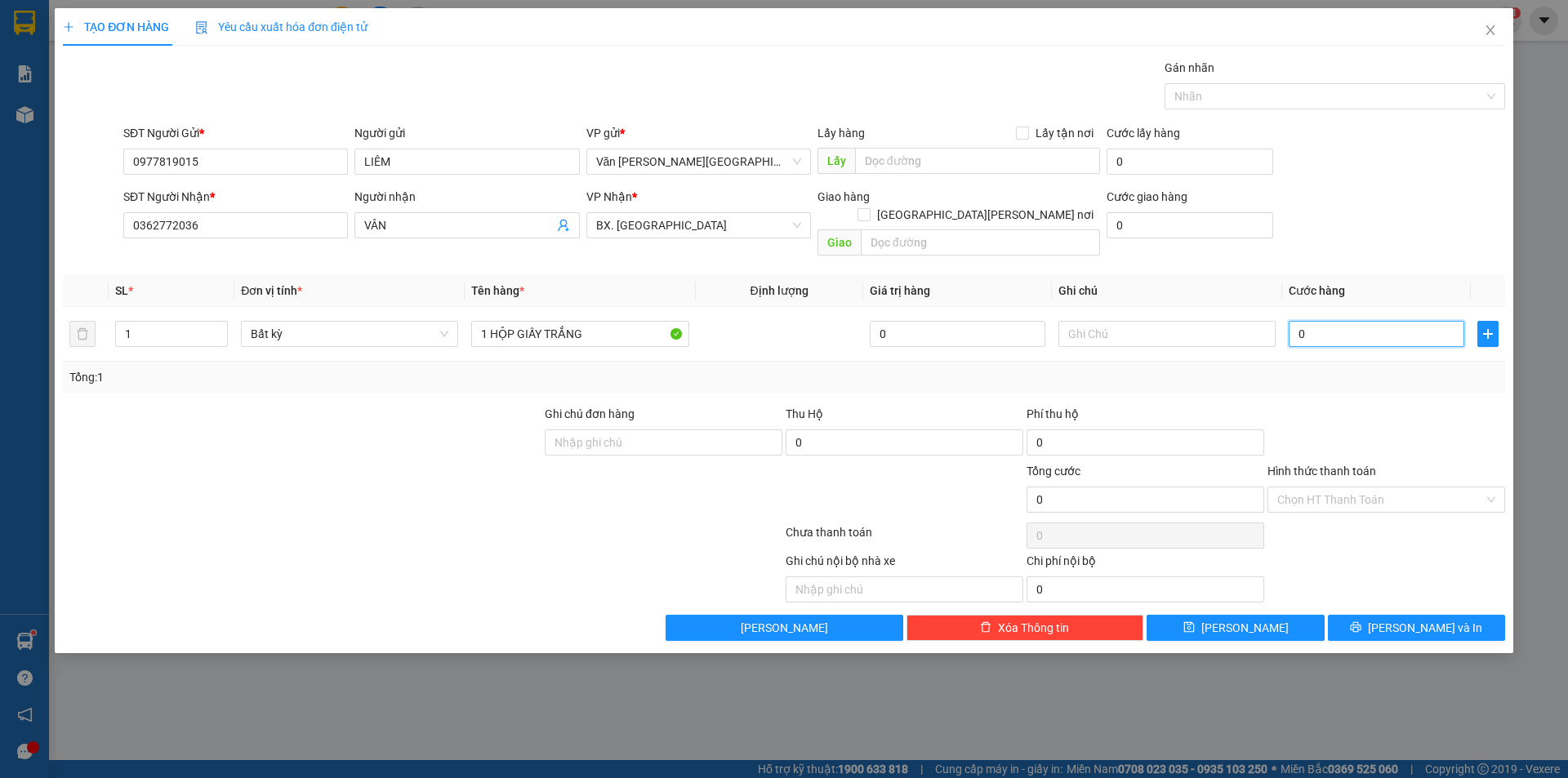
type input "30"
type input "300"
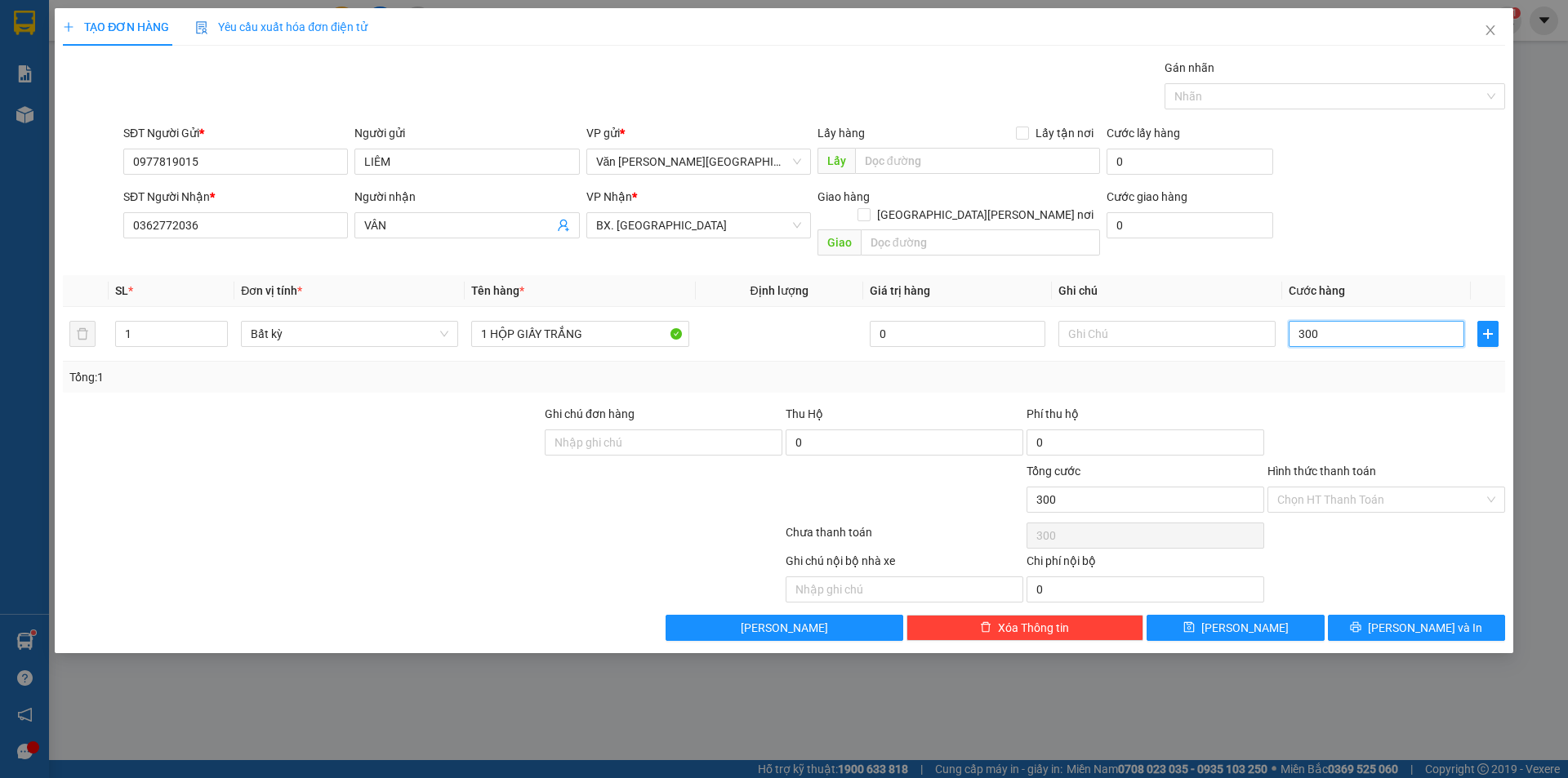
type input "3.000"
type input "30.000"
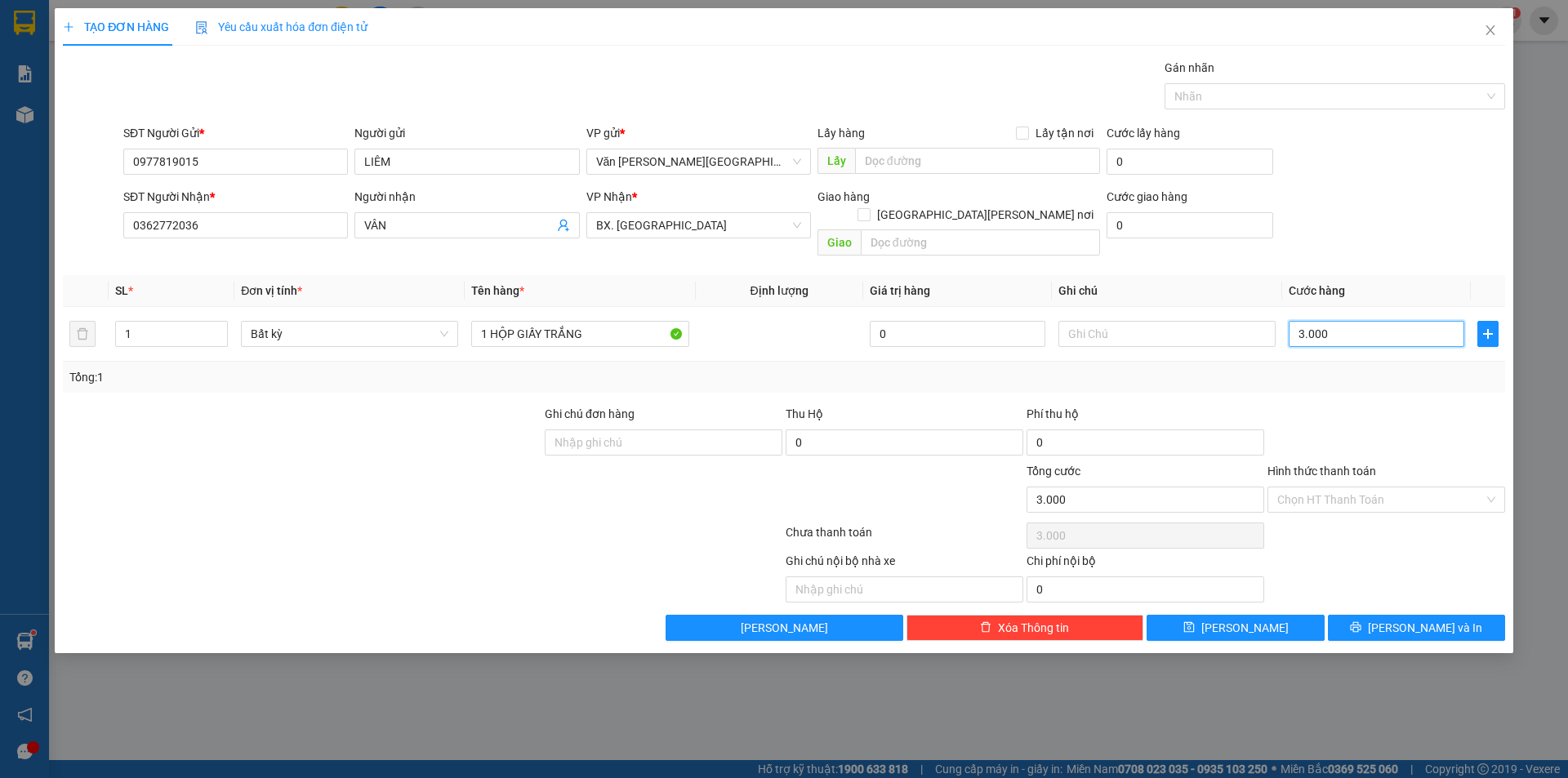
type input "30.000"
click at [1342, 487] on input "Hình thức thanh toán" at bounding box center [1380, 500] width 206 height 25
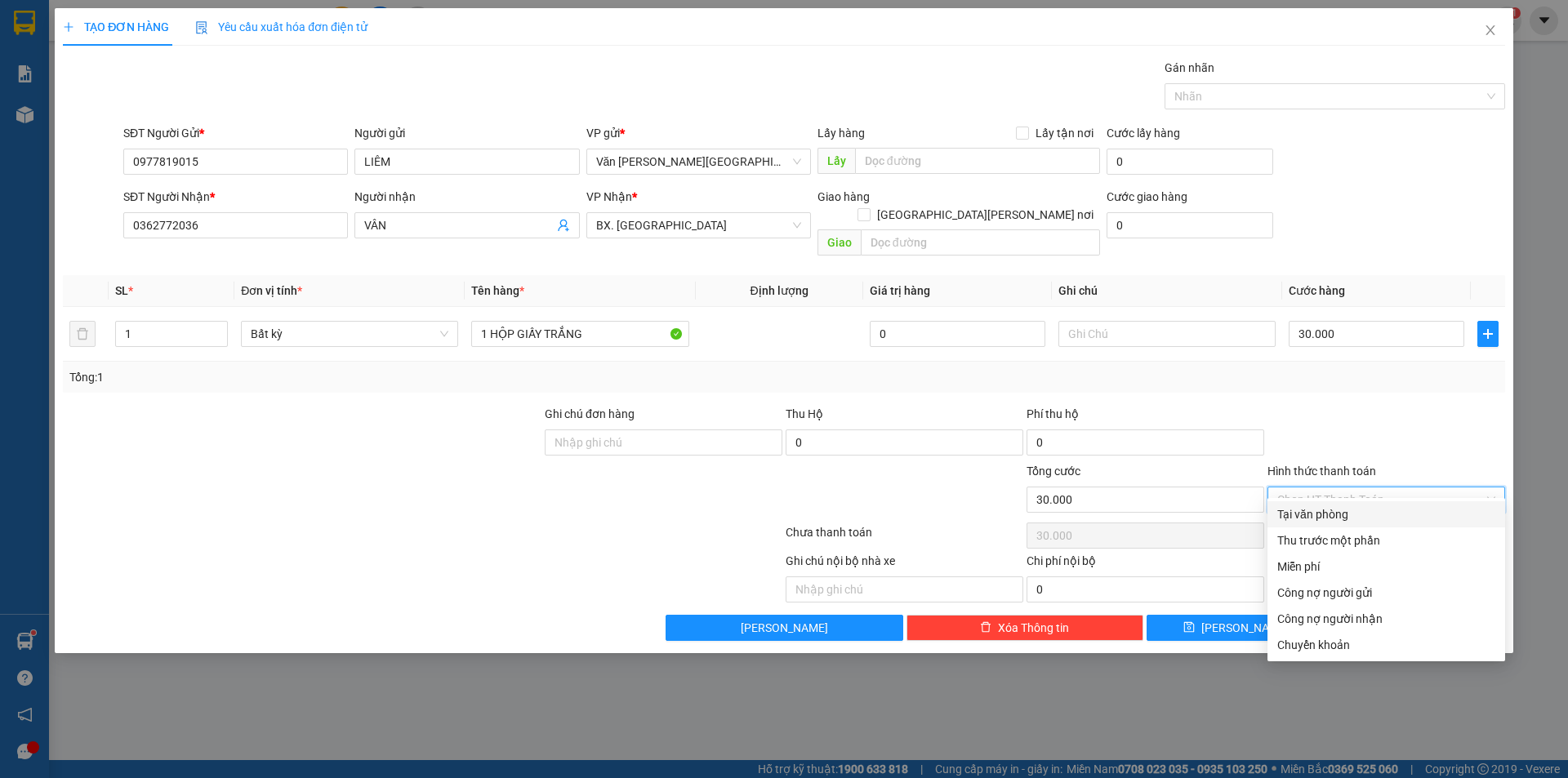
click at [1336, 504] on div "Tại văn phòng" at bounding box center [1386, 513] width 238 height 26
type input "0"
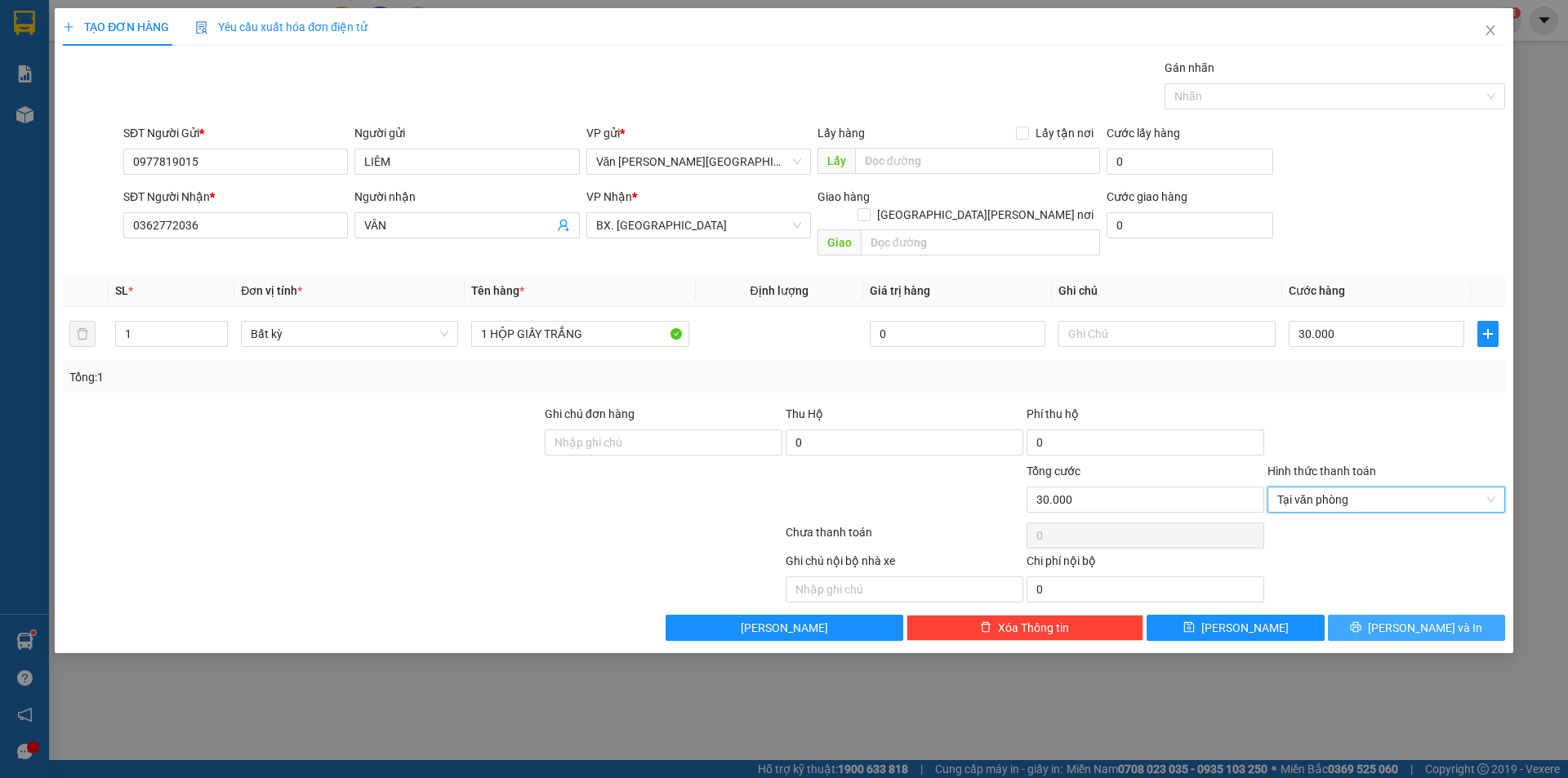
click at [1365, 615] on button "Lưu và In" at bounding box center [1415, 627] width 178 height 26
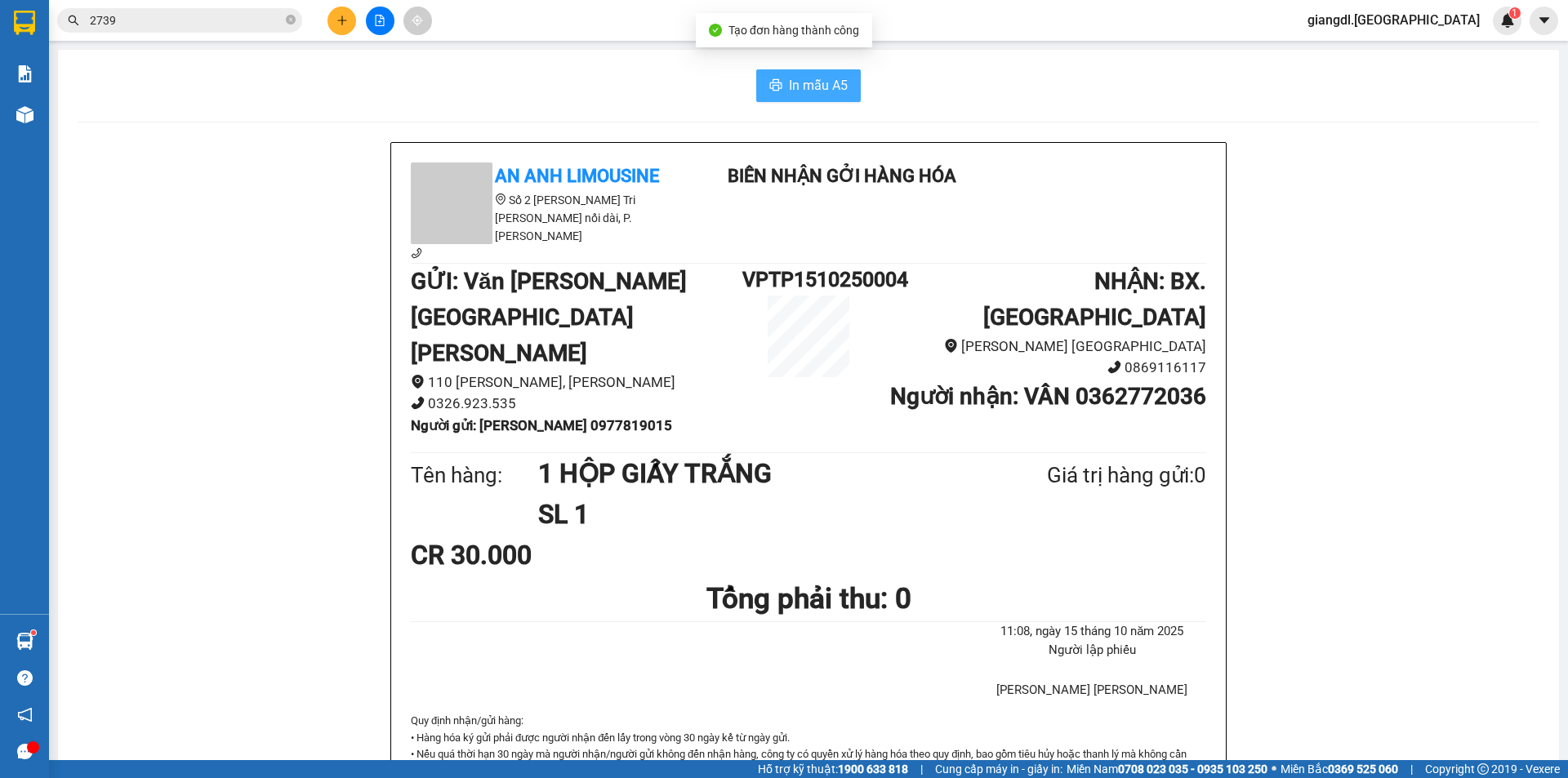
click at [793, 83] on span "In mẫu A5" at bounding box center [818, 84] width 59 height 20
click at [336, 13] on button at bounding box center [342, 21] width 29 height 29
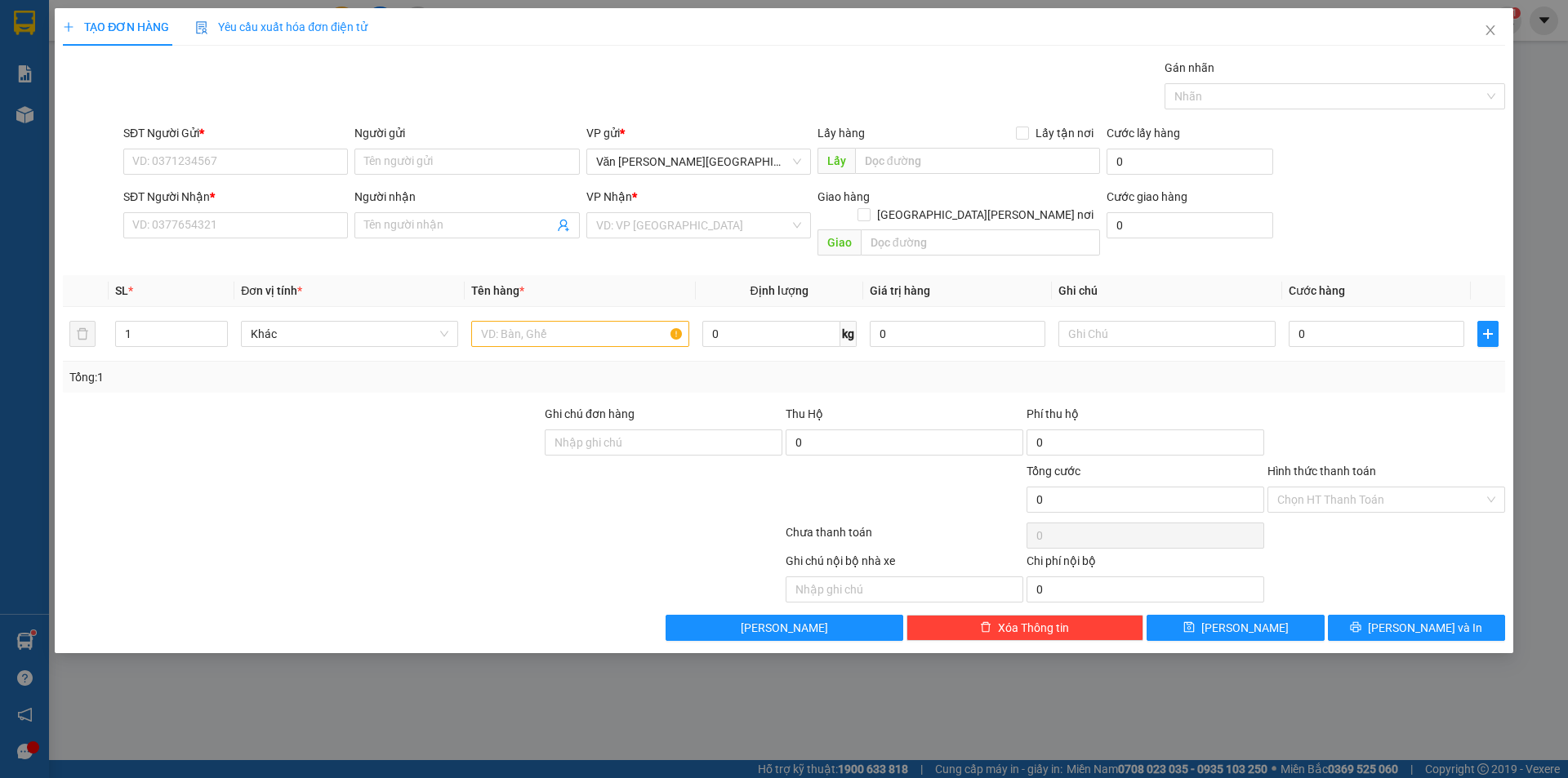
click at [248, 116] on div "Transit Pickup Surcharge Ids Transit Deliver Surcharge Ids Transit Deliver Surc…" at bounding box center [784, 349] width 1442 height 582
drag, startPoint x: 664, startPoint y: 212, endPoint x: 653, endPoint y: 224, distance: 16.3
click at [663, 213] on div "VD: VP Sài Gòn" at bounding box center [699, 224] width 225 height 26
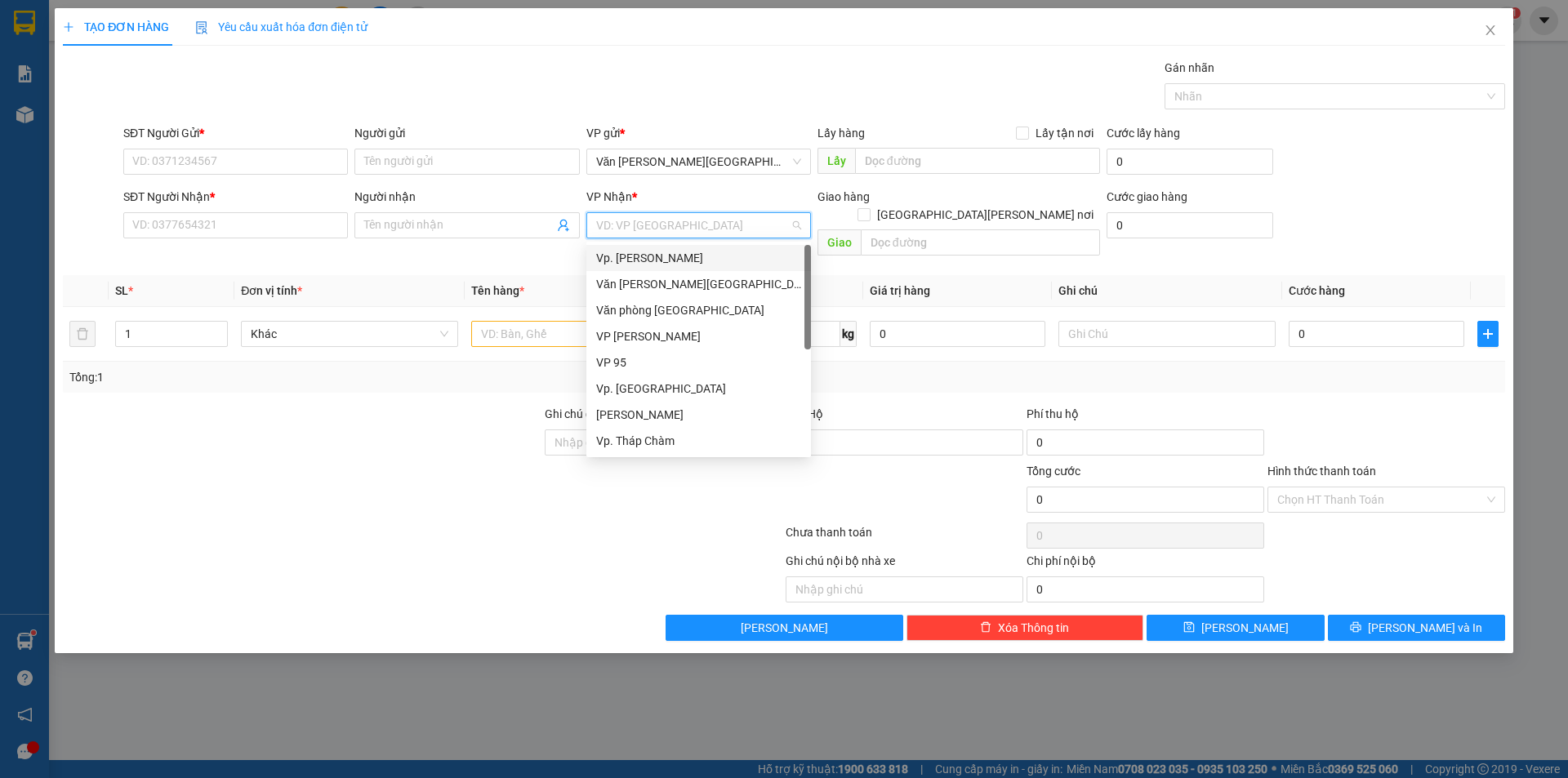
click at [649, 254] on div "Vp. [PERSON_NAME]" at bounding box center [699, 257] width 205 height 18
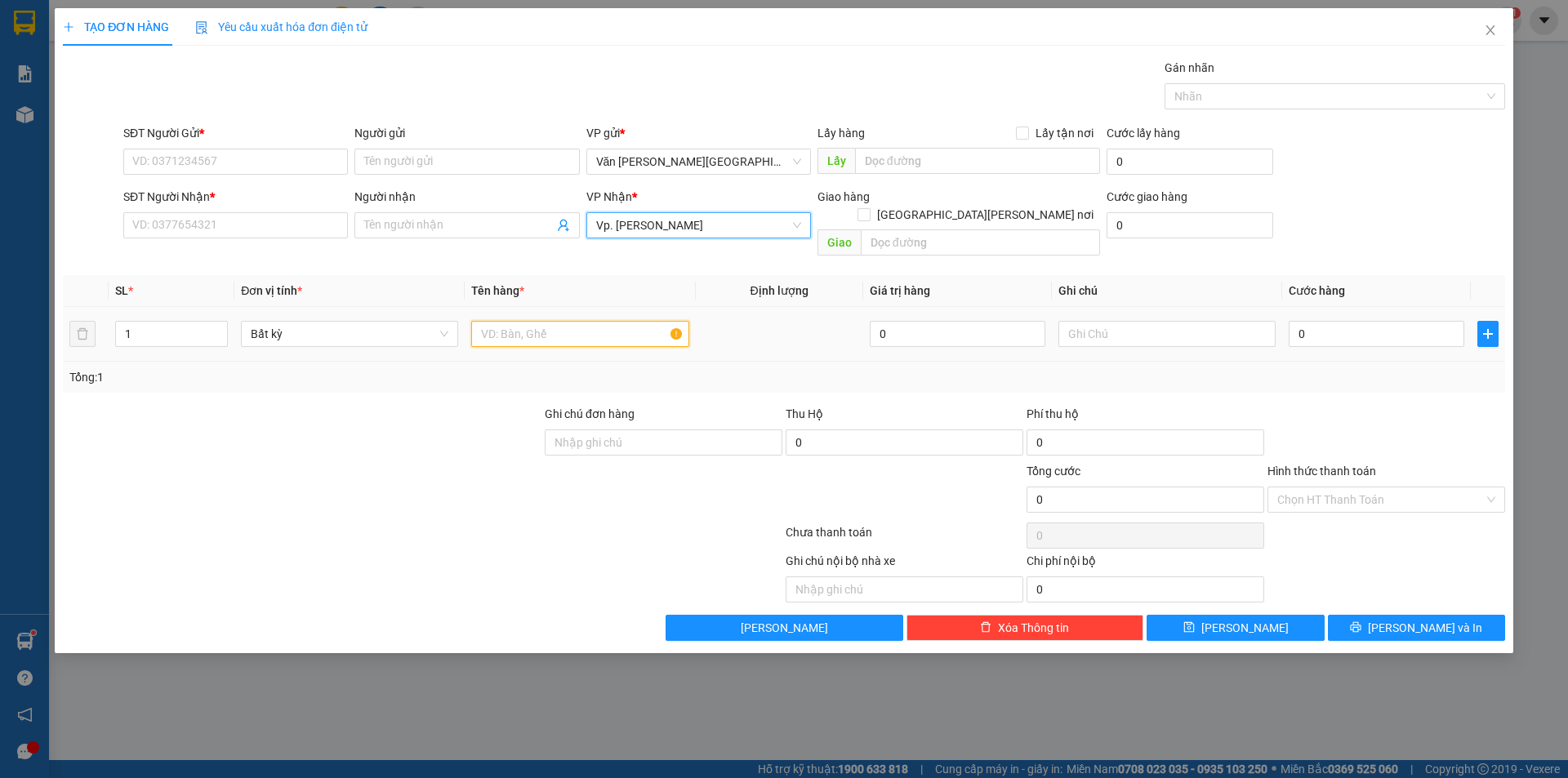
click at [609, 320] on input "text" at bounding box center [580, 333] width 217 height 26
type input "1 THÙNG XỐP"
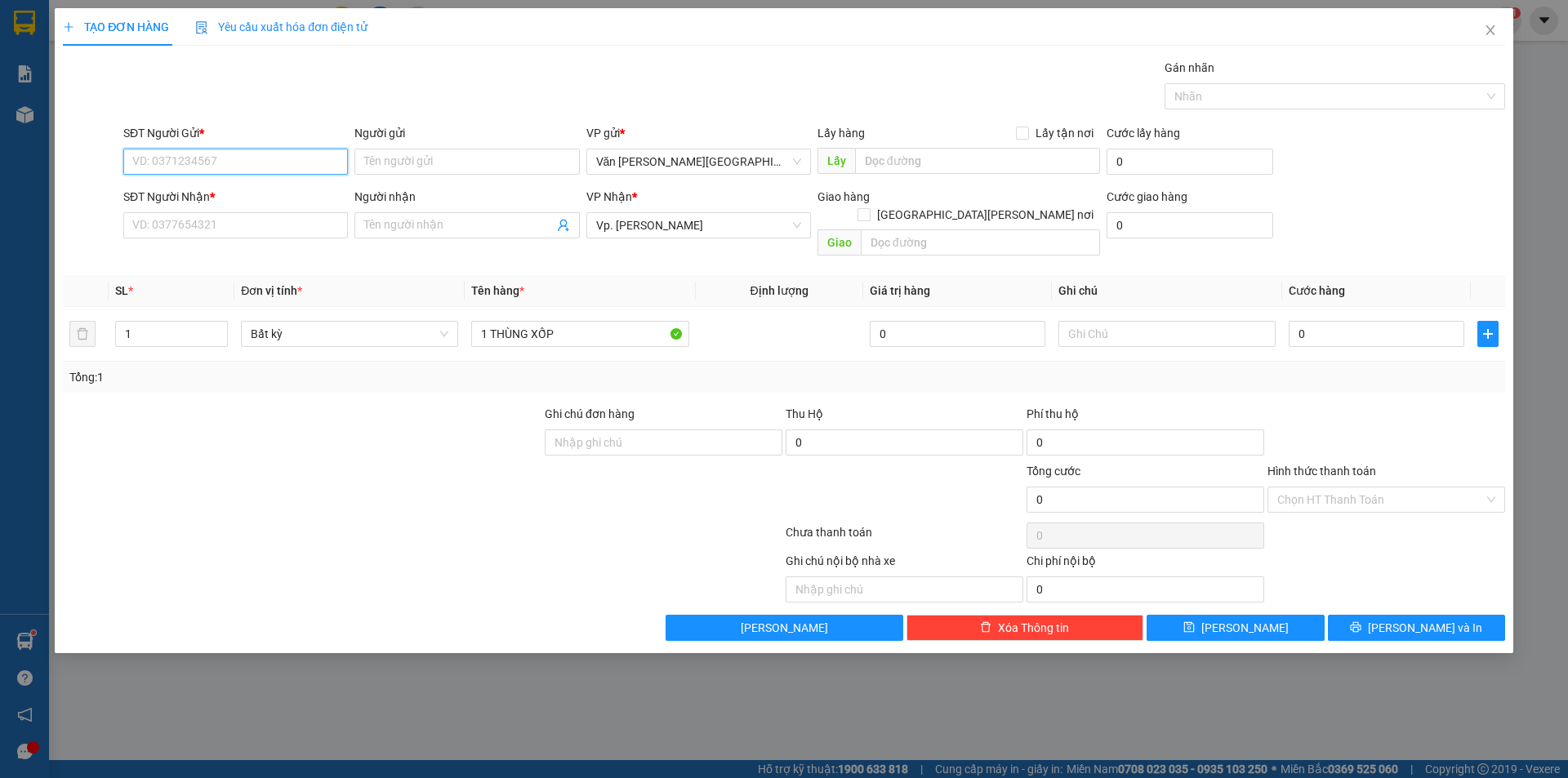
click at [233, 156] on input "SĐT Người Gửi *" at bounding box center [235, 161] width 225 height 26
type input "0908039797"
click at [378, 166] on input "Người gửi" at bounding box center [466, 161] width 225 height 26
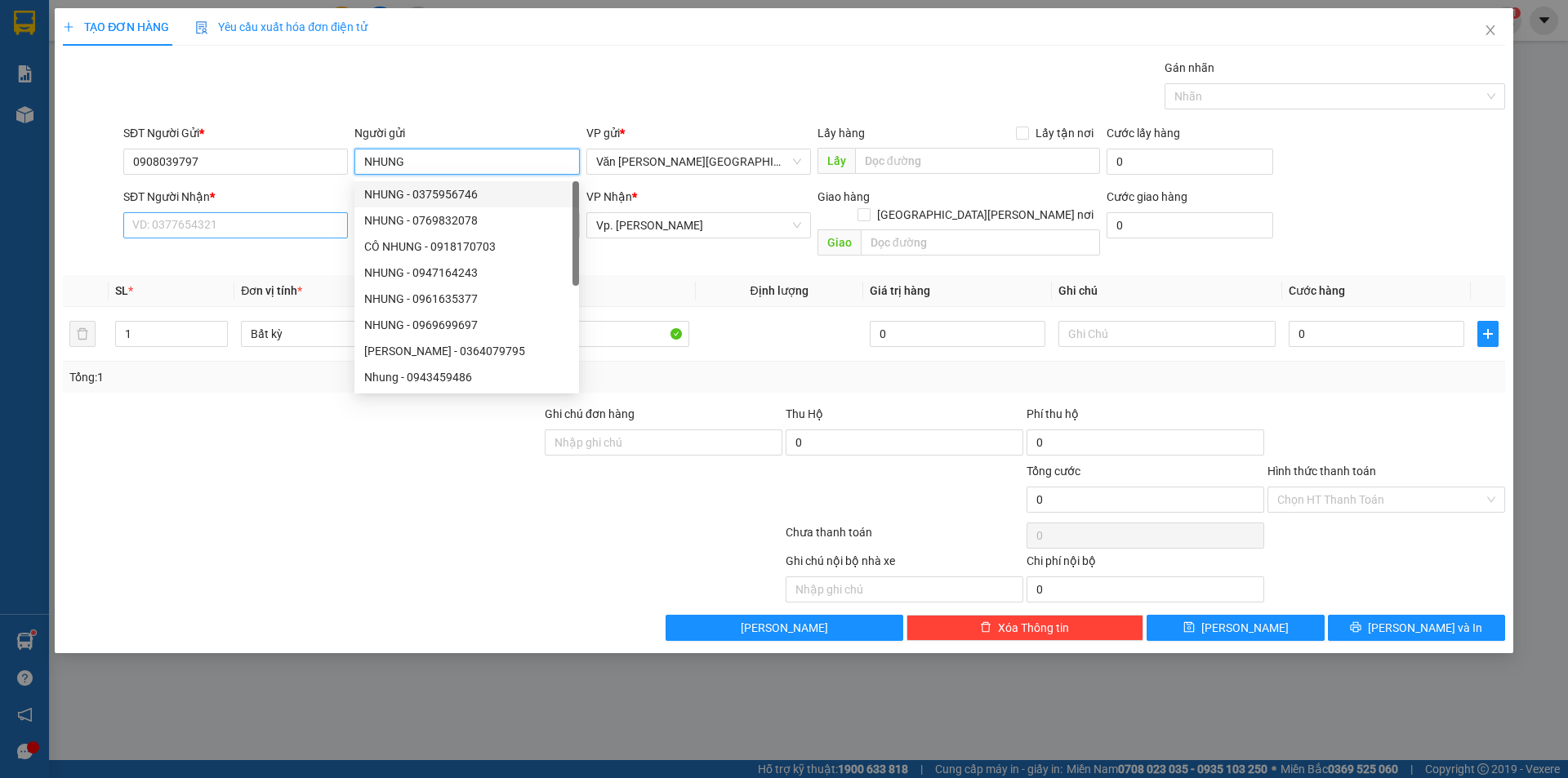
type input "NHUNG"
click at [200, 235] on input "SĐT Người Nhận *" at bounding box center [235, 224] width 225 height 26
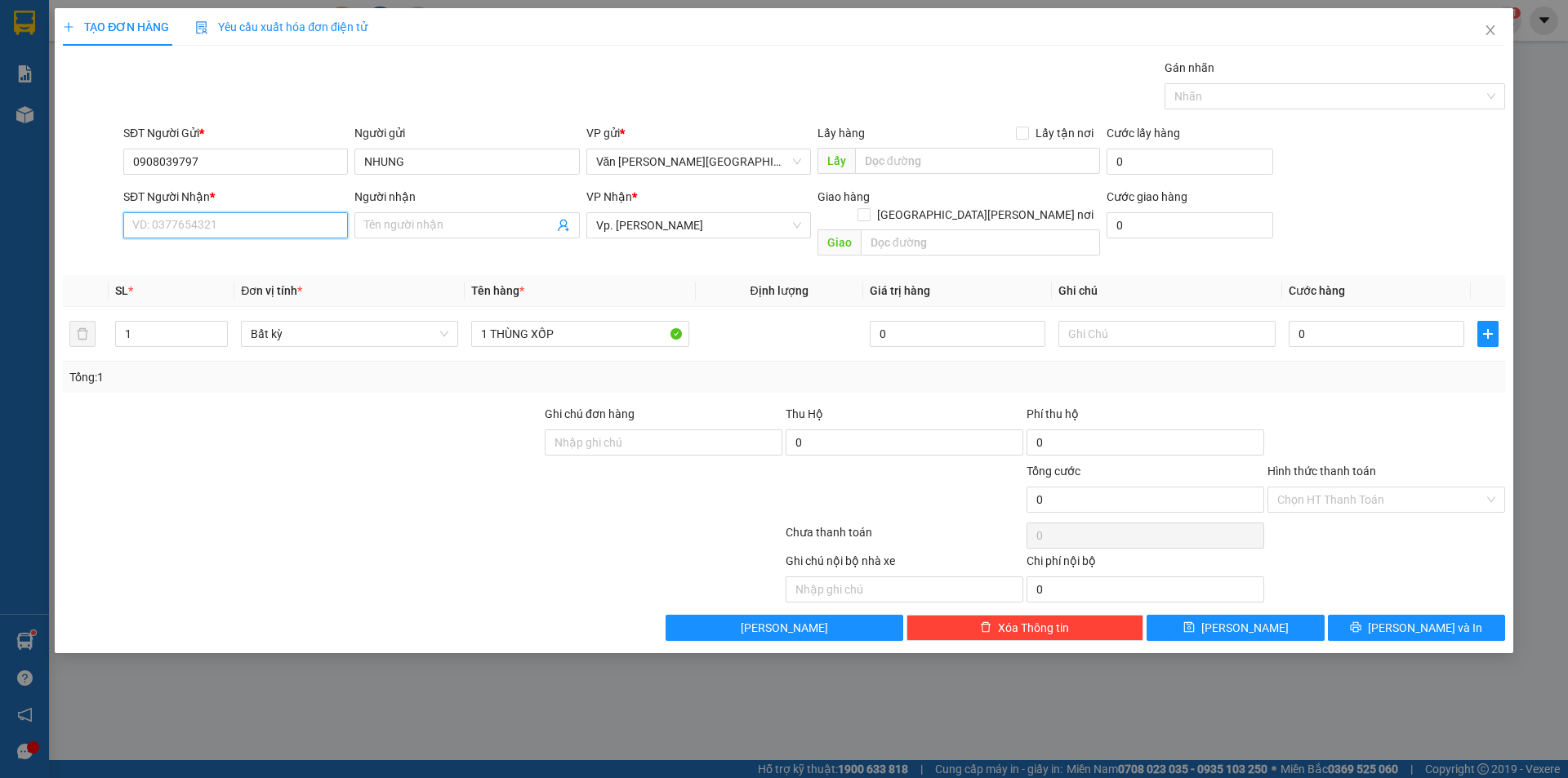
click at [217, 229] on input "SĐT Người Nhận *" at bounding box center [235, 224] width 225 height 26
click at [393, 216] on span at bounding box center [466, 224] width 225 height 26
type input "[PERSON_NAME]"
click at [212, 226] on input "SĐT Người Nhận *" at bounding box center [235, 224] width 225 height 26
type input "0965127227"
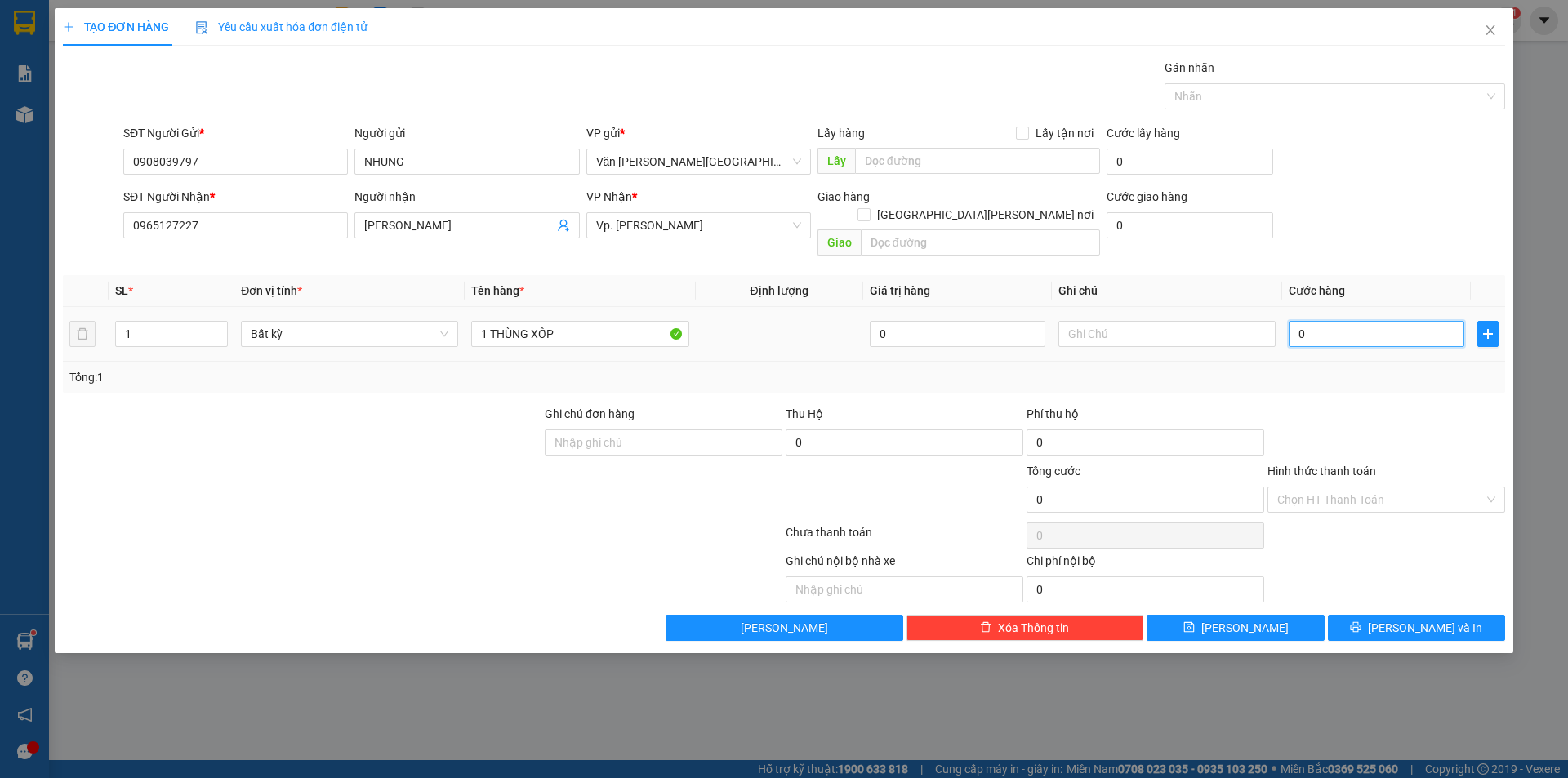
click at [1296, 320] on input "0" at bounding box center [1376, 333] width 176 height 26
click at [1303, 320] on input "0" at bounding box center [1376, 333] width 176 height 26
click at [1298, 320] on input "0" at bounding box center [1376, 333] width 176 height 26
type input "80"
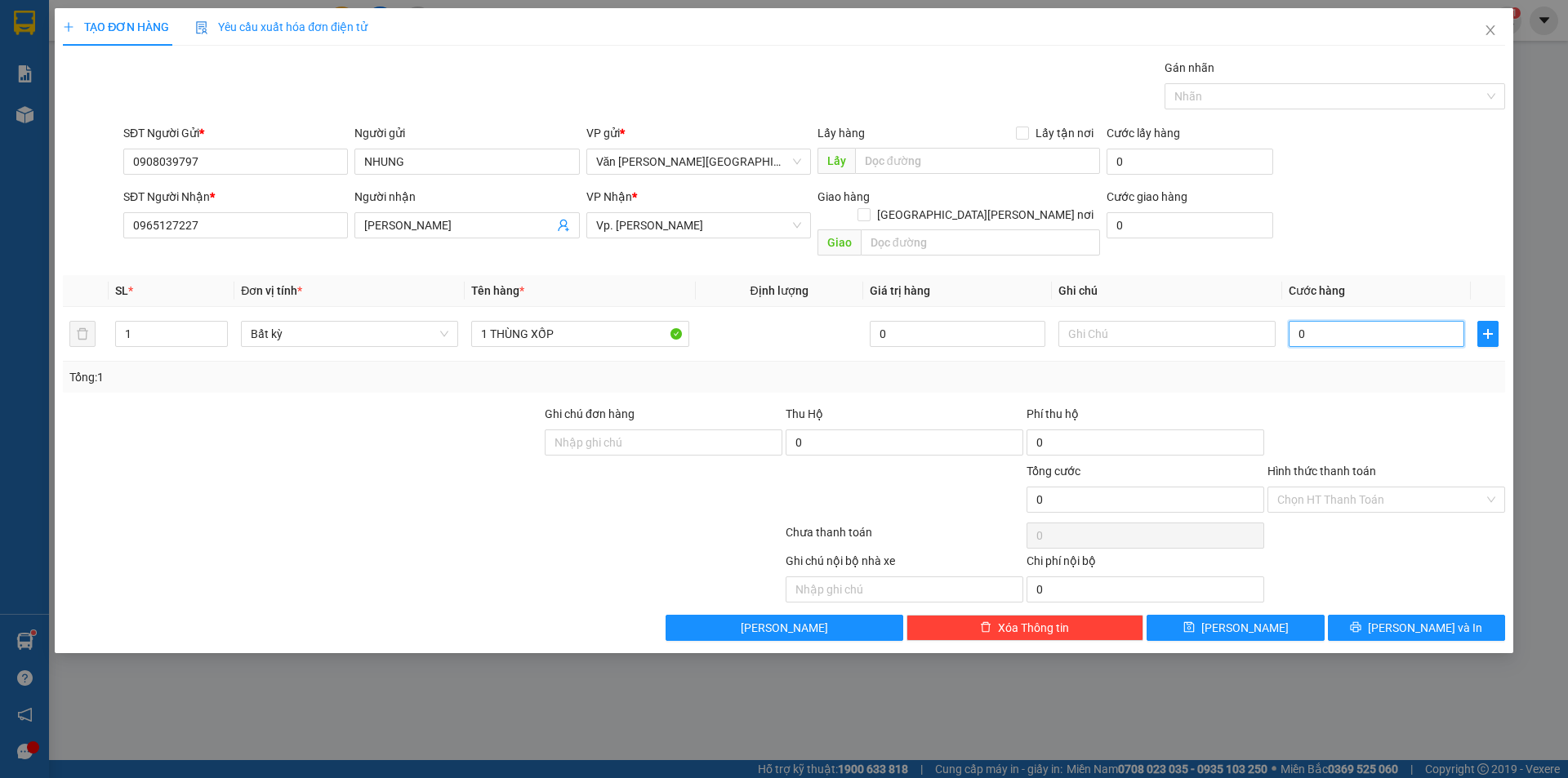
type input "80"
type input "800"
type input "8.000"
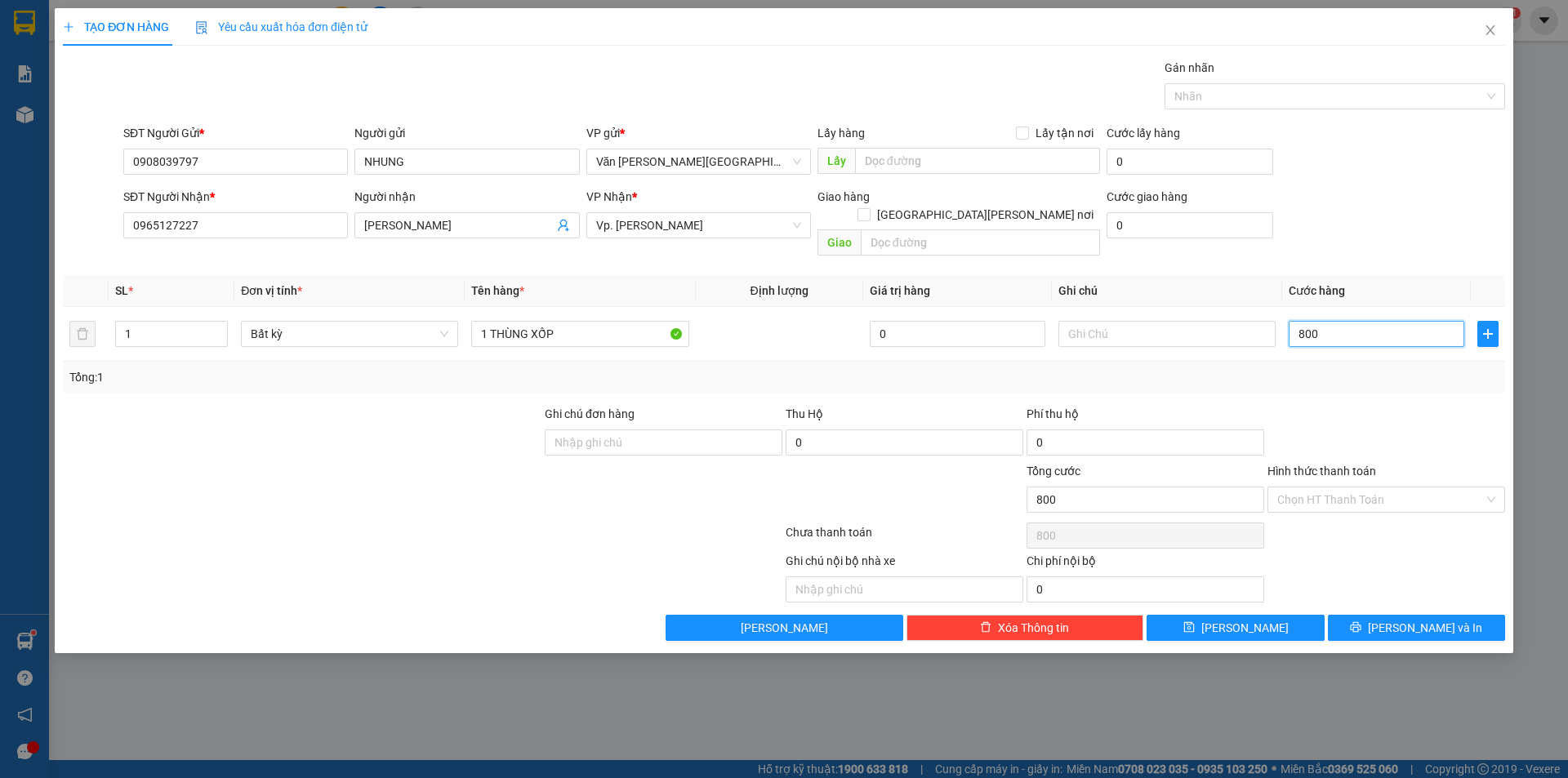
type input "8.000"
type input "80.000"
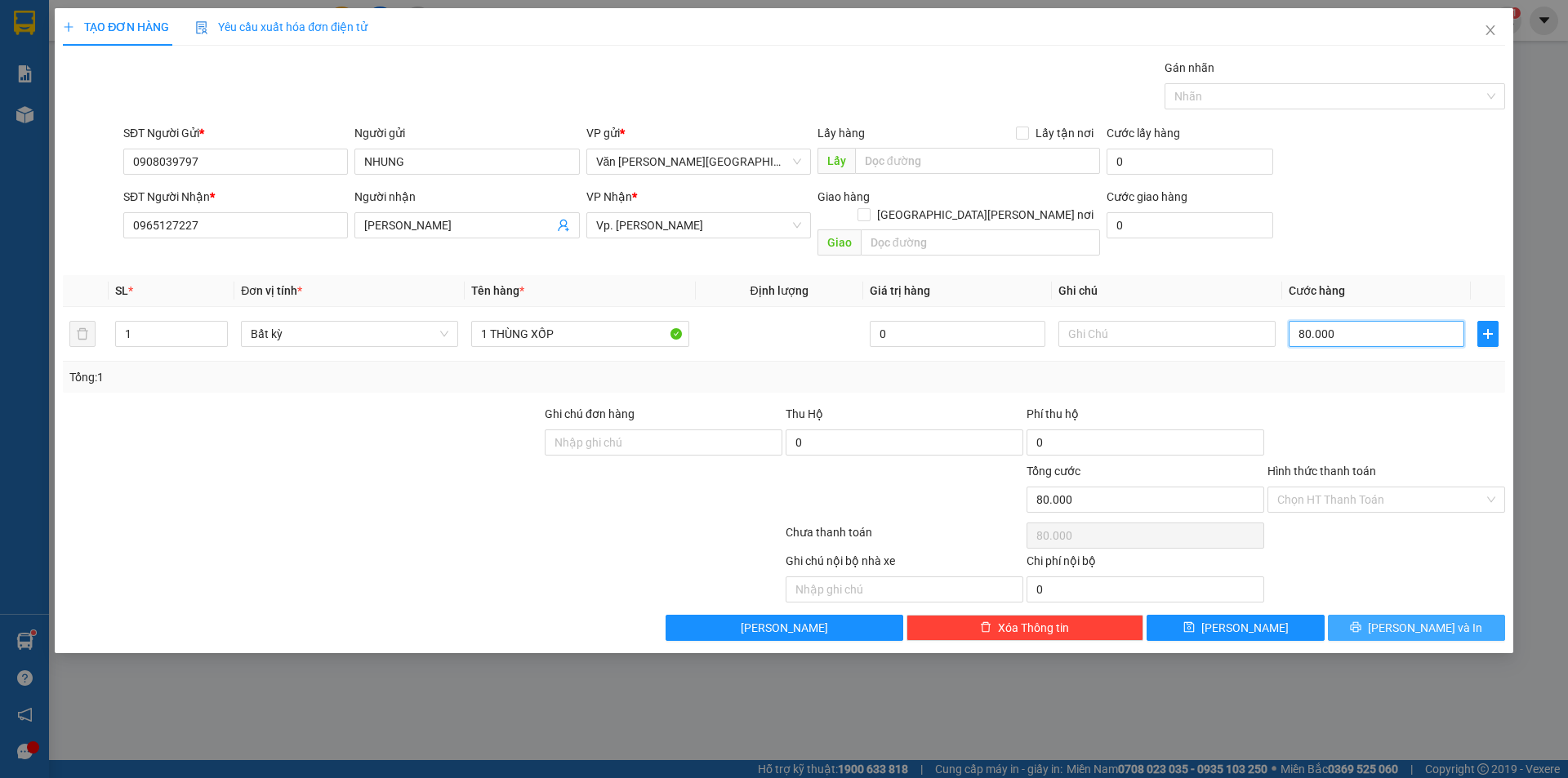
type input "80.000"
click at [1348, 615] on button "Lưu và In" at bounding box center [1415, 627] width 178 height 26
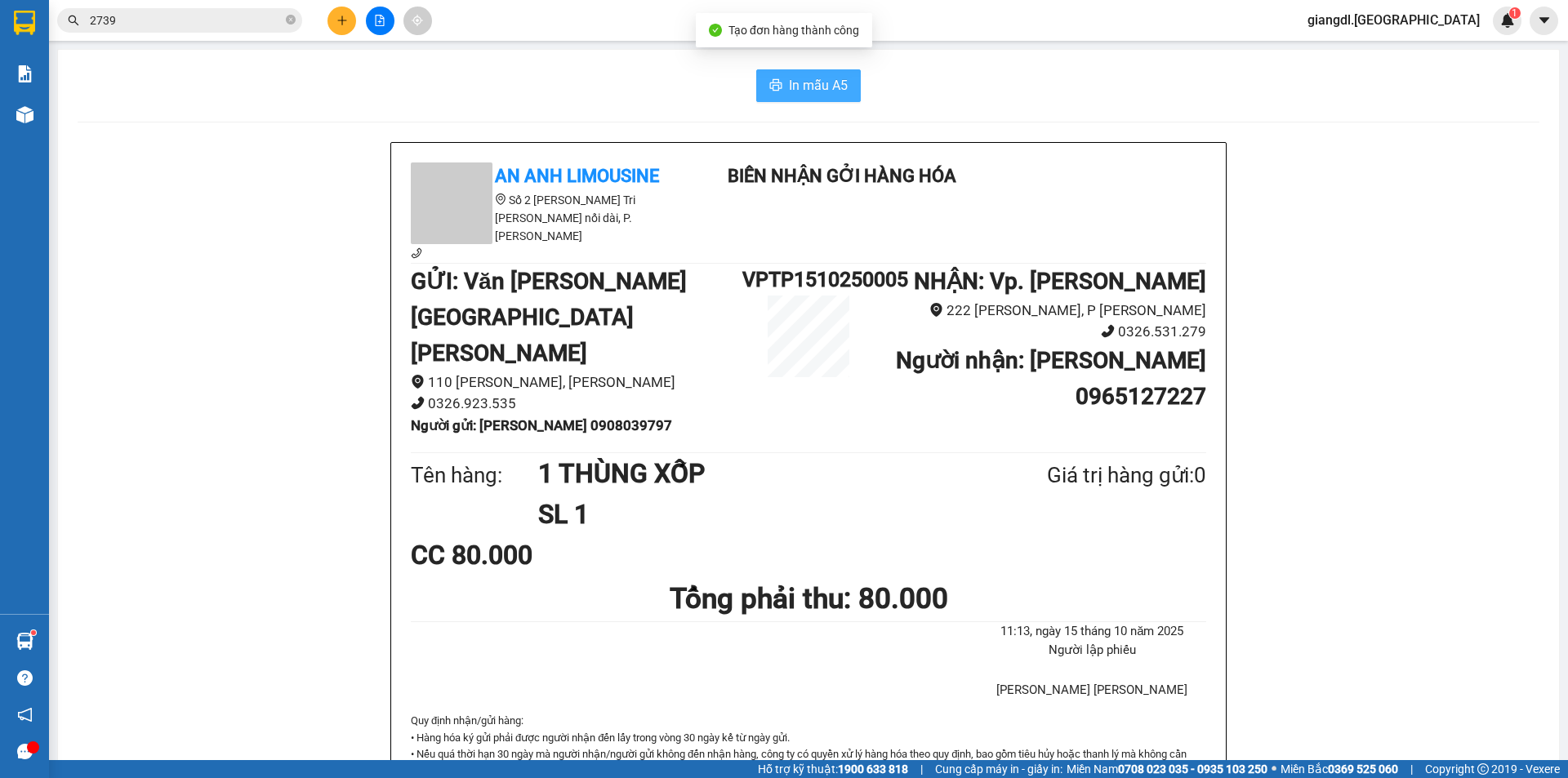
click at [807, 87] on span "In mẫu A5" at bounding box center [818, 84] width 59 height 20
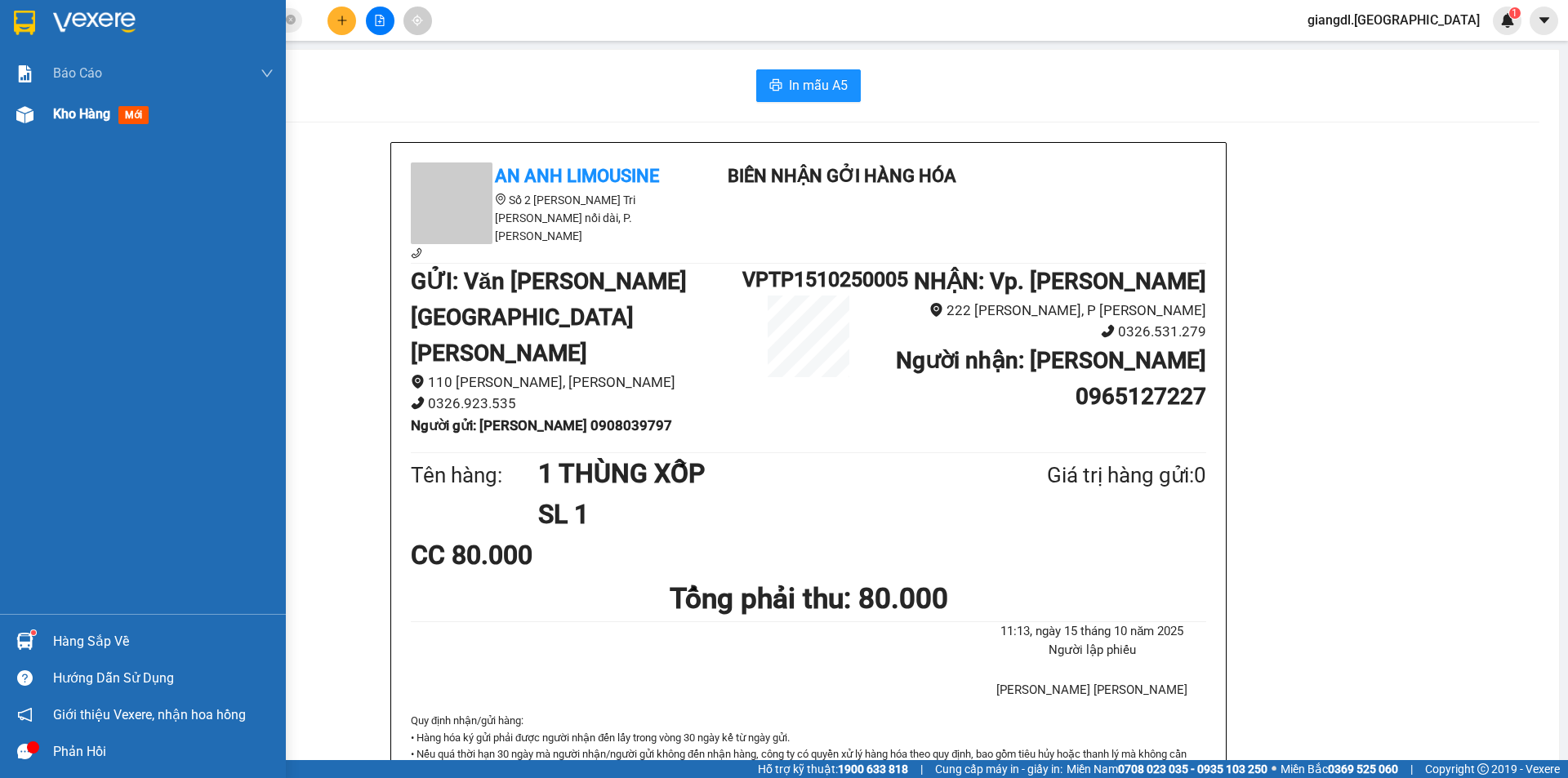
click at [26, 114] on img at bounding box center [25, 115] width 17 height 17
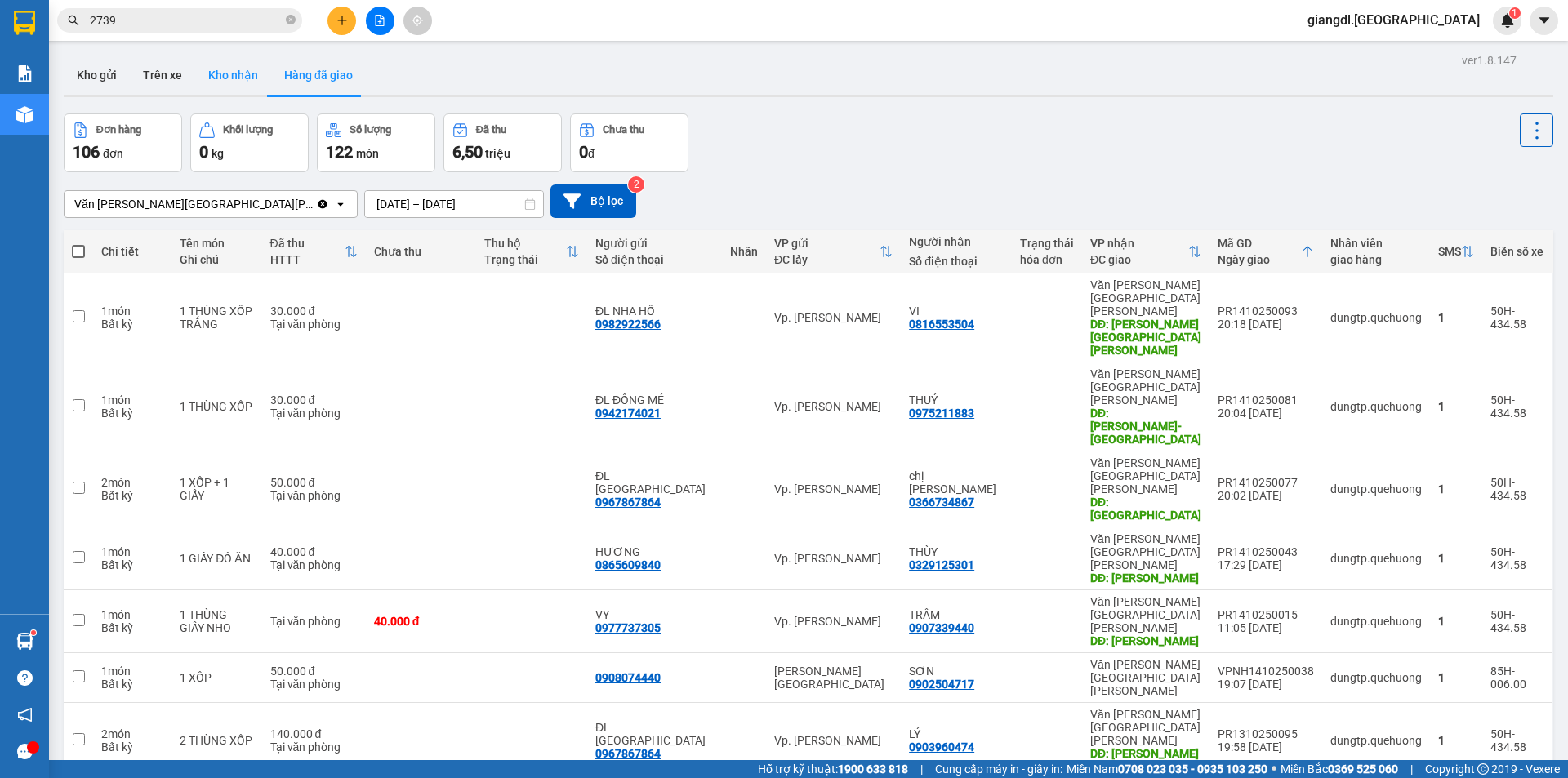
click at [238, 61] on button "Kho nhận" at bounding box center [232, 75] width 76 height 39
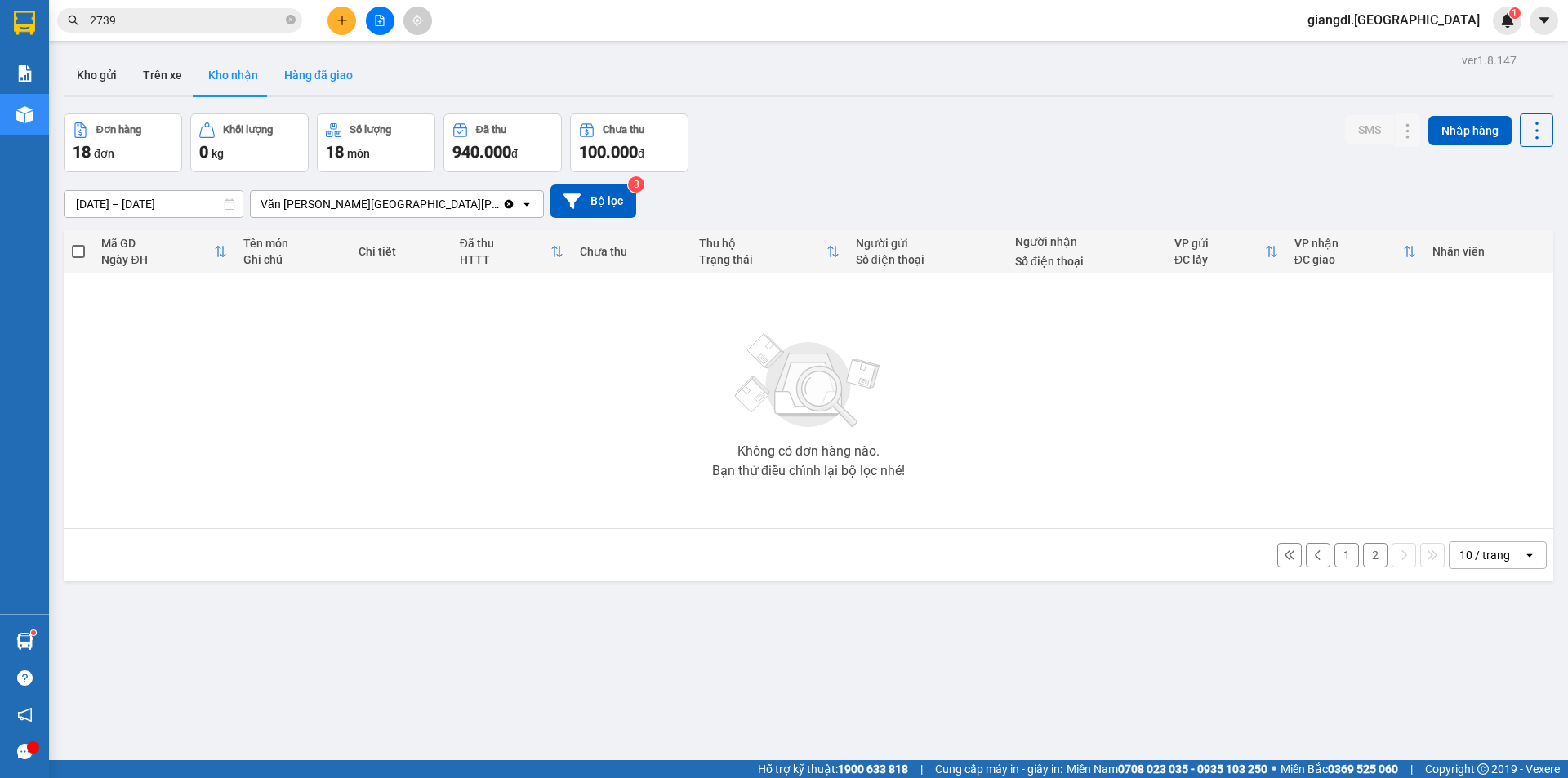
click at [296, 74] on button "Hàng đã giao" at bounding box center [318, 75] width 95 height 39
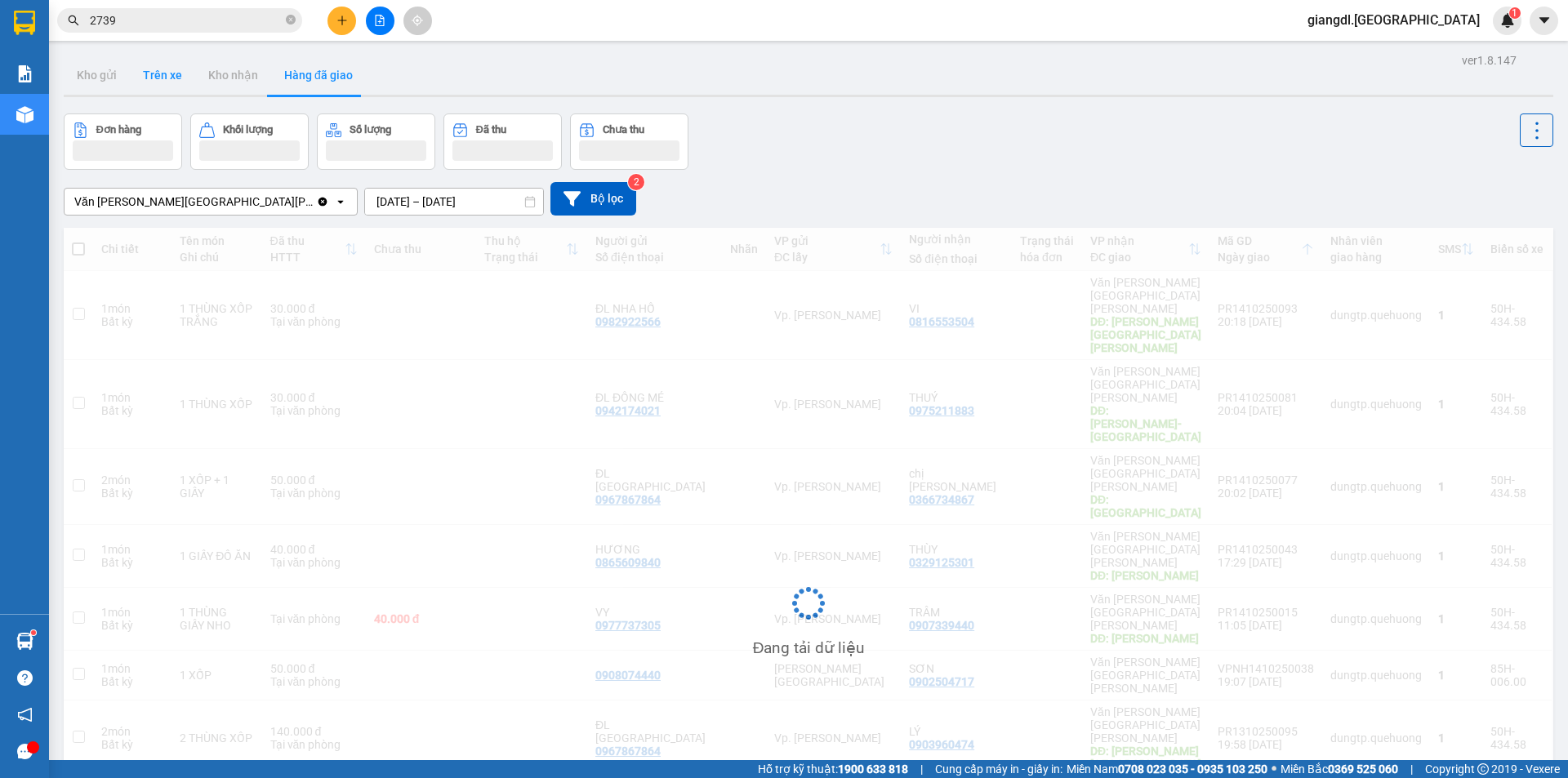
click at [167, 83] on button "Trên xe" at bounding box center [162, 75] width 65 height 39
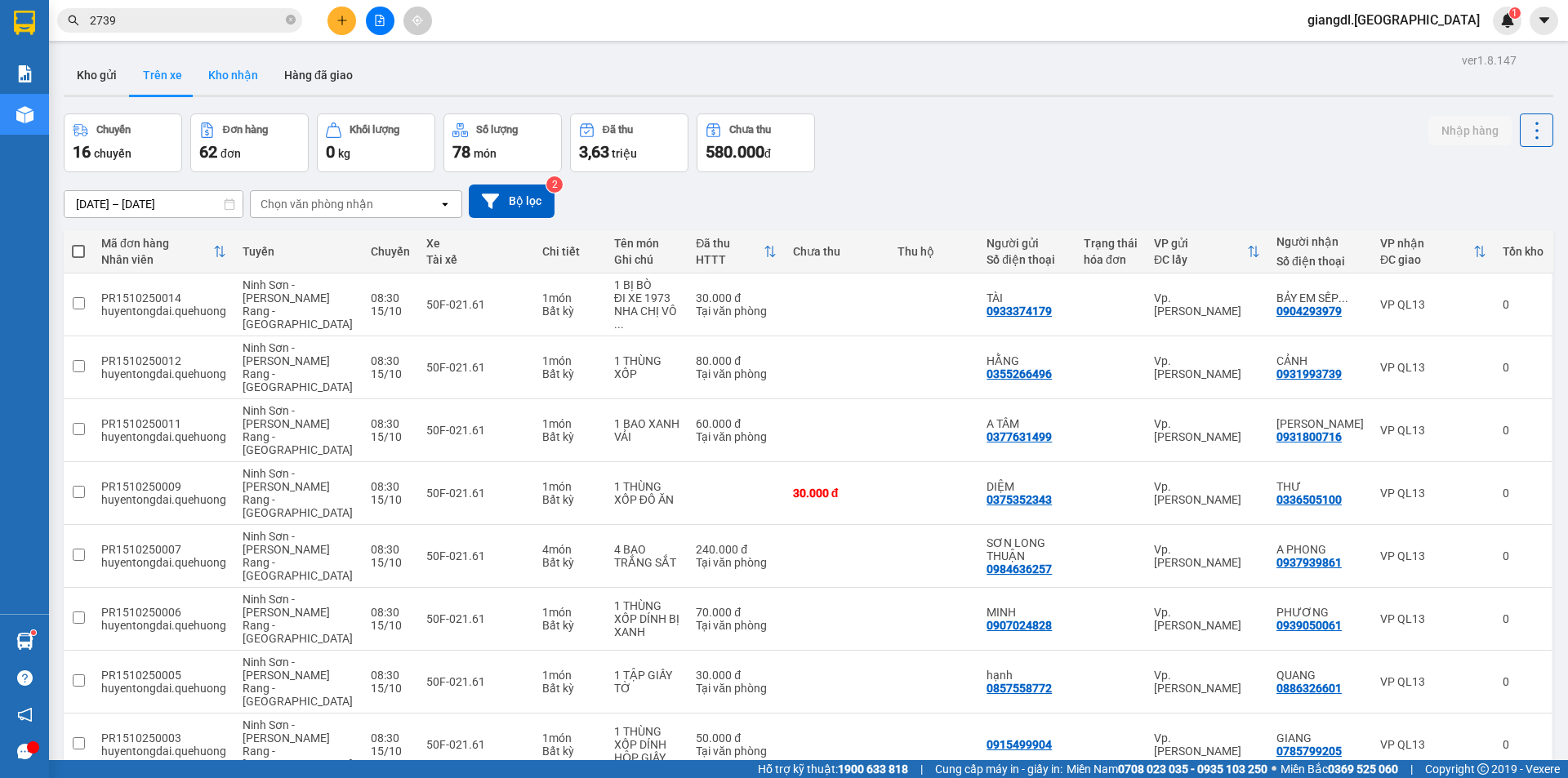
click at [218, 70] on button "Kho nhận" at bounding box center [232, 75] width 76 height 39
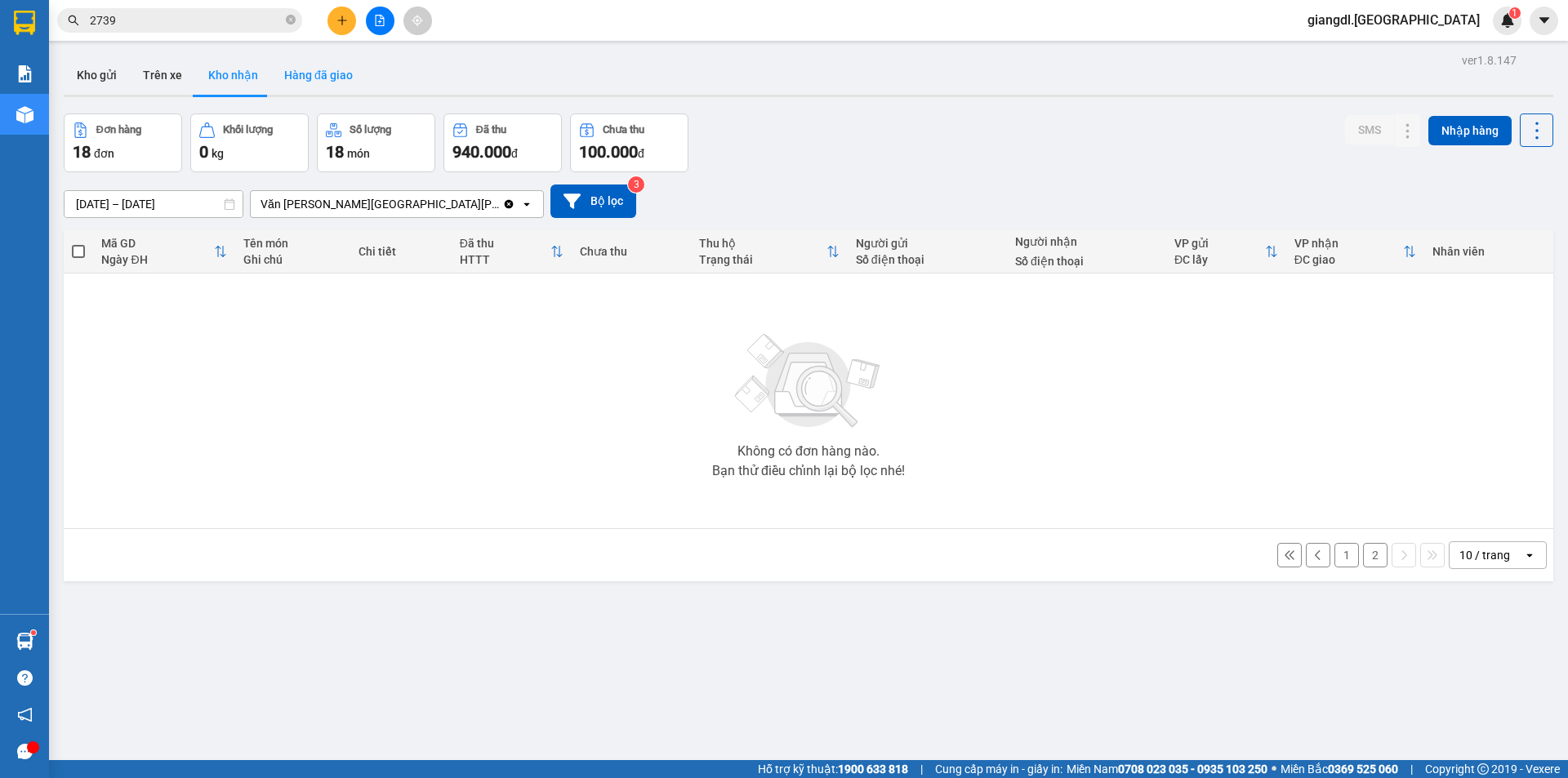
click at [310, 73] on button "Hàng đã giao" at bounding box center [318, 75] width 95 height 39
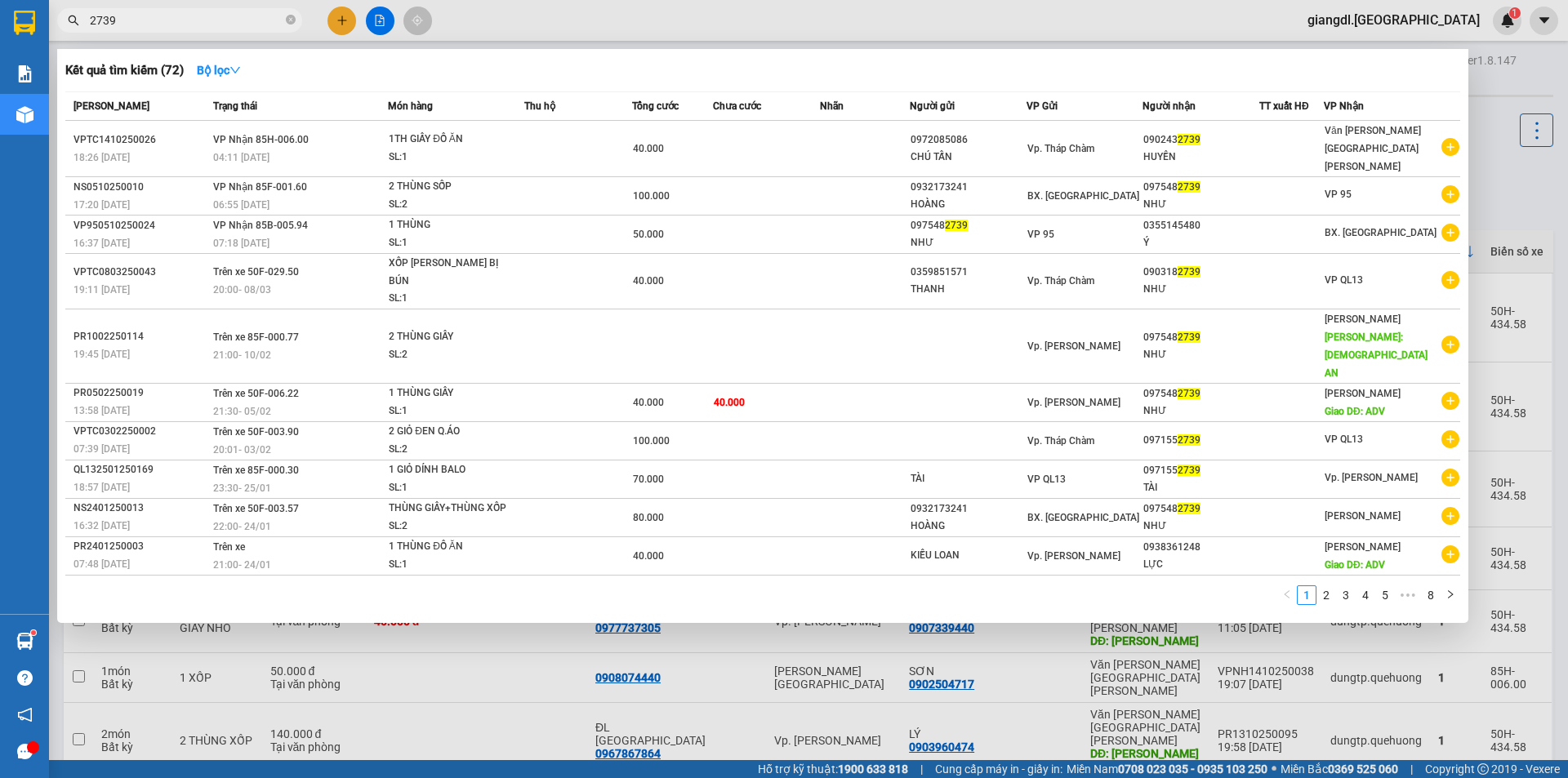
click at [178, 21] on input "2739" at bounding box center [186, 20] width 193 height 18
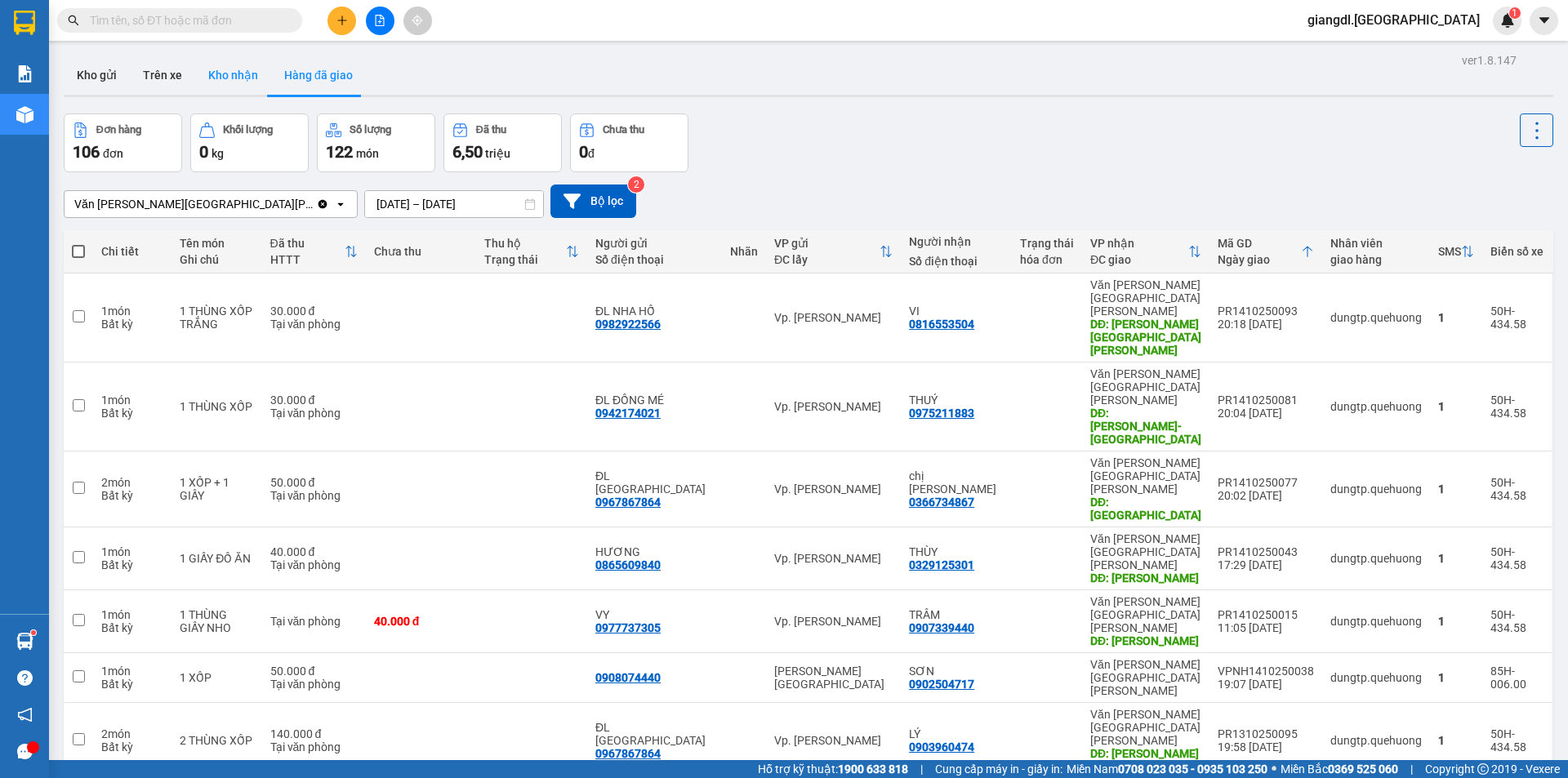
click at [223, 80] on button "Kho nhận" at bounding box center [232, 75] width 76 height 39
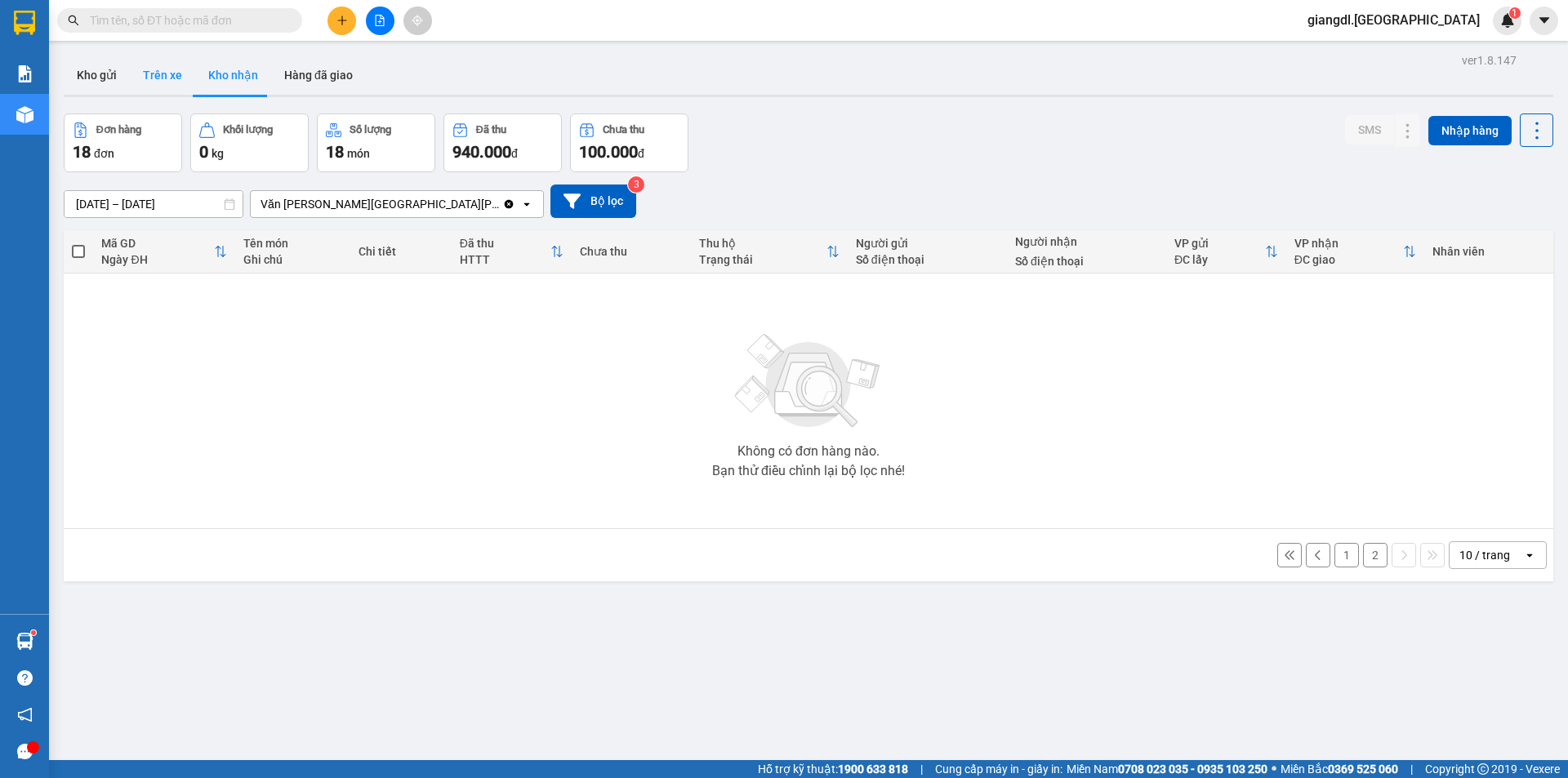
click at [178, 81] on button "Trên xe" at bounding box center [162, 75] width 65 height 39
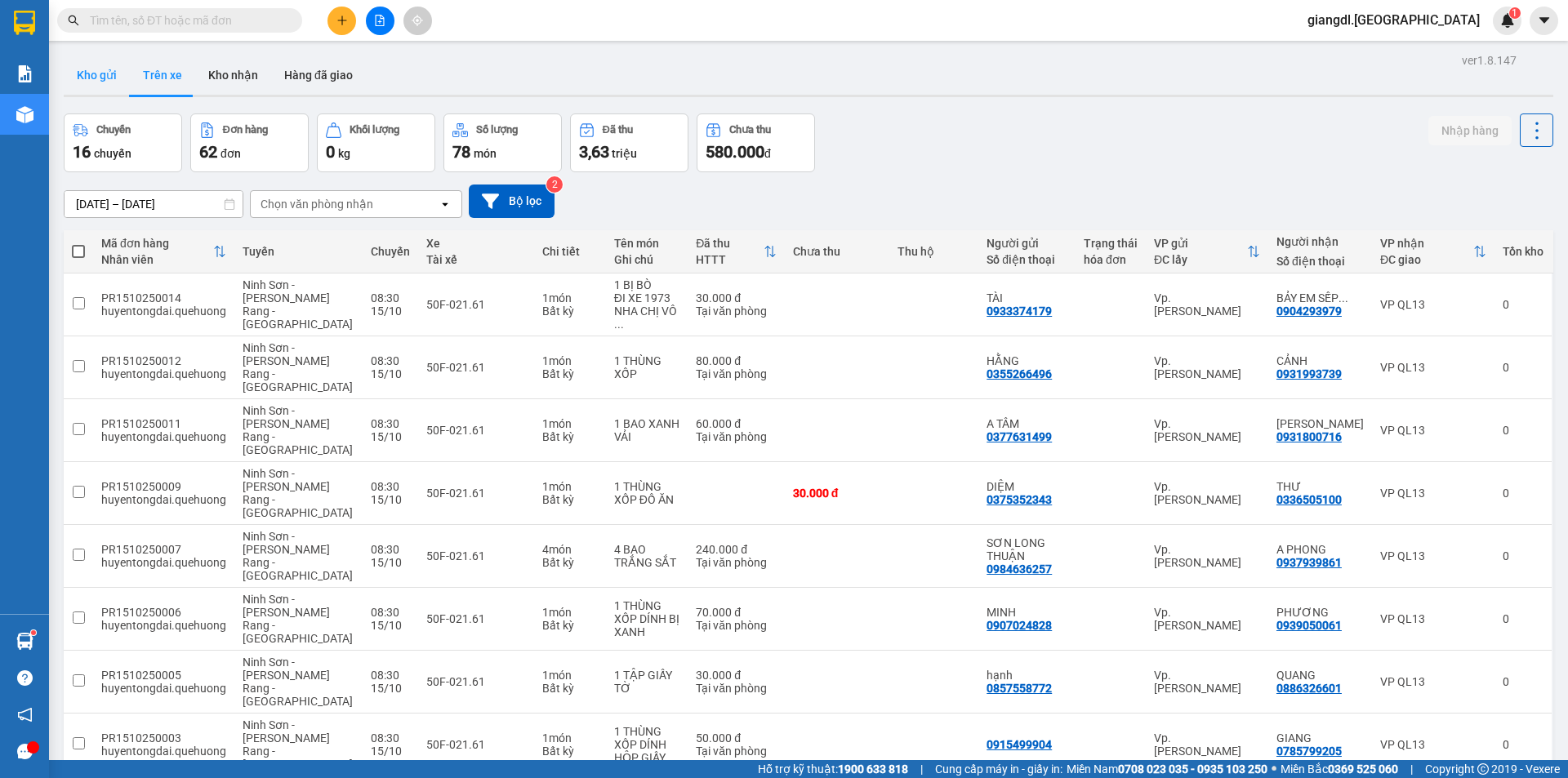
click at [103, 78] on button "Kho gửi" at bounding box center [96, 75] width 66 height 39
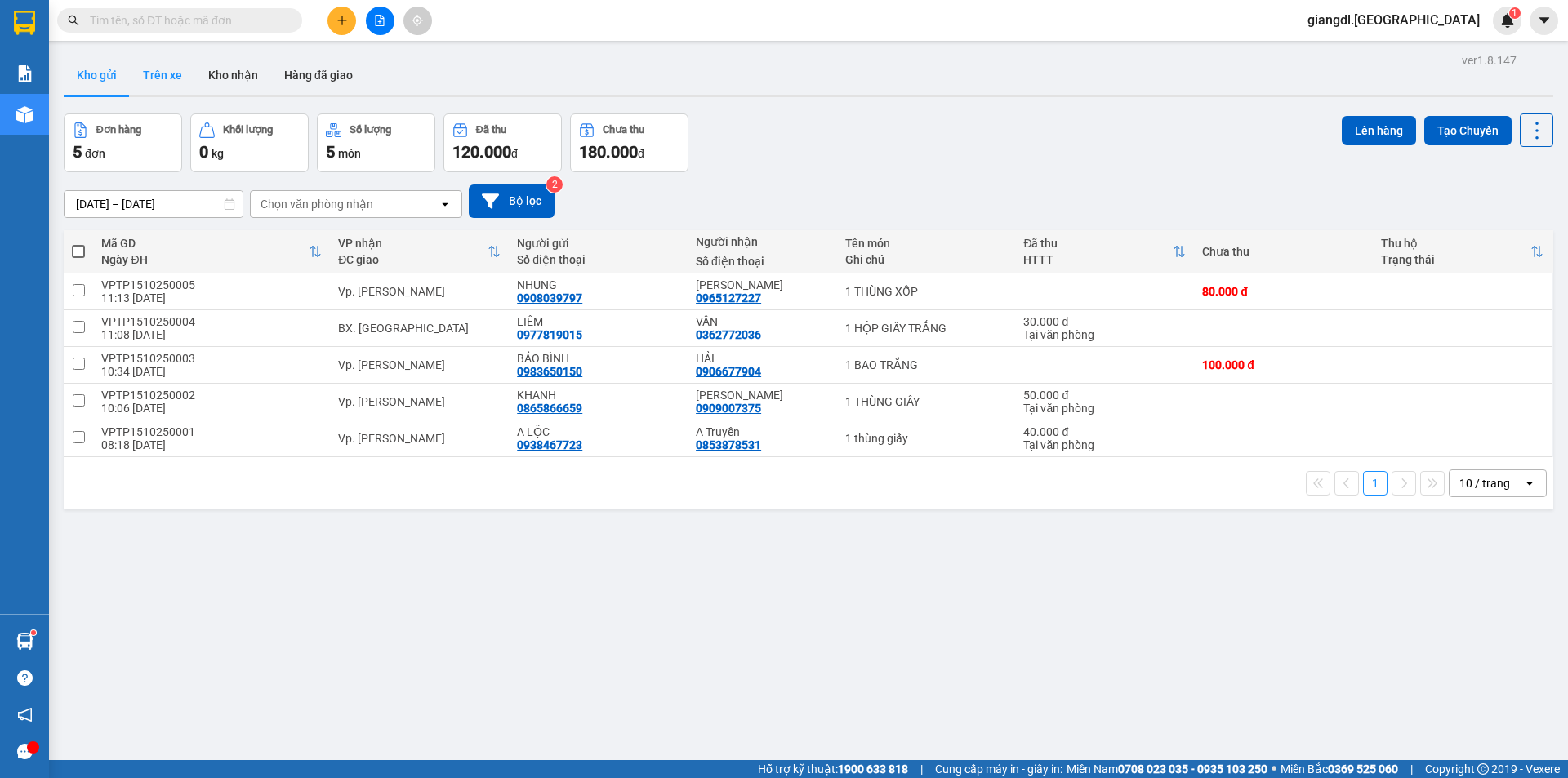
click at [141, 69] on button "Trên xe" at bounding box center [162, 75] width 65 height 39
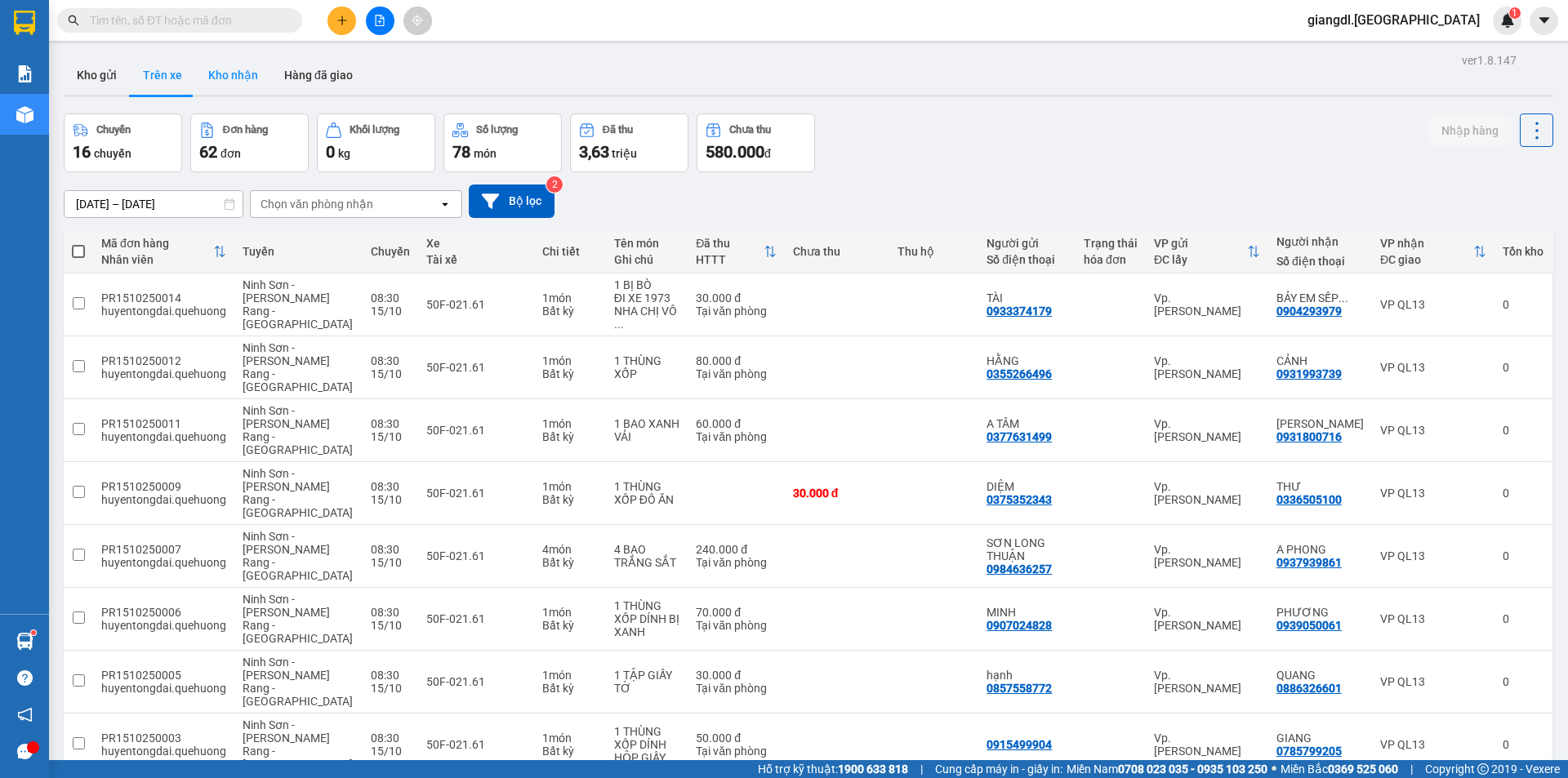
click at [245, 75] on button "Kho nhận" at bounding box center [232, 75] width 76 height 39
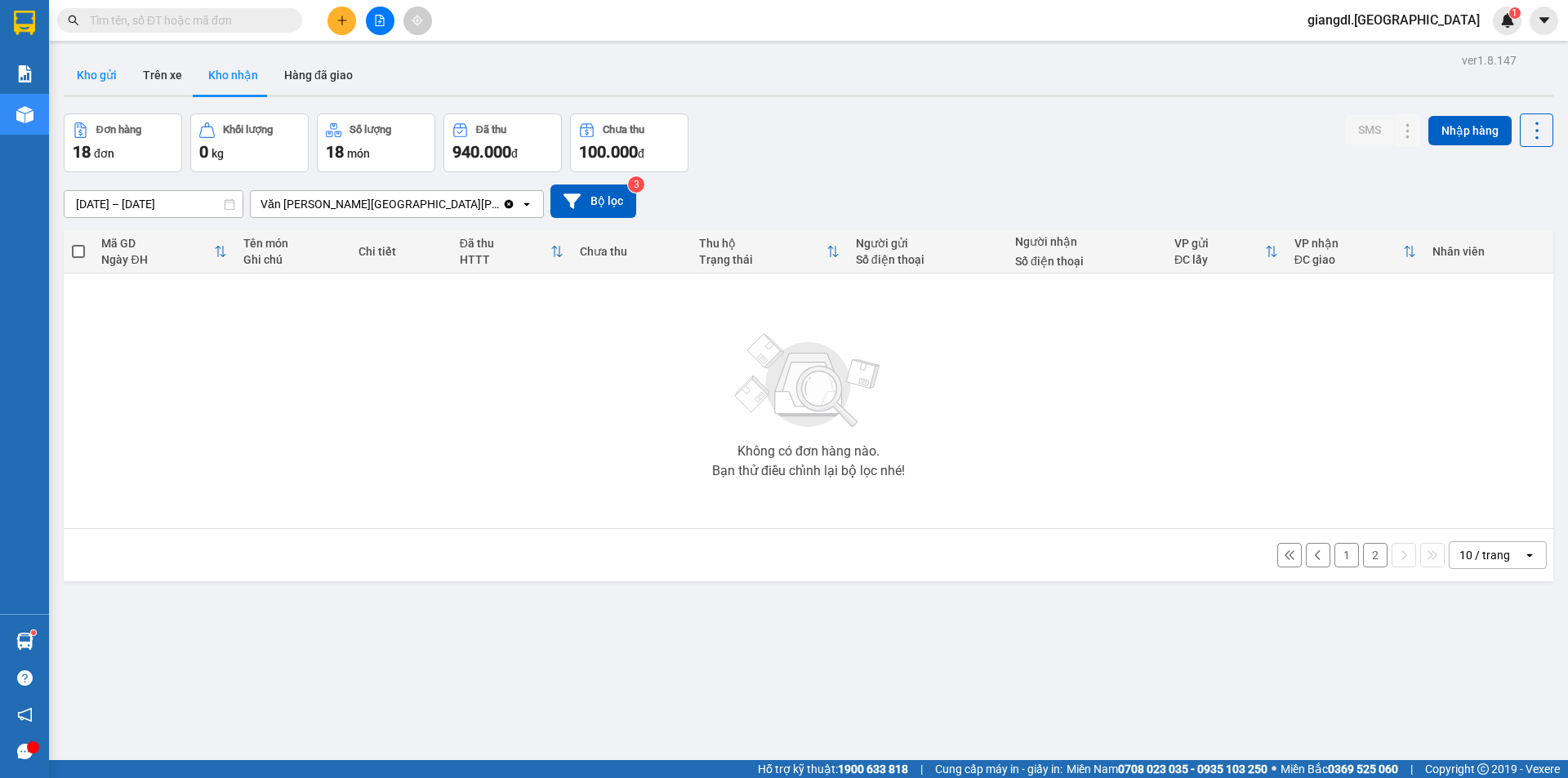
click at [108, 83] on button "Kho gửi" at bounding box center [96, 75] width 66 height 39
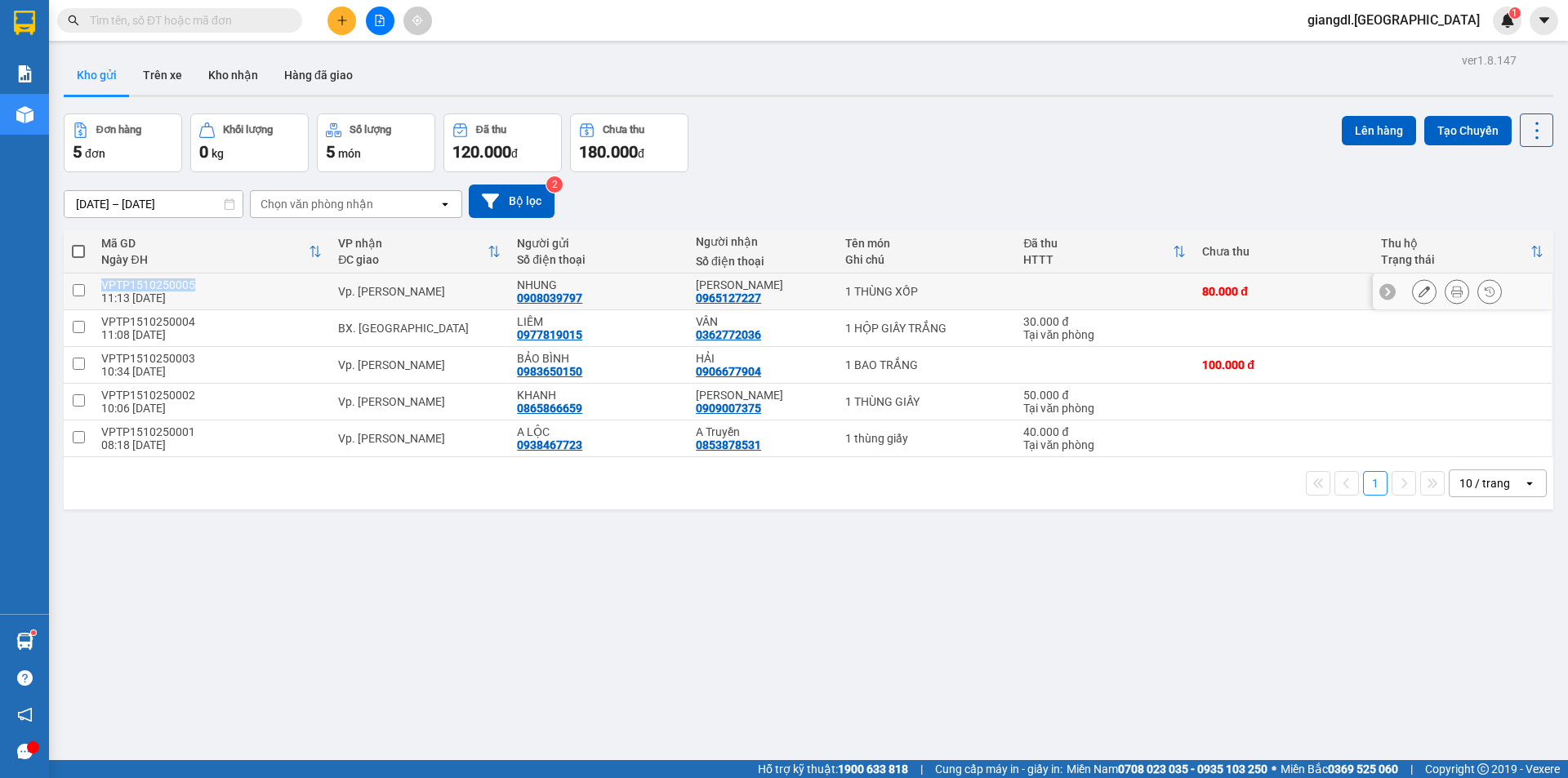
copy div "VPTP1510250005"
drag, startPoint x: 153, startPoint y: 273, endPoint x: 100, endPoint y: 286, distance: 54.6
click at [100, 286] on td "VPTP1510250005 11:13 15/10" at bounding box center [211, 292] width 237 height 36
checkbox input "true"
click at [337, 11] on button at bounding box center [342, 21] width 29 height 29
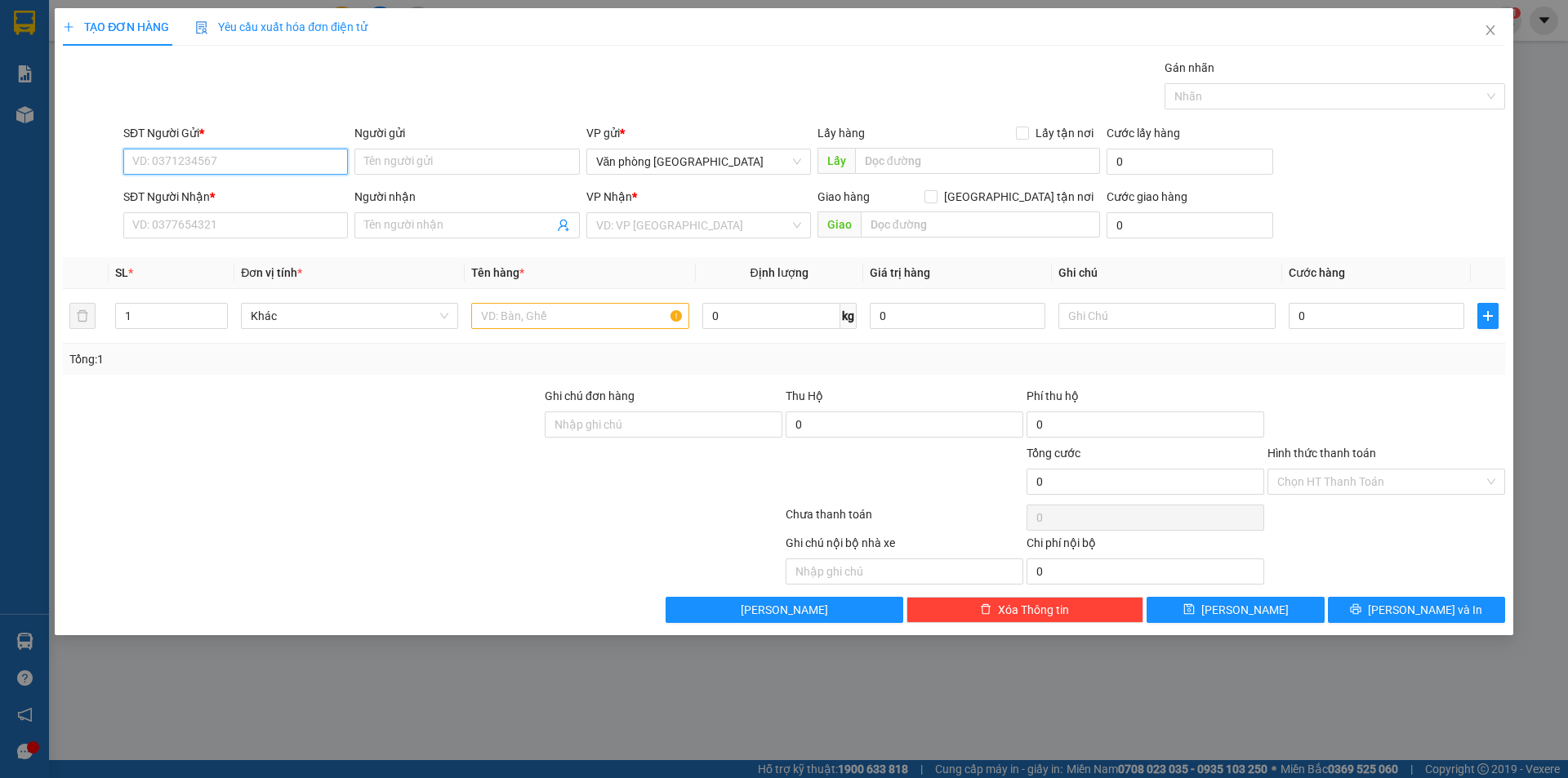
click at [294, 161] on input "SĐT Người Gửi *" at bounding box center [235, 161] width 225 height 26
click at [266, 200] on div "0981931532 - Linh" at bounding box center [236, 194] width 205 height 18
type input "0981931532"
type input "[PERSON_NAME]"
type input "0909199657"
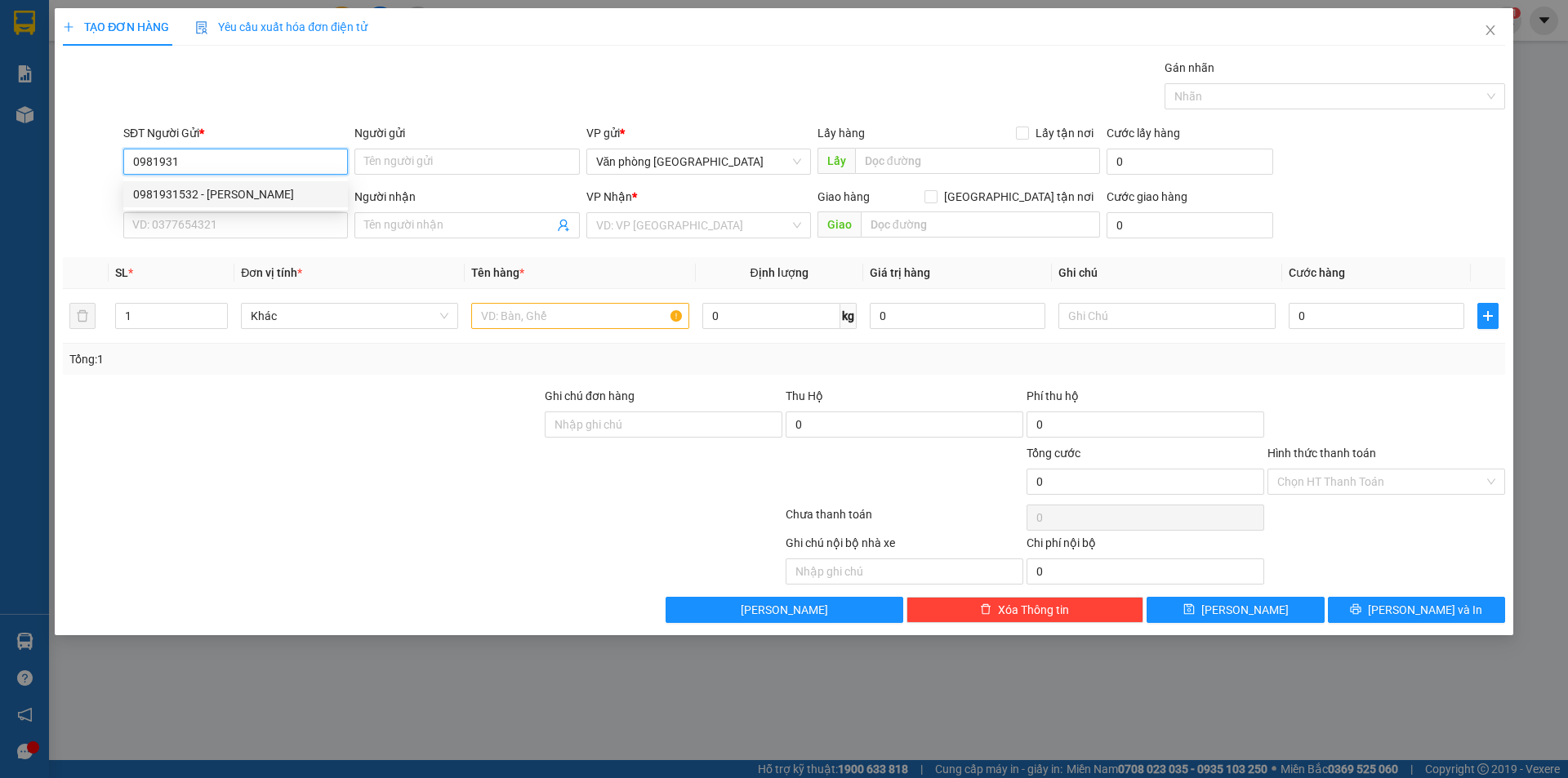
type input "THANH"
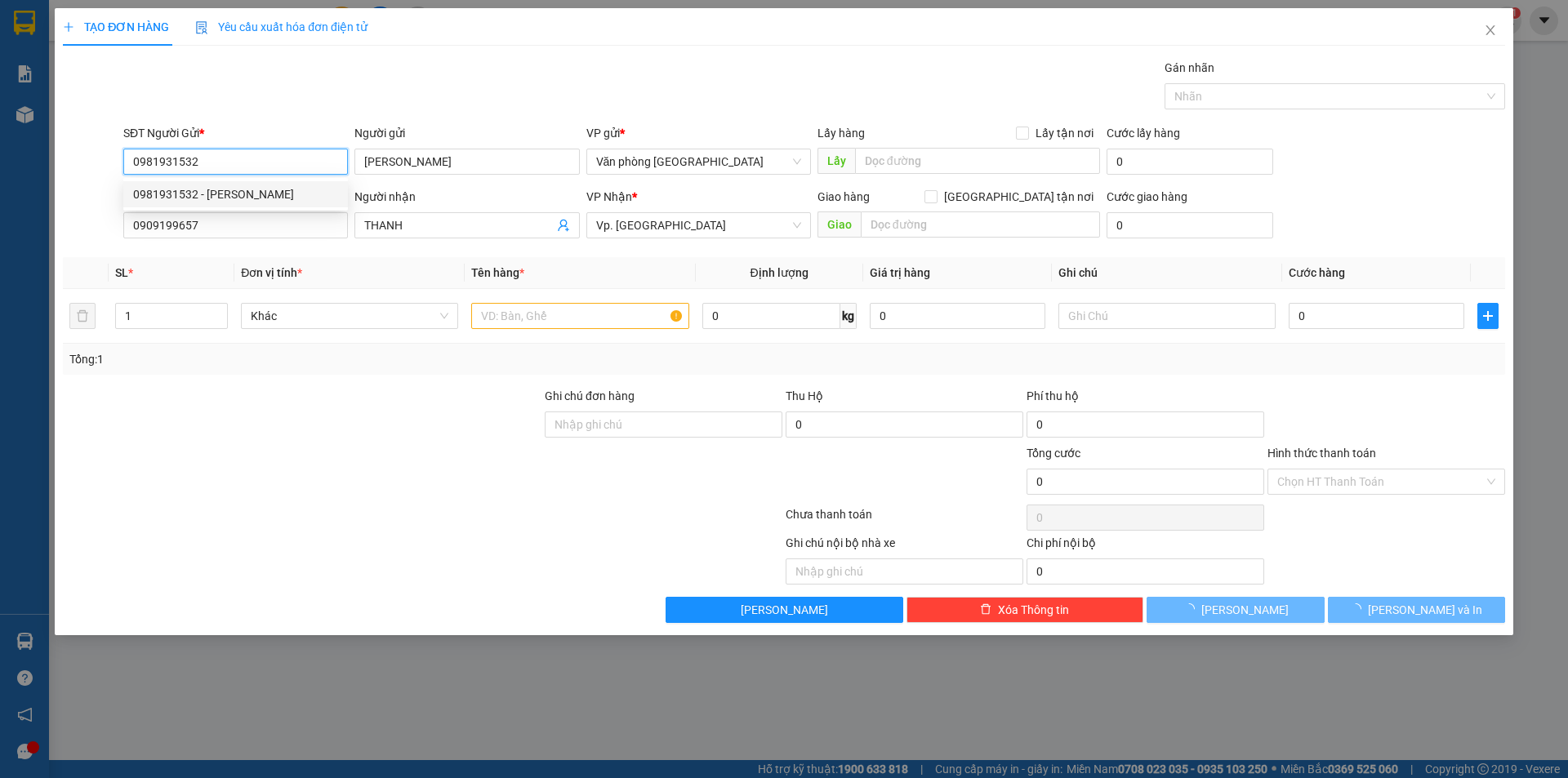
type input "260.000"
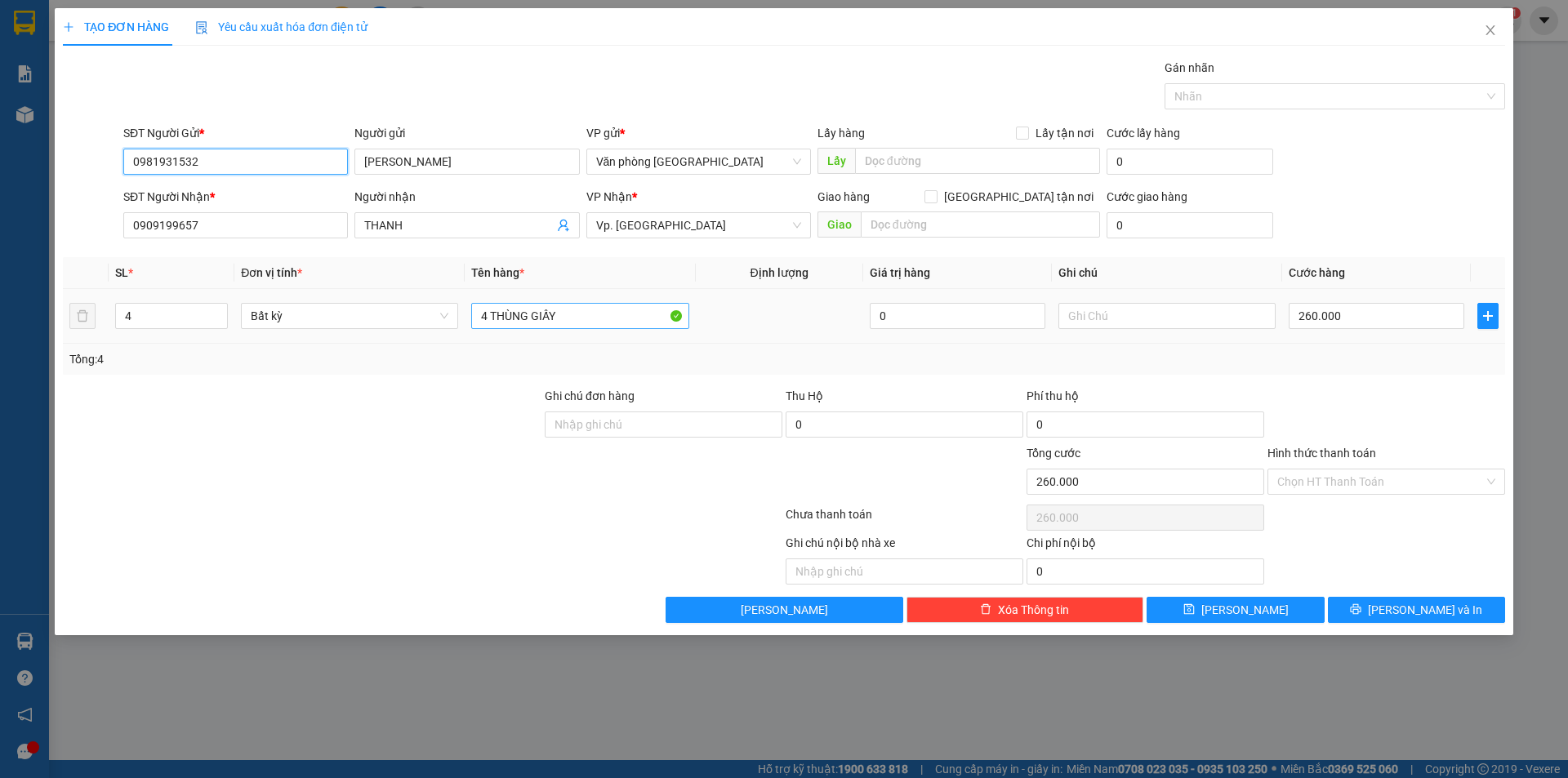
type input "0981931532"
click at [525, 304] on input "4 THÙNG GIẤY" at bounding box center [580, 316] width 217 height 26
click at [524, 306] on input "4 THÙNG GIẤY" at bounding box center [580, 316] width 217 height 26
click at [168, 317] on input "4" at bounding box center [172, 317] width 111 height 25
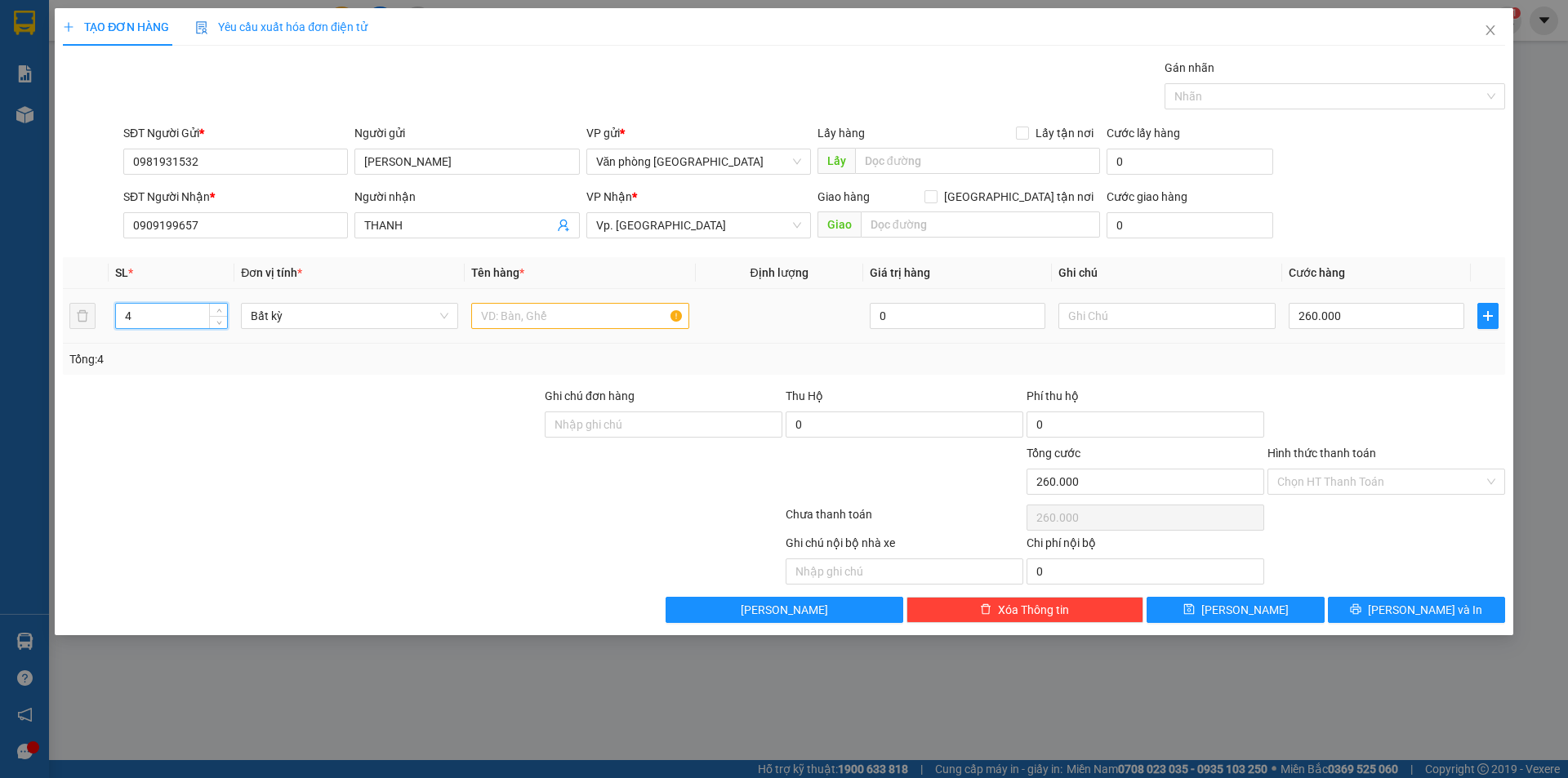
click at [168, 317] on input "4" at bounding box center [172, 317] width 111 height 25
click at [202, 232] on input "0909199657" at bounding box center [235, 224] width 225 height 26
type input "0"
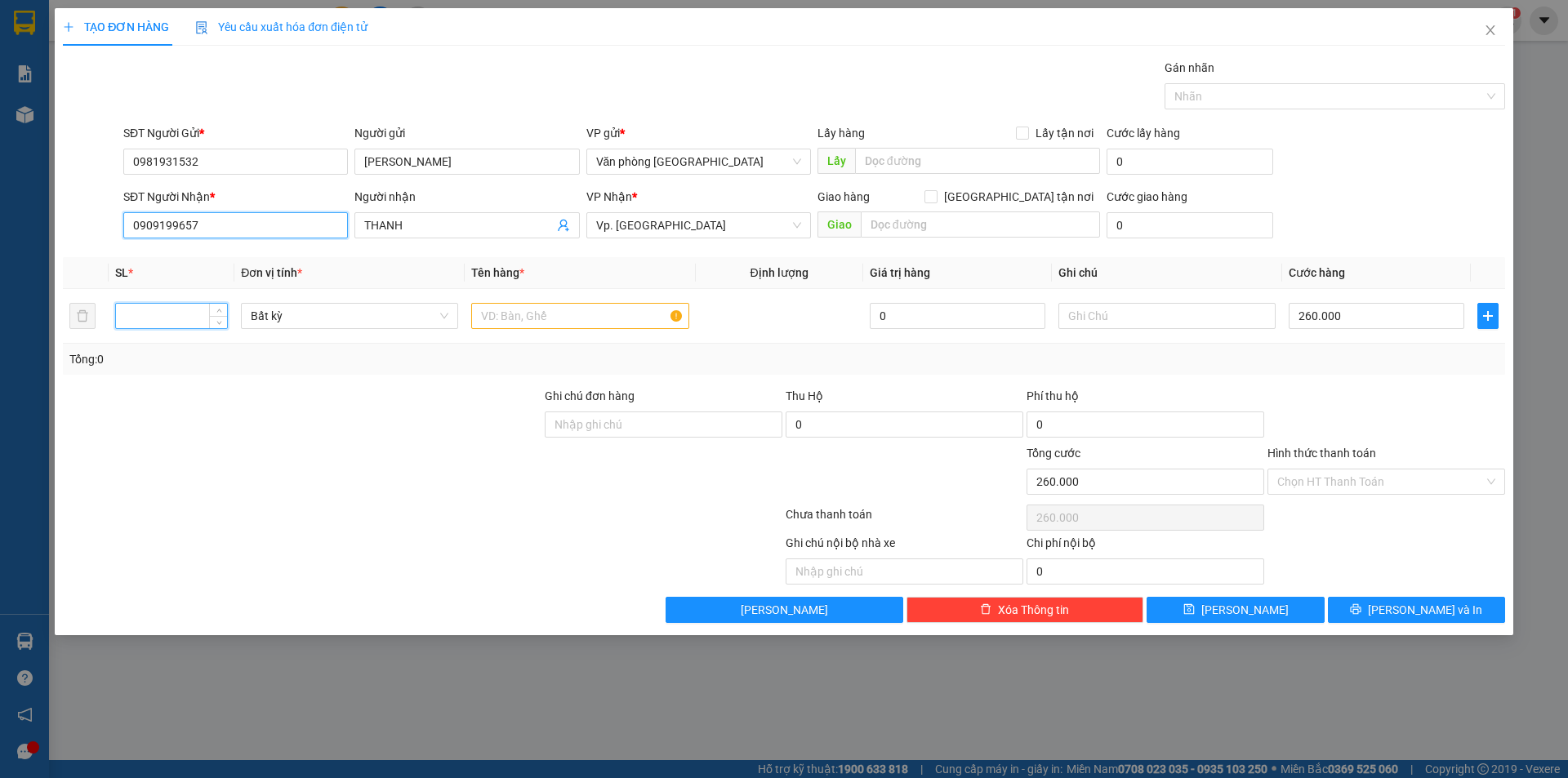
type input "0"
click at [202, 229] on input "0909199657" at bounding box center [235, 224] width 225 height 26
click at [201, 227] on input "SĐT Người Nhận *" at bounding box center [235, 224] width 225 height 26
type input "0377523730"
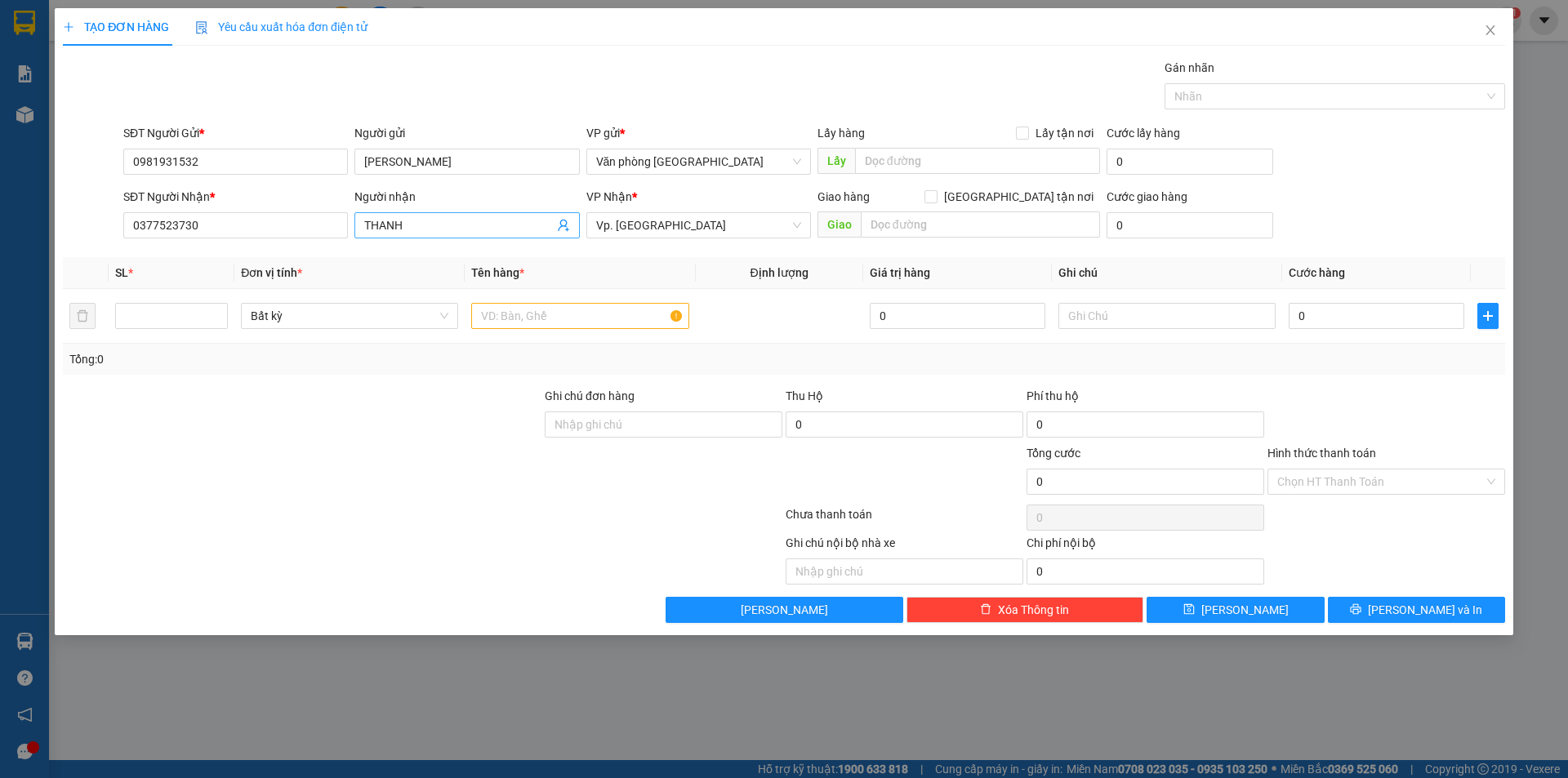
click at [452, 221] on input "THANH" at bounding box center [458, 224] width 189 height 18
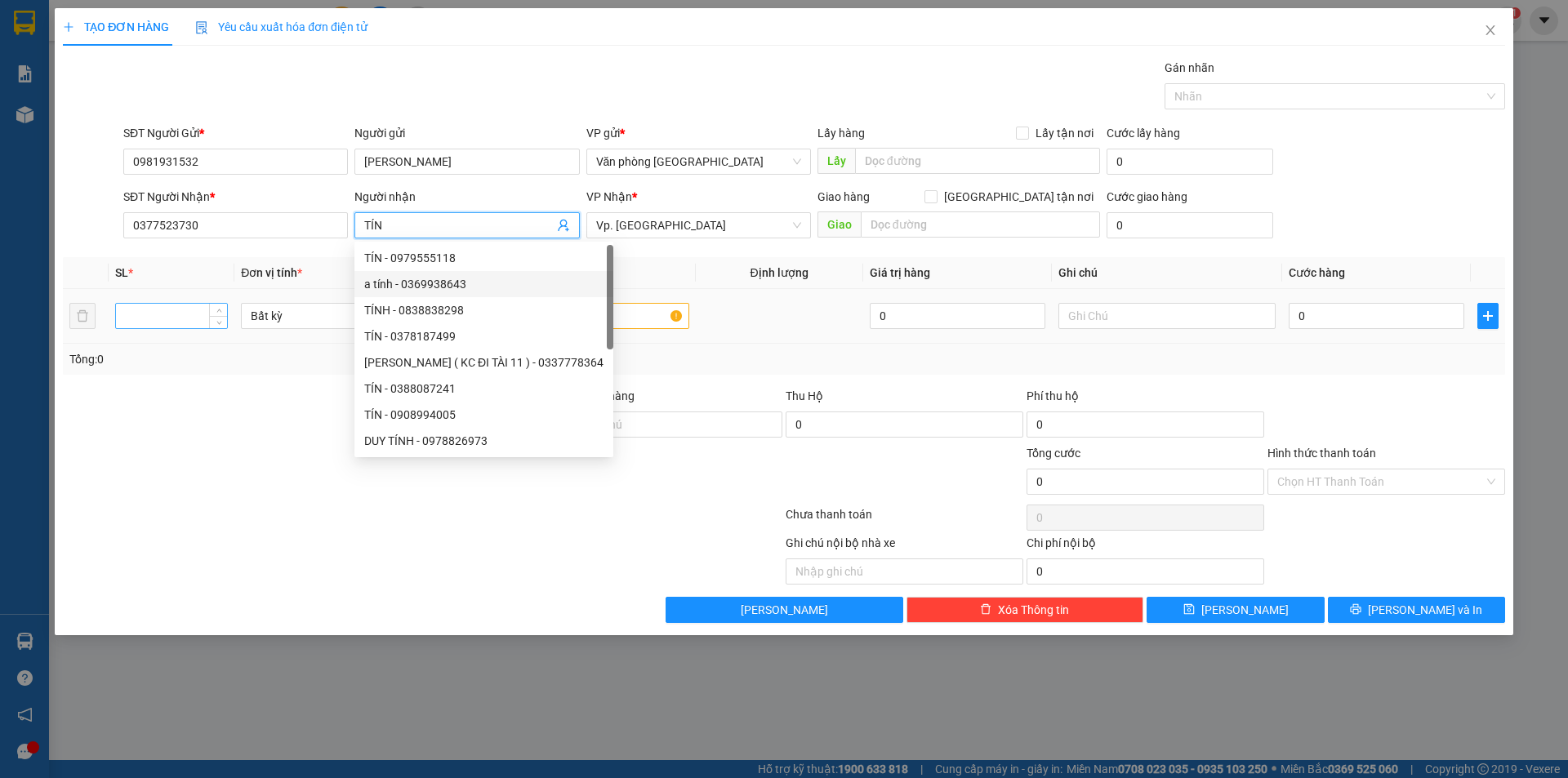
type input "TÍN"
click at [178, 325] on input "number" at bounding box center [172, 317] width 111 height 25
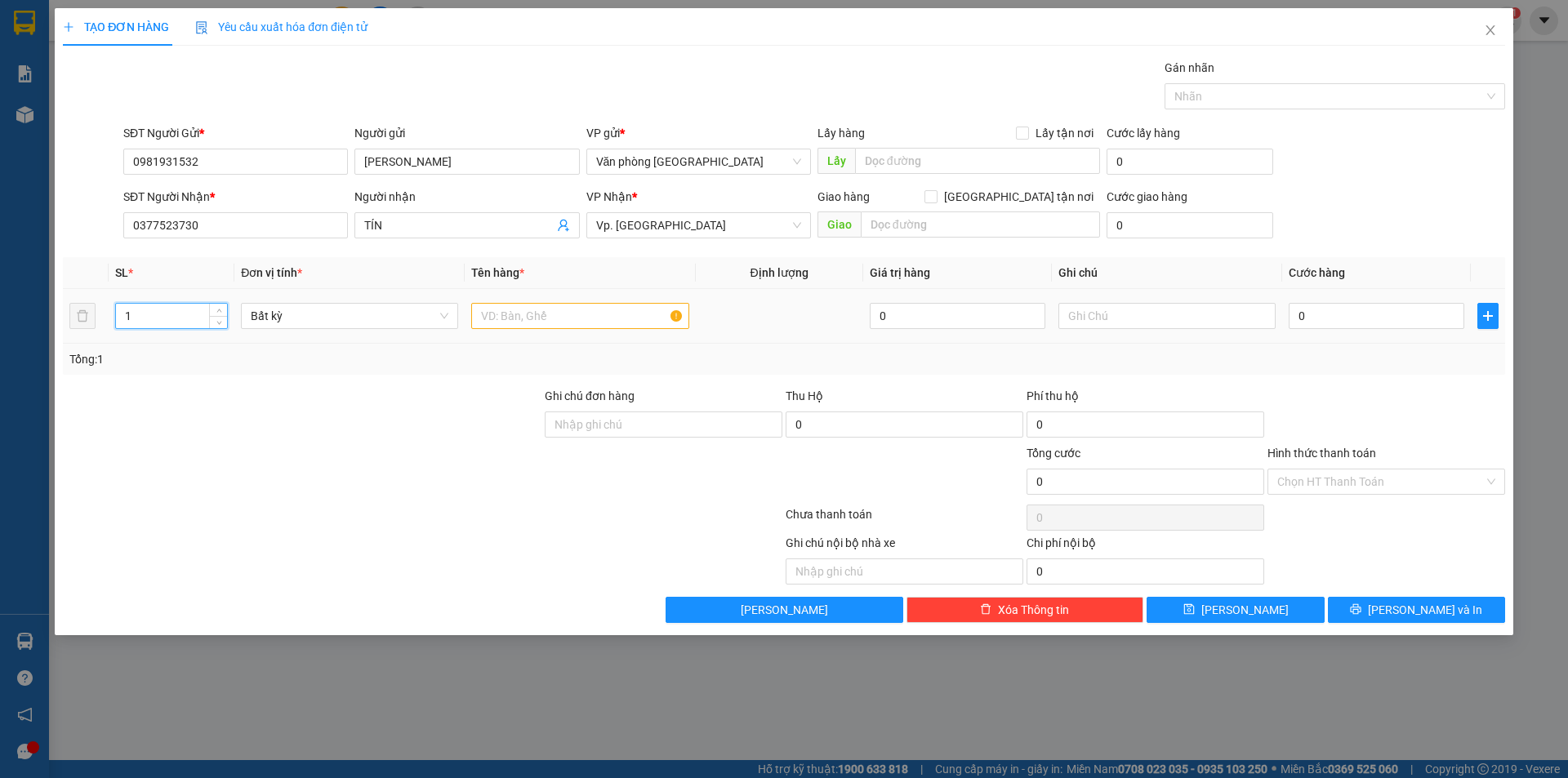
type input "1"
click at [544, 305] on input "text" at bounding box center [580, 316] width 217 height 26
type input "1 BAO XANH"
click at [1300, 320] on input "0" at bounding box center [1376, 316] width 176 height 26
click at [1299, 320] on input "0" at bounding box center [1376, 316] width 176 height 26
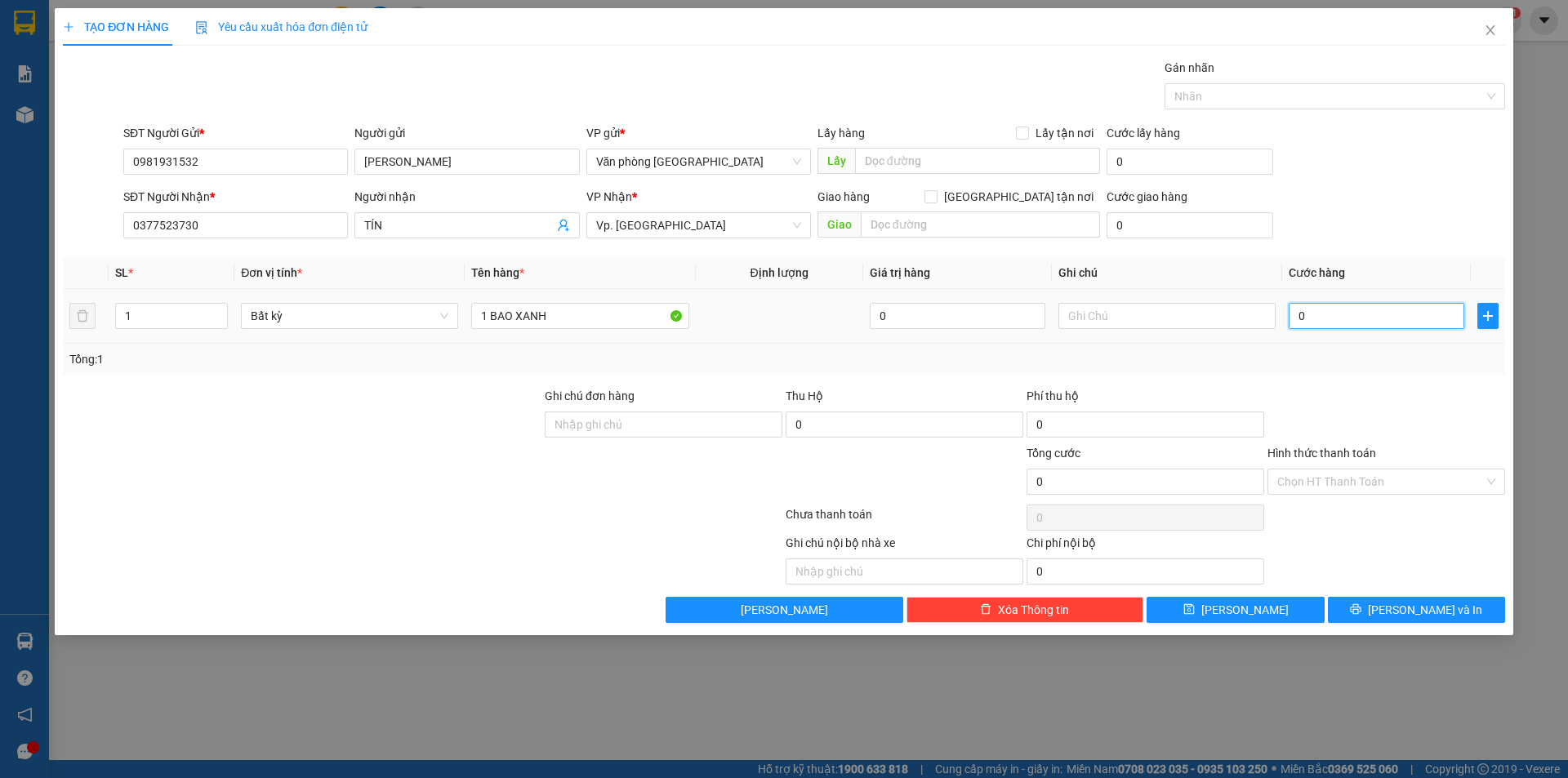
type input "80"
type input "800"
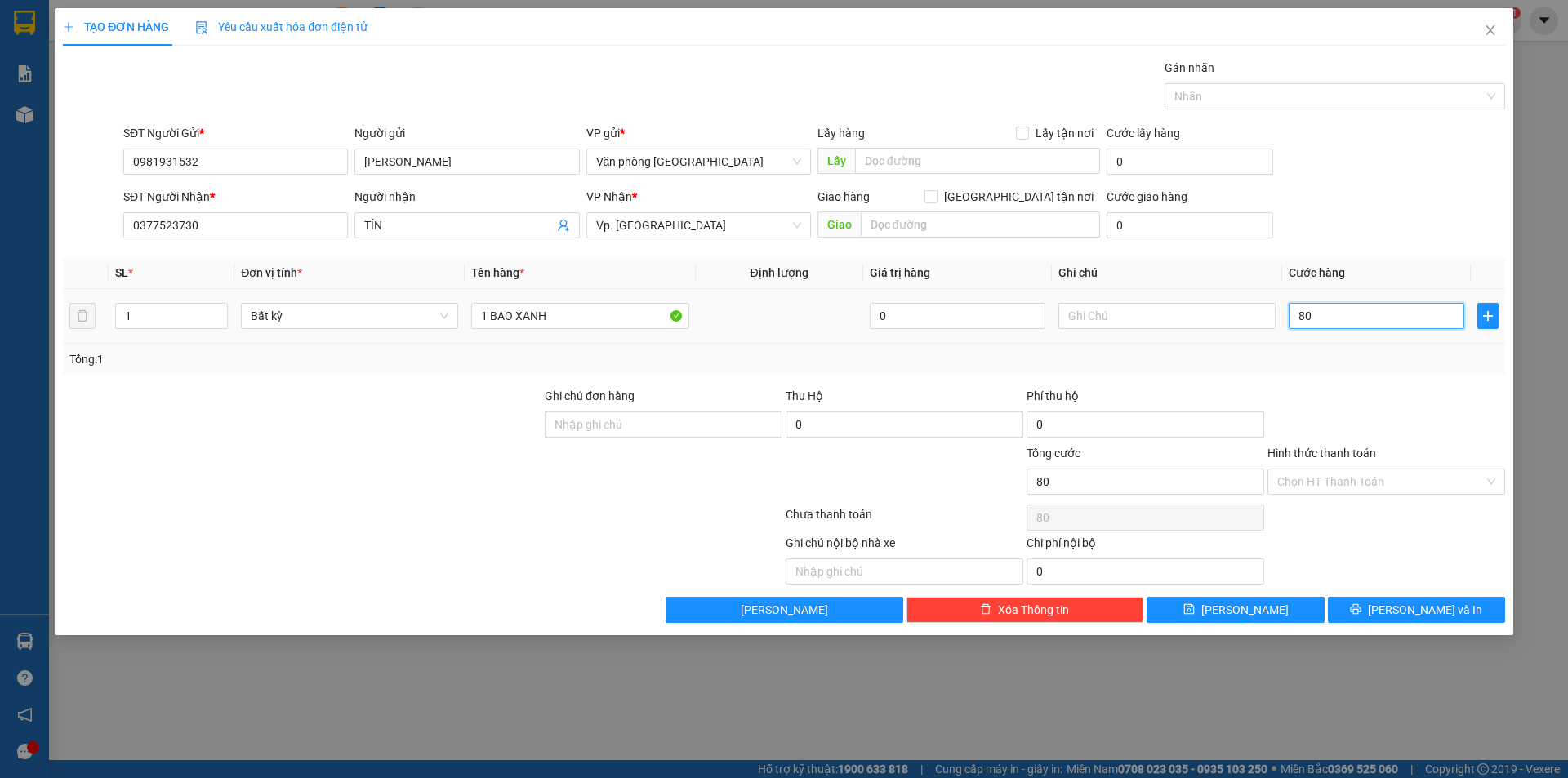
type input "800"
type input "8.000"
type input "80.000"
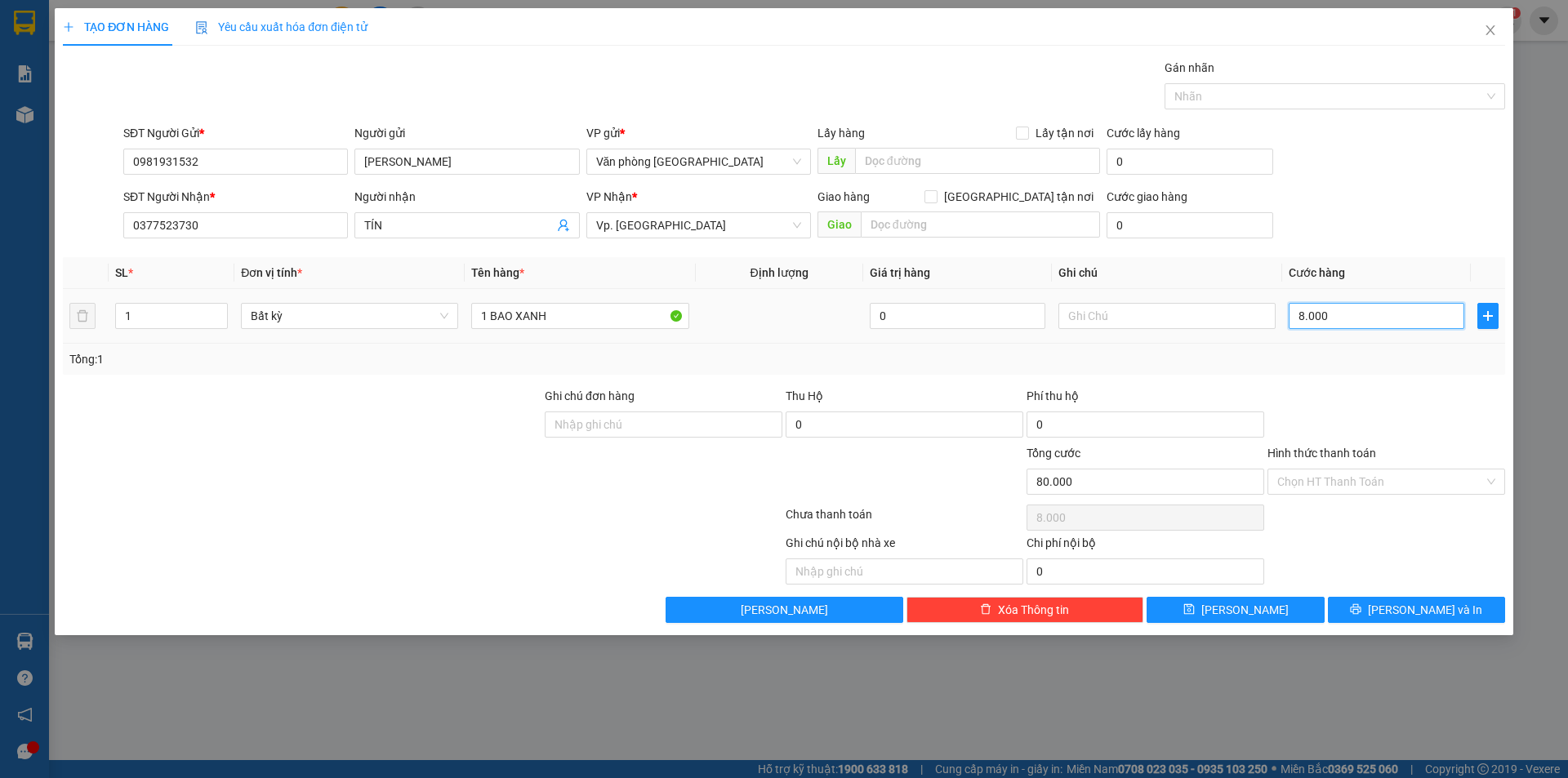
type input "80.000"
click at [1359, 609] on button "Lưu và In" at bounding box center [1415, 609] width 178 height 26
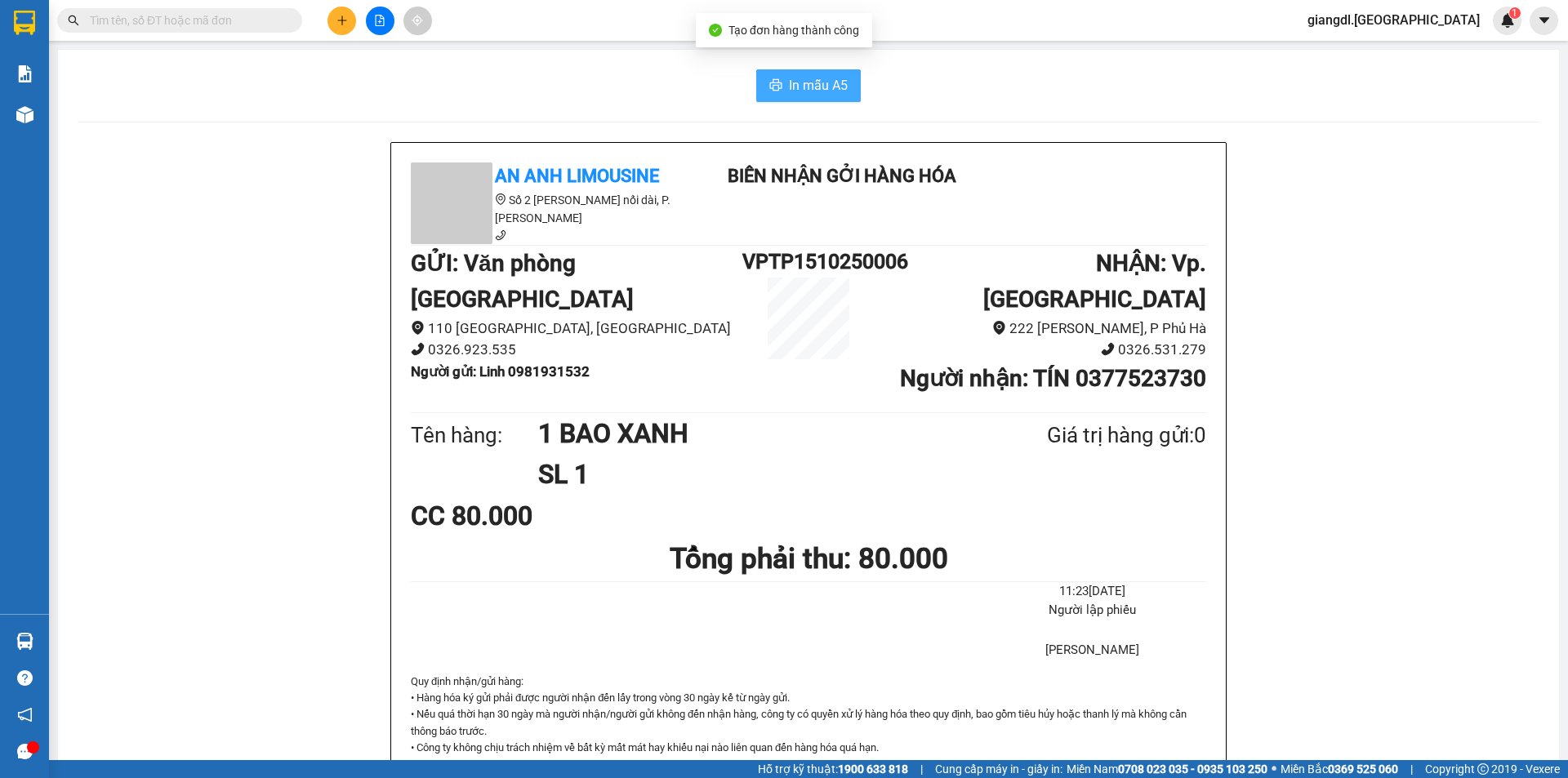
click at [758, 83] on button "In mẫu A5" at bounding box center [808, 85] width 105 height 33
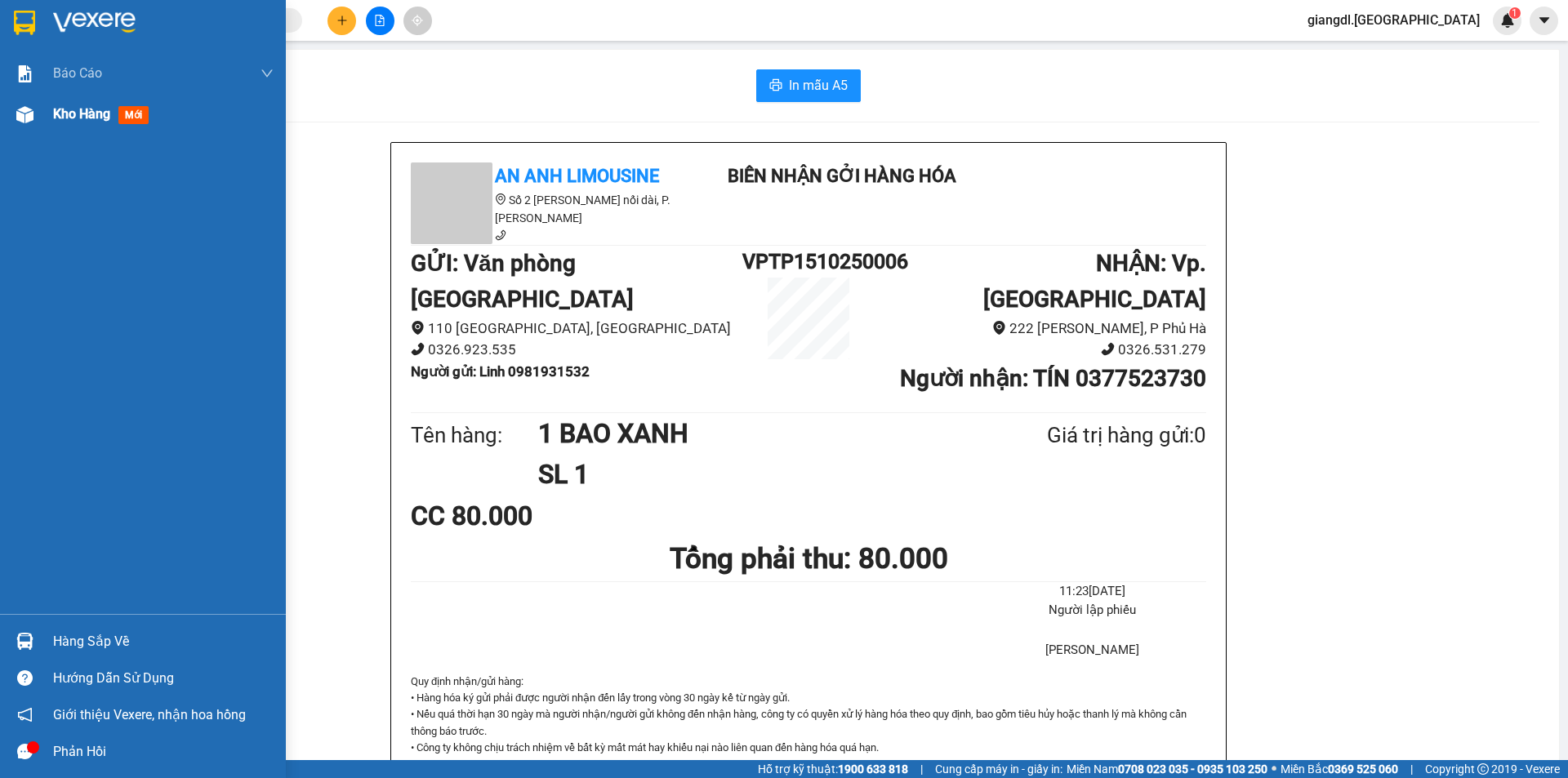
click at [31, 122] on img at bounding box center [25, 115] width 17 height 17
